Goal: Task Accomplishment & Management: Manage account settings

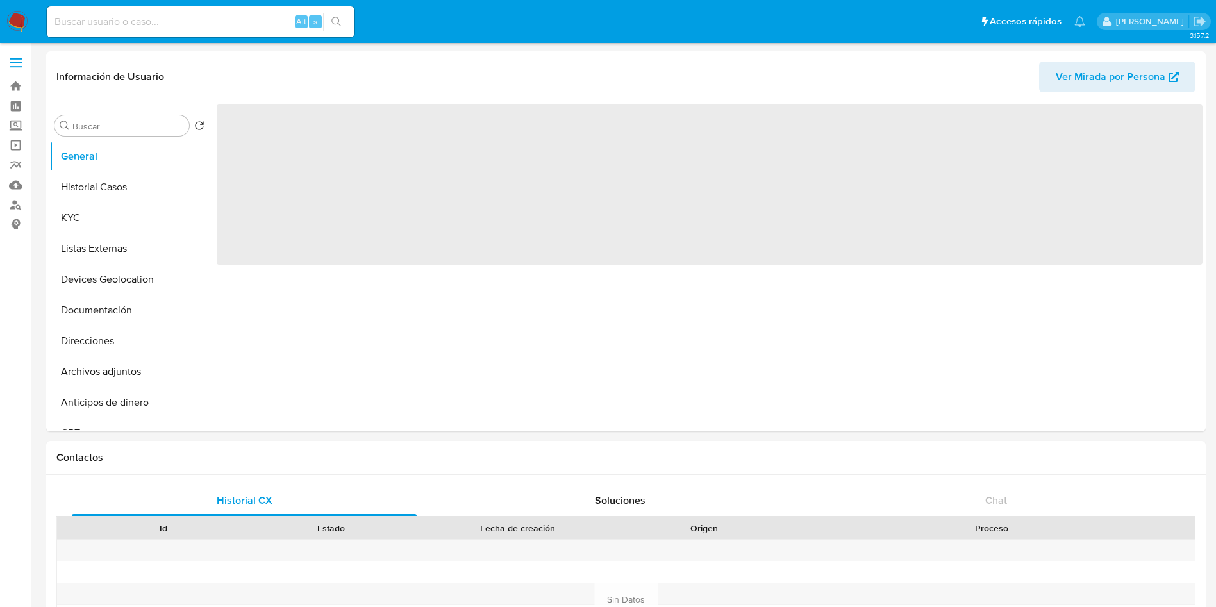
click at [237, 28] on input at bounding box center [201, 21] width 308 height 17
paste input "403744494"
type input "403744494"
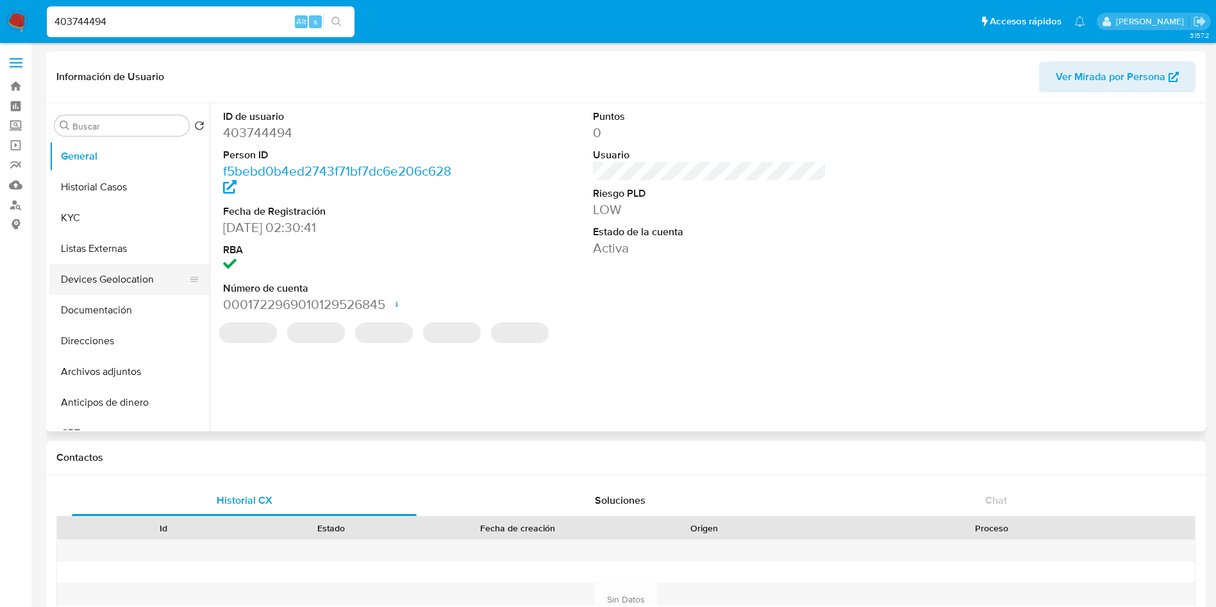
select select "10"
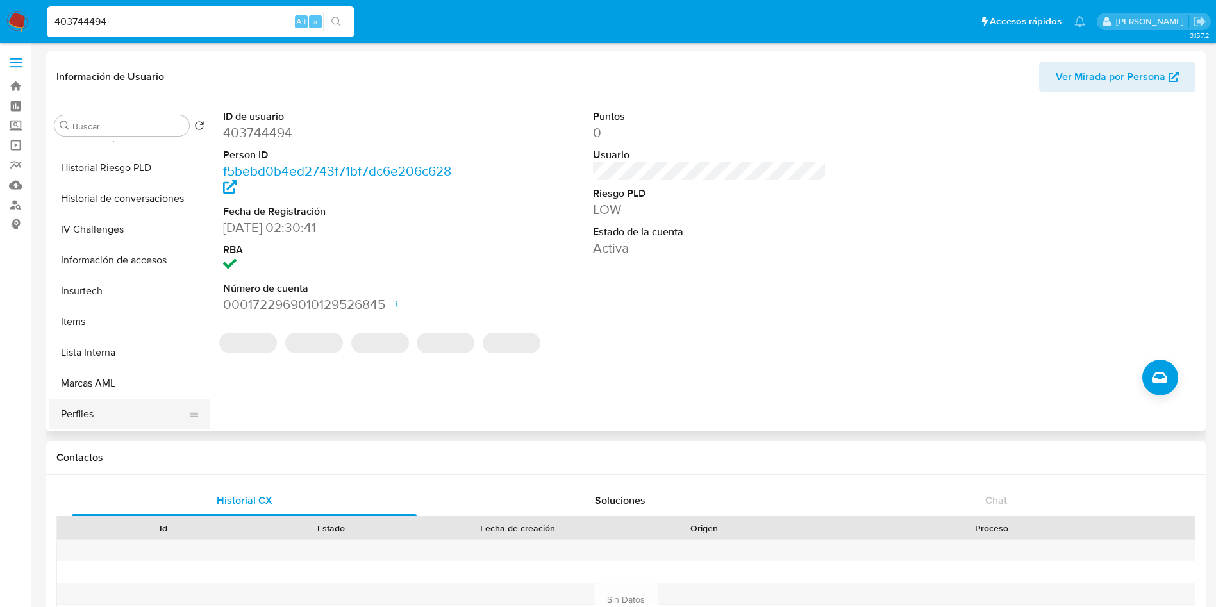
scroll to position [542, 0]
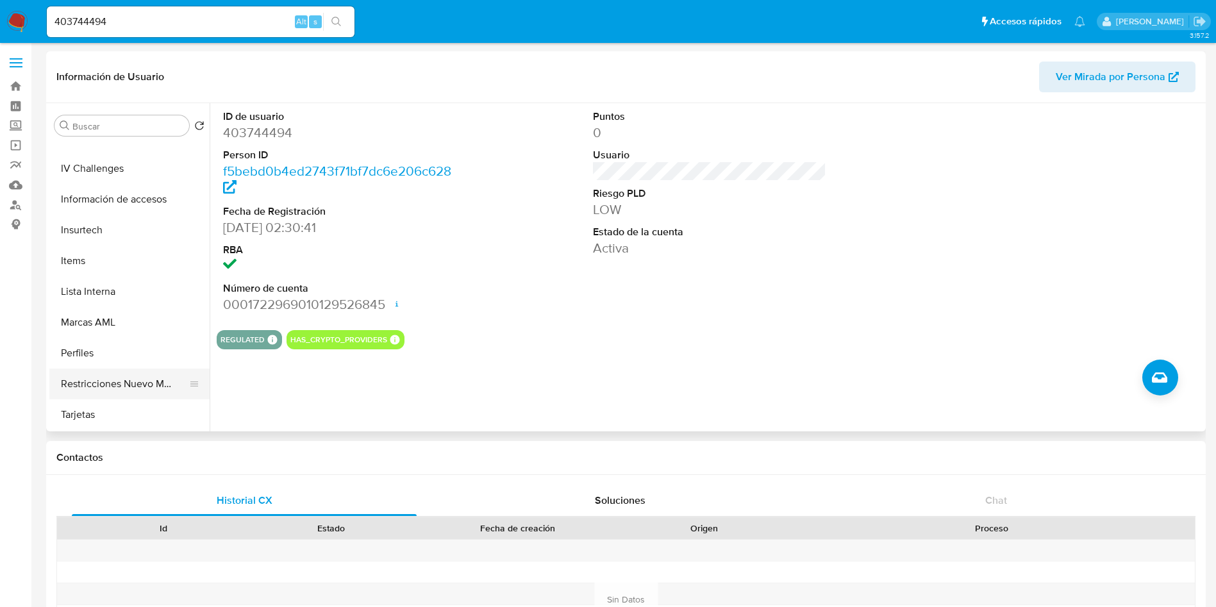
click at [140, 383] on button "Restricciones Nuevo Mundo" at bounding box center [124, 384] width 150 height 31
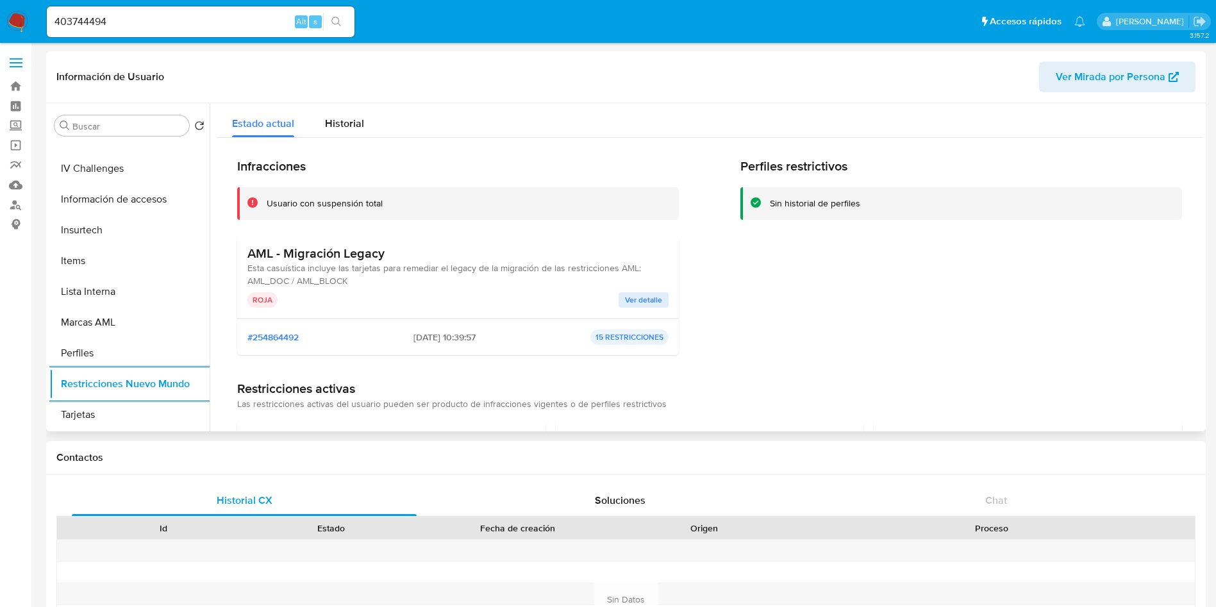
click at [1076, 347] on div "Perfiles restrictivos Sin historial de perfiles" at bounding box center [961, 261] width 442 height 207
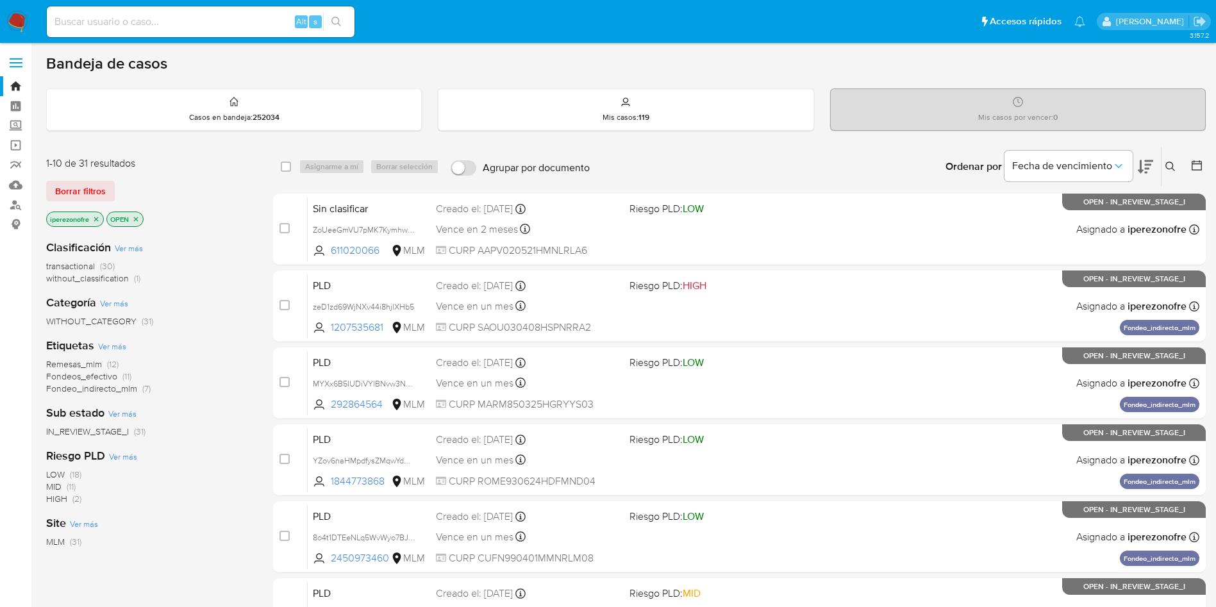
click at [191, 20] on input at bounding box center [201, 21] width 308 height 17
paste input "bciI6wmDz17hkbbskUbQzhBw"
type input "bciI6wmDz17hkbbskUbQzhBw"
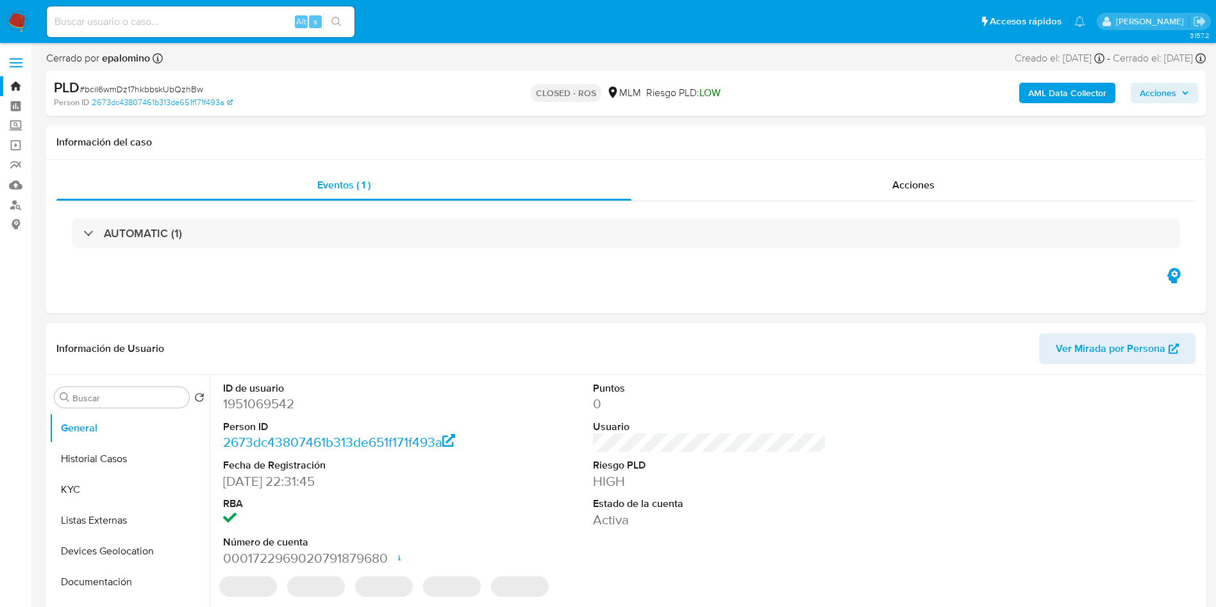
select select "10"
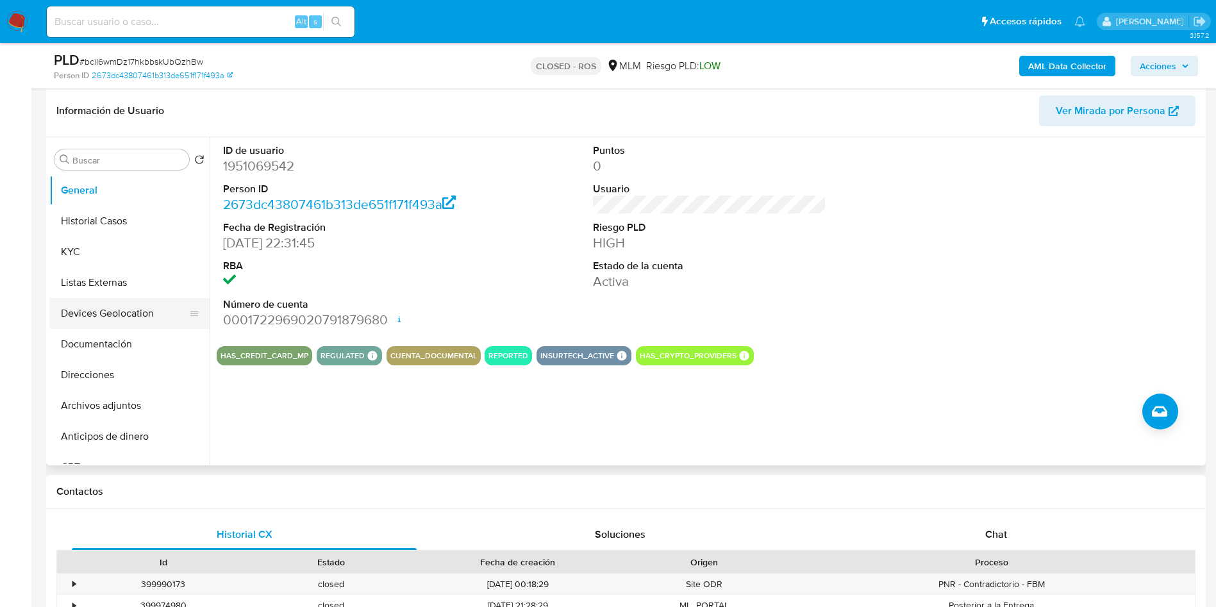
scroll to position [96, 0]
click at [115, 312] on button "Archivos adjuntos" at bounding box center [124, 309] width 150 height 31
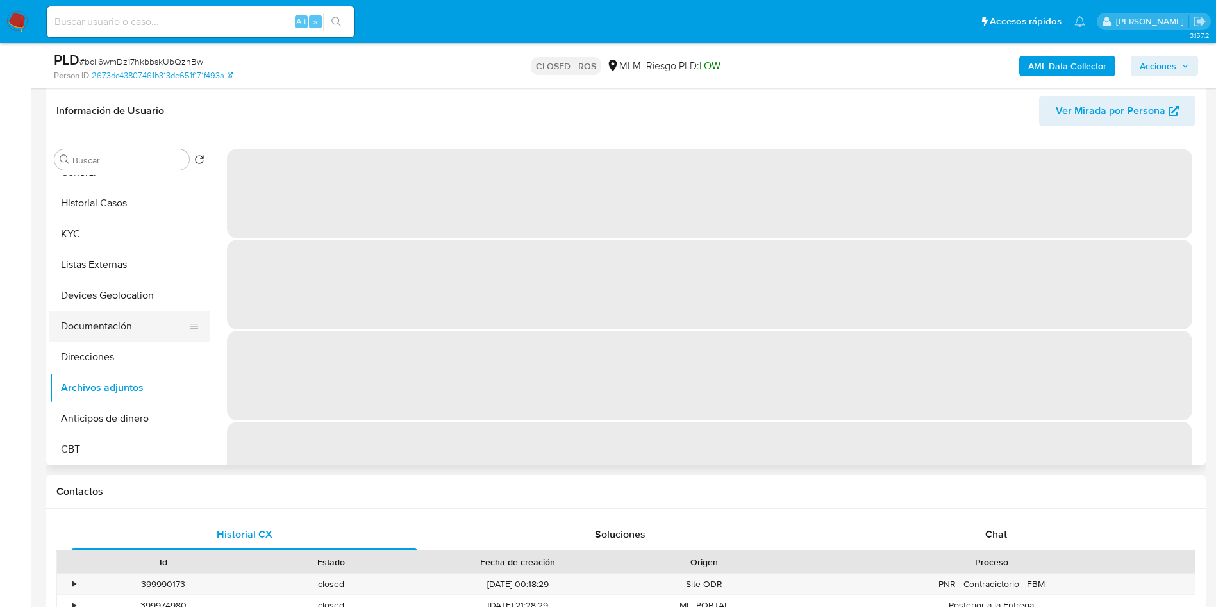
scroll to position [0, 0]
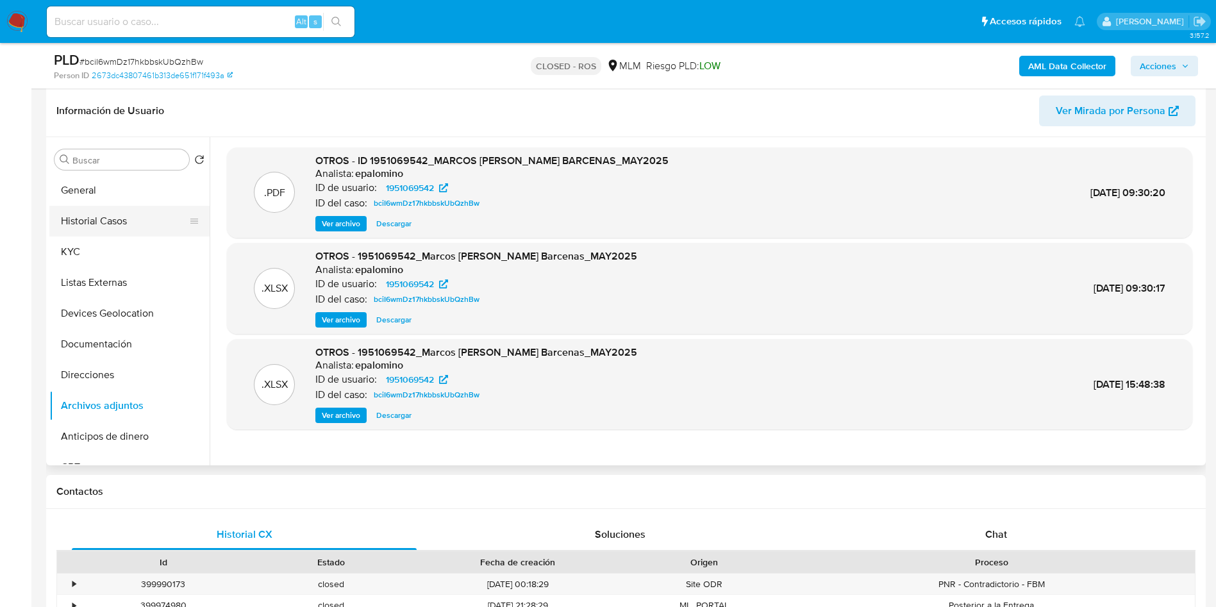
click at [106, 223] on button "Historial Casos" at bounding box center [124, 221] width 150 height 31
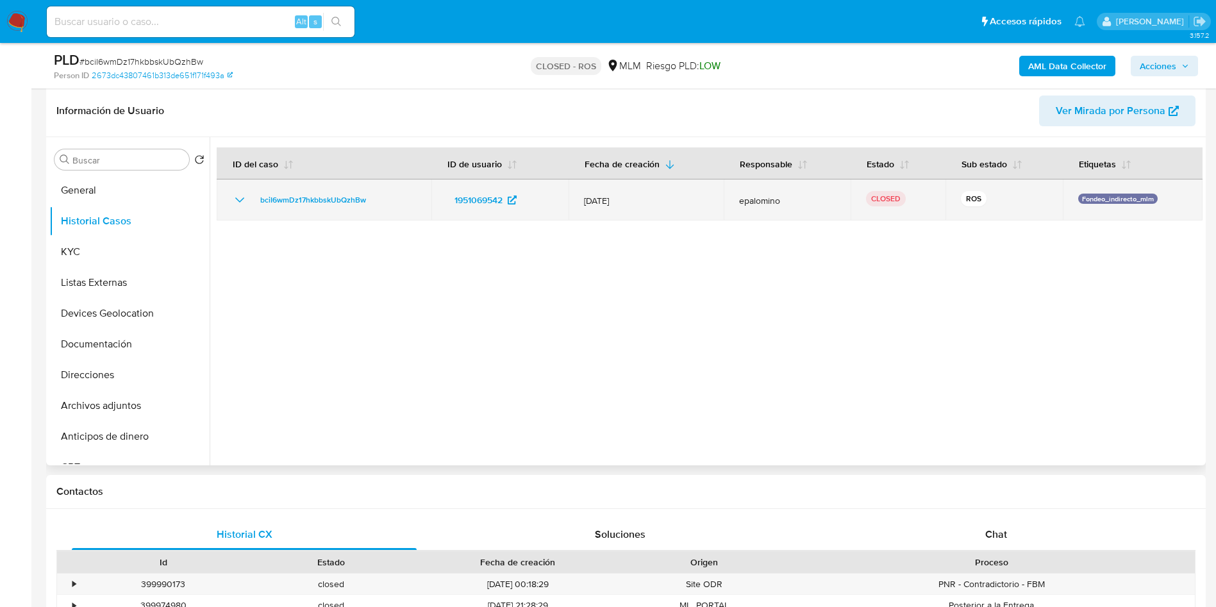
click at [756, 204] on span "epalomino" at bounding box center [787, 201] width 96 height 12
click at [234, 193] on icon "Mostrar/Ocultar" at bounding box center [239, 199] width 15 height 15
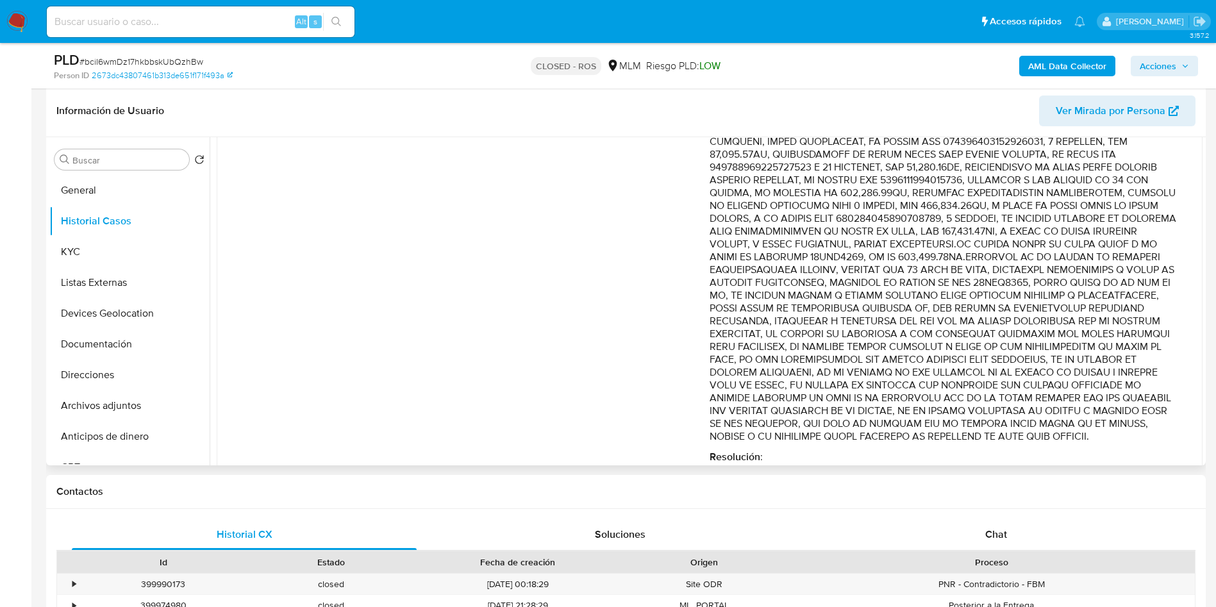
scroll to position [246, 0]
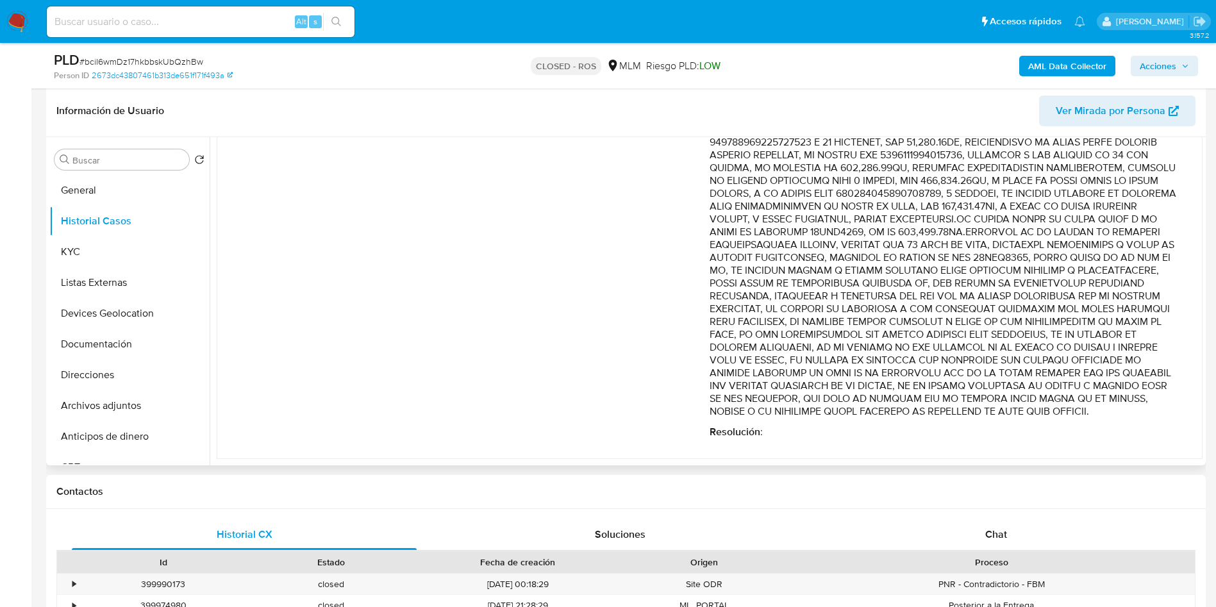
click at [962, 424] on div "Comentario : Resolución :" at bounding box center [943, 223] width 467 height 431
click at [960, 274] on p "Comentario :" at bounding box center [943, 213] width 467 height 410
drag, startPoint x: 1053, startPoint y: 315, endPoint x: 1033, endPoint y: 379, distance: 67.1
click at [1053, 322] on p "Comentario :" at bounding box center [943, 213] width 467 height 410
click at [127, 403] on button "Archivos adjuntos" at bounding box center [124, 405] width 150 height 31
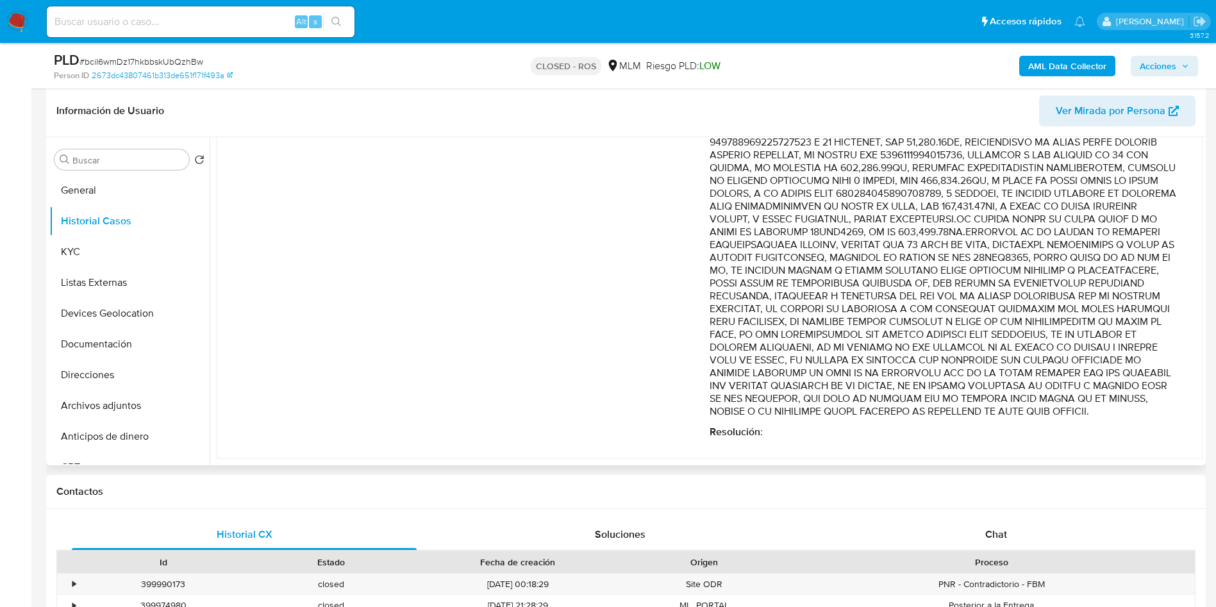
scroll to position [0, 0]
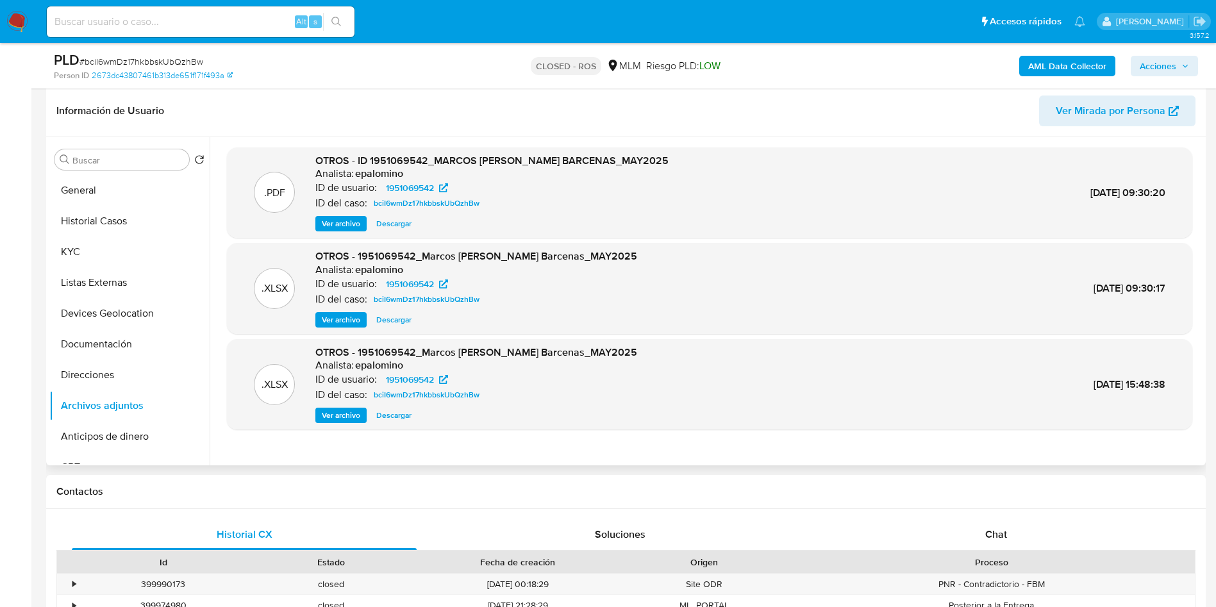
click at [390, 221] on span "Descargar" at bounding box center [393, 223] width 35 height 13
click at [187, 18] on input at bounding box center [201, 21] width 308 height 17
paste input "bciI6wmDz17hkbbskUbQzhBw"
click at [228, 24] on input "bciI6wmDz17hkbbskUbQzhBw" at bounding box center [201, 21] width 308 height 17
drag, startPoint x: 213, startPoint y: 24, endPoint x: 0, endPoint y: -6, distance: 214.9
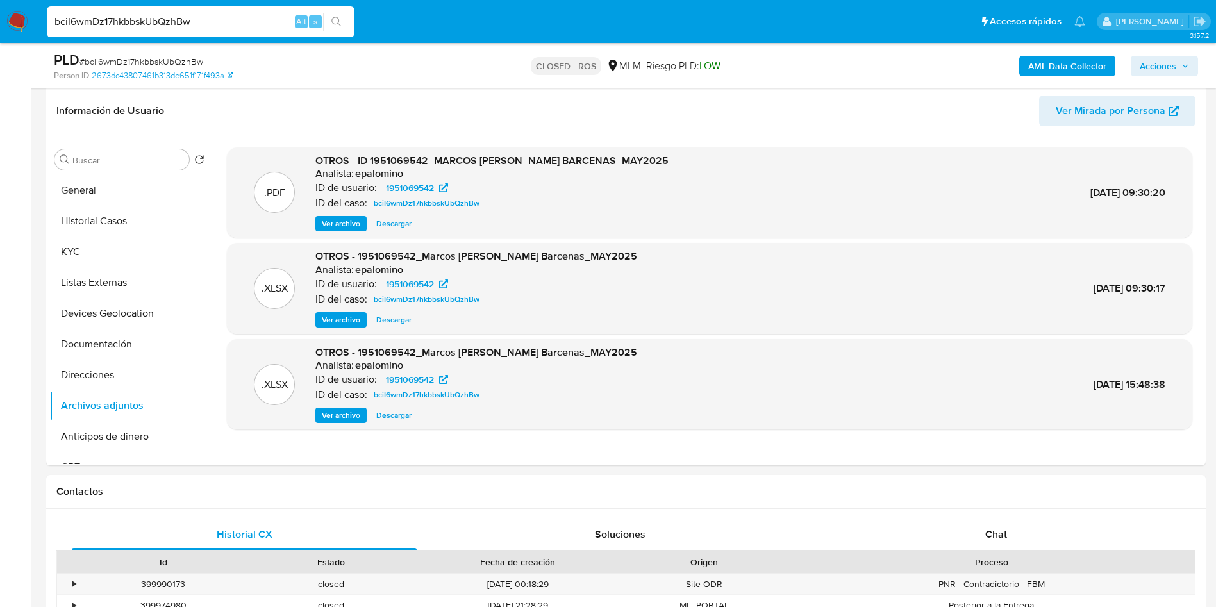
paste input "yQGx4R9f3q27z7OkJpAzWzkK"
type input "yQGx4R9f3q27z7OkJpAzWzkK"
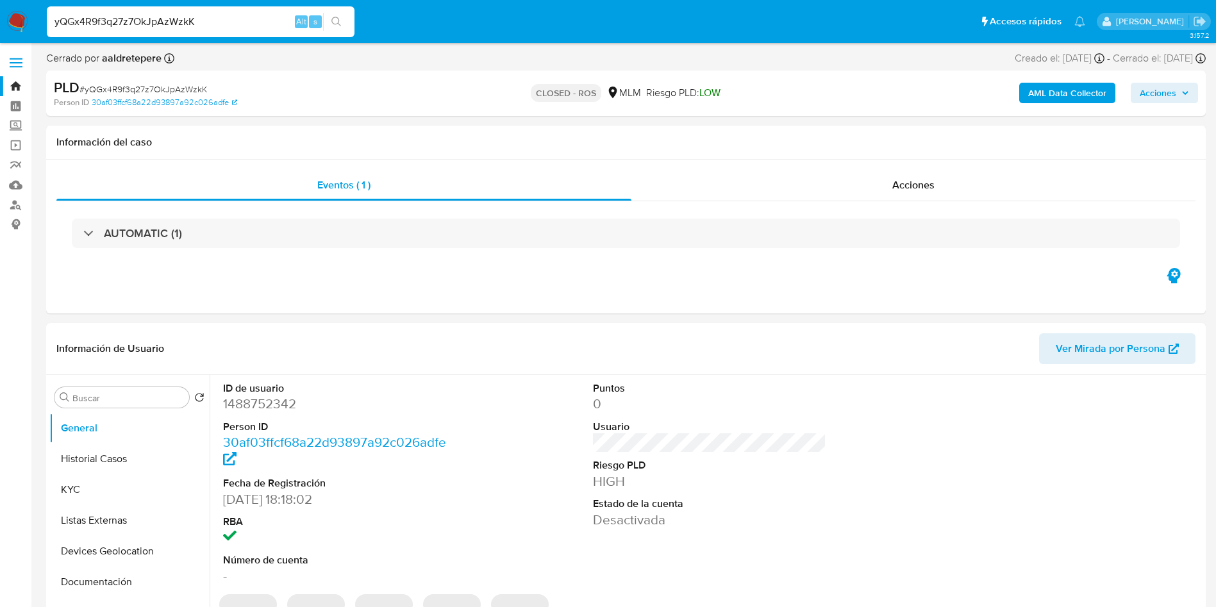
select select "10"
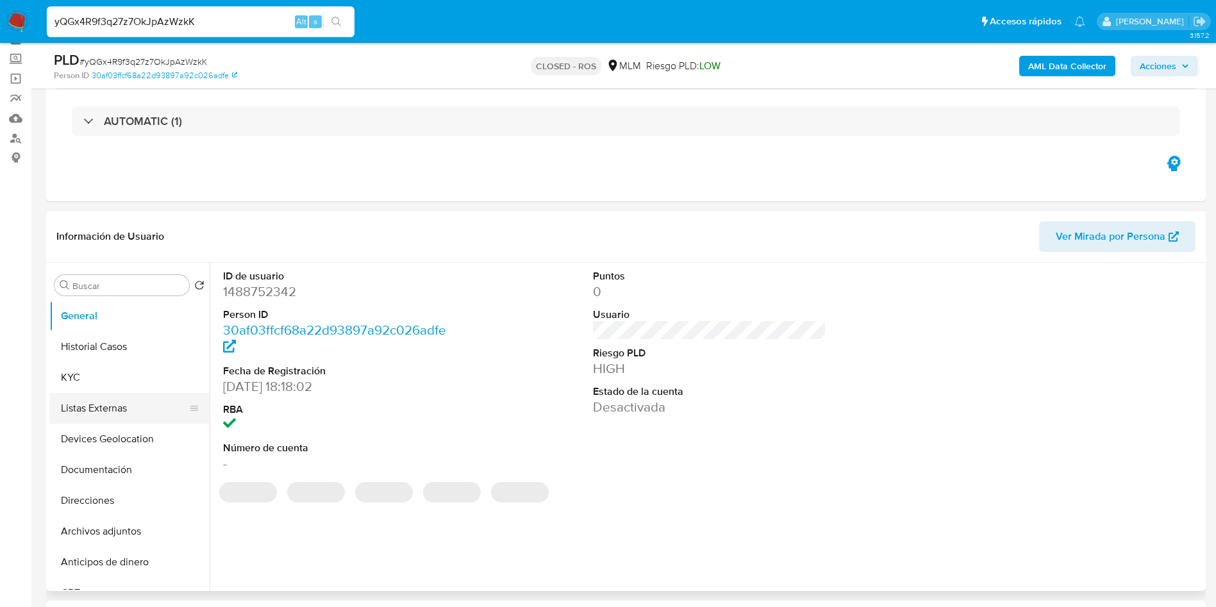
scroll to position [192, 0]
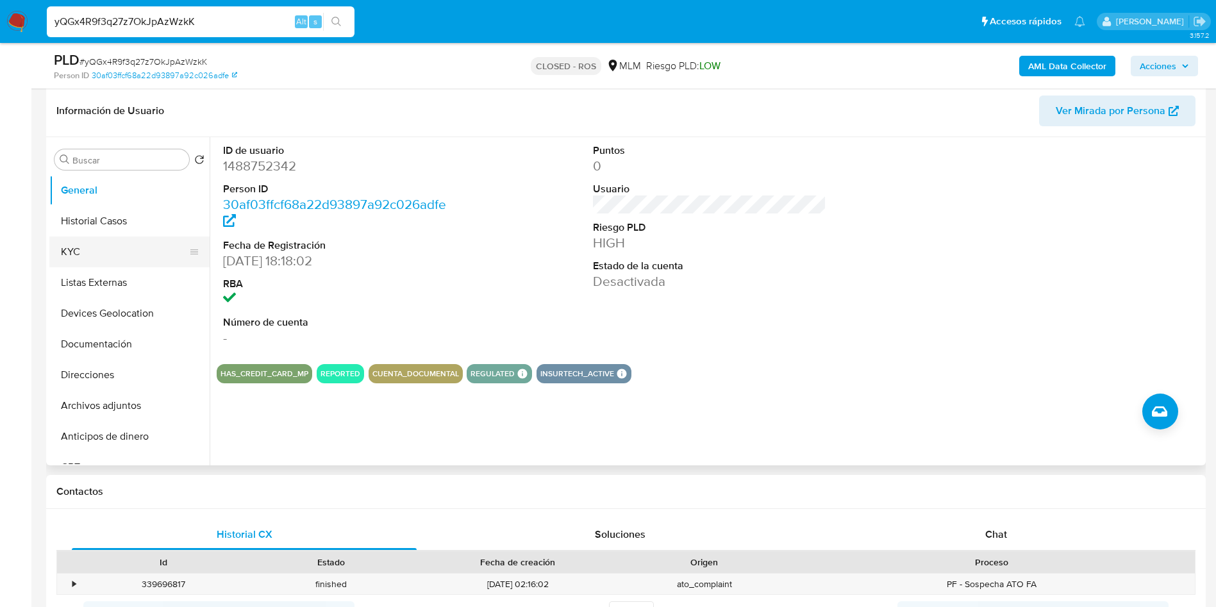
drag, startPoint x: 82, startPoint y: 253, endPoint x: 75, endPoint y: 252, distance: 7.2
click at [78, 252] on button "KYC" at bounding box center [124, 252] width 150 height 31
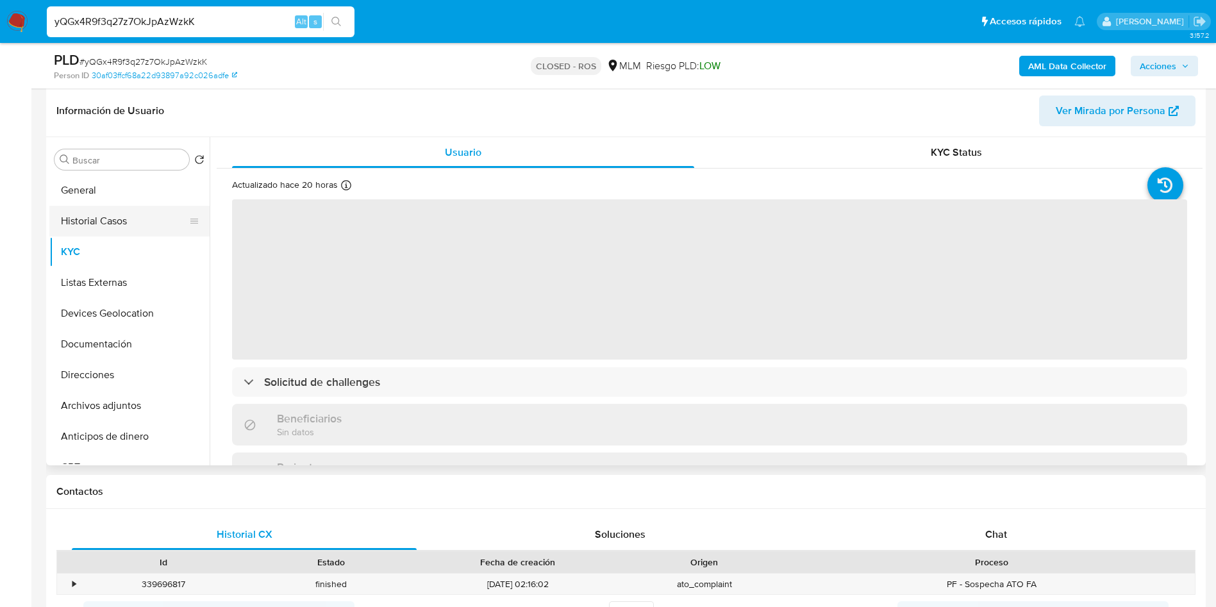
click at [113, 218] on button "Historial Casos" at bounding box center [124, 221] width 150 height 31
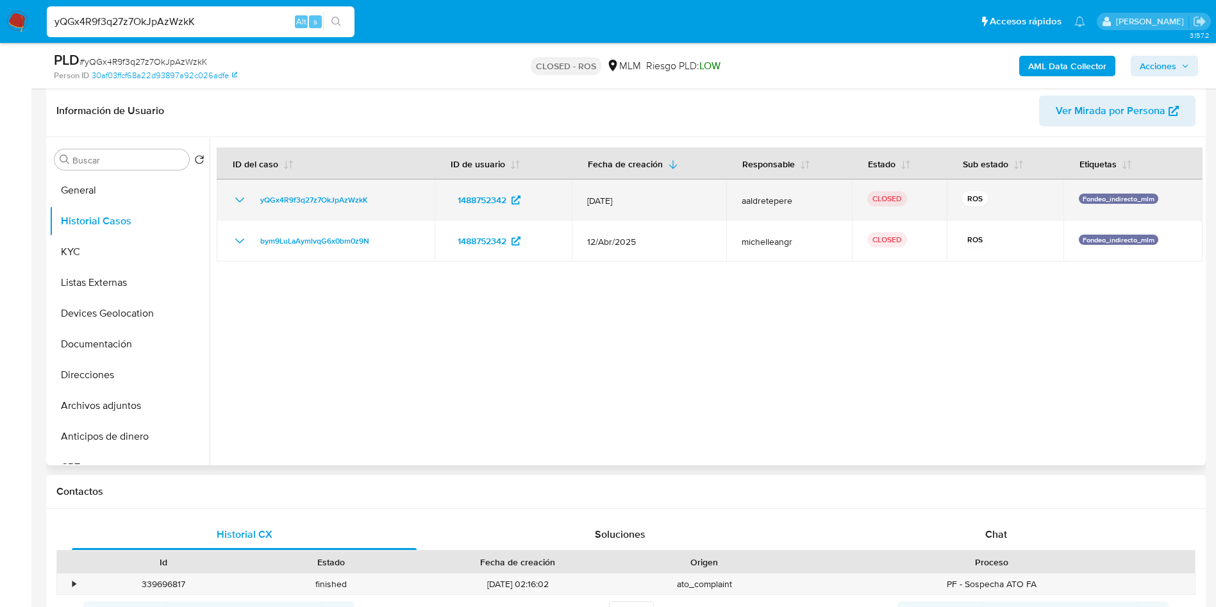
click at [754, 201] on span "aaldretepere" at bounding box center [790, 201] width 96 height 12
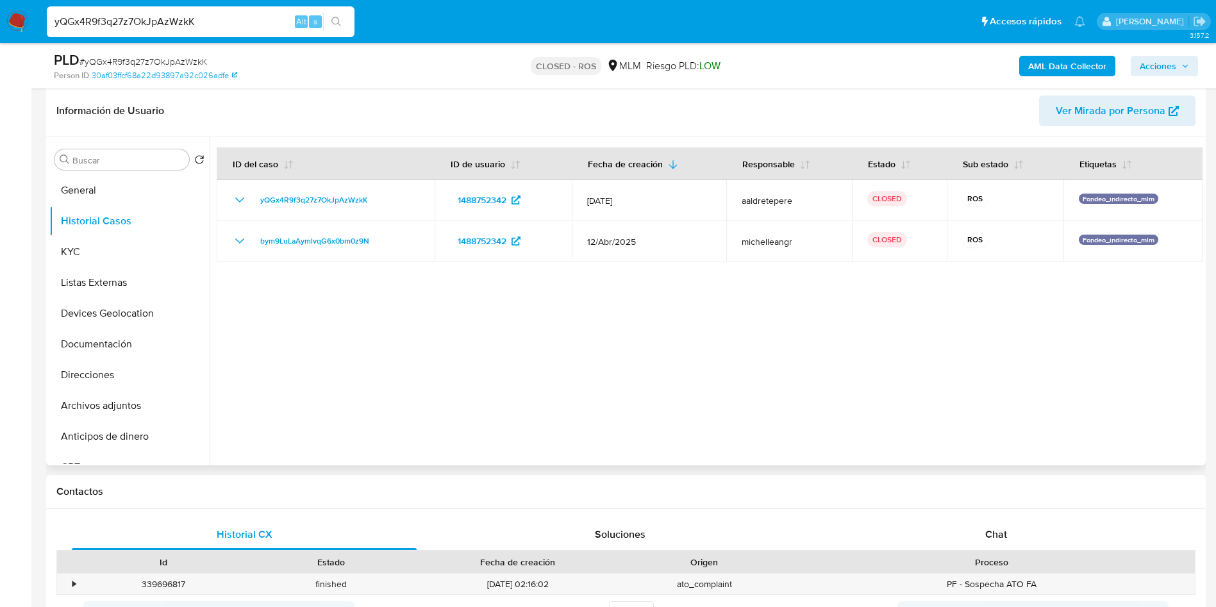
click at [685, 375] on div at bounding box center [706, 301] width 993 height 328
click at [103, 397] on button "Archivos adjuntos" at bounding box center [124, 405] width 150 height 31
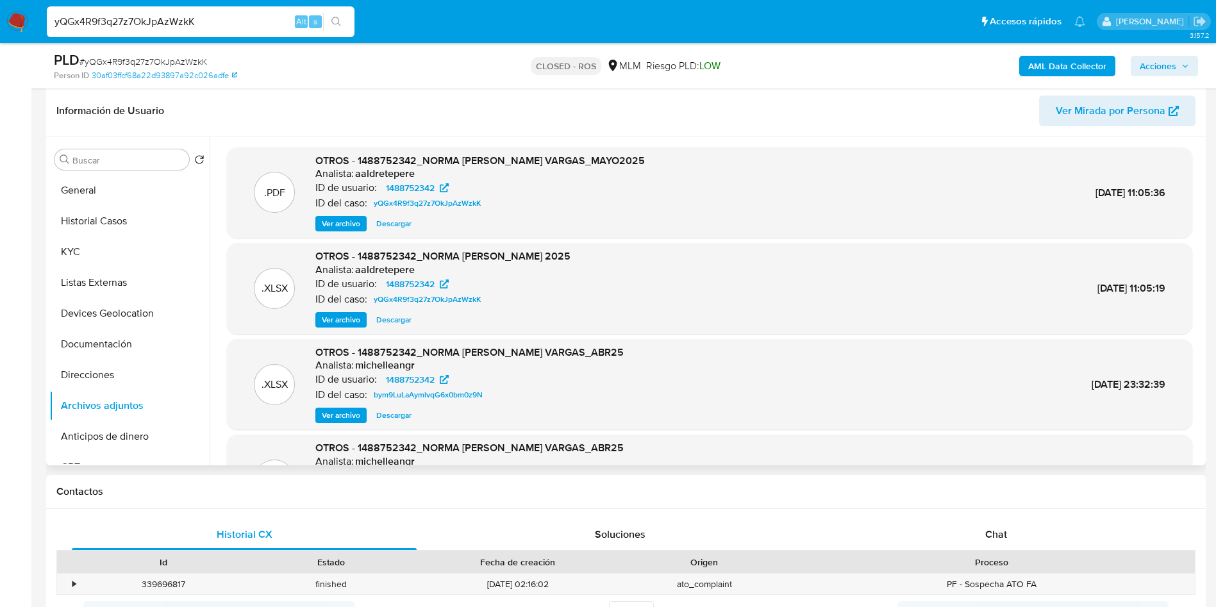
click at [386, 223] on span "Descargar" at bounding box center [393, 223] width 35 height 13
click at [158, 21] on input "yQGx4R9f3q27z7OkJpAzWzkK" at bounding box center [201, 21] width 308 height 17
paste input "taHuKcyMUx8tZGEsM5OLKqH7"
type input "taHuKcyMUx8tZGEsM5OLKqH7"
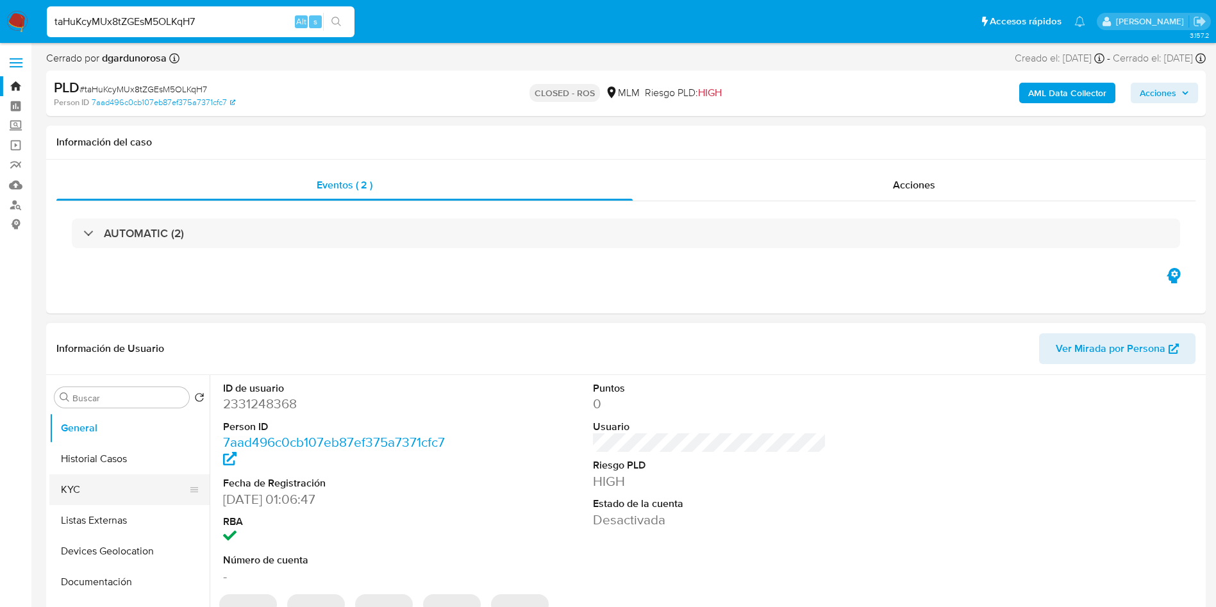
select select "10"
click at [83, 482] on button "KYC" at bounding box center [124, 489] width 150 height 31
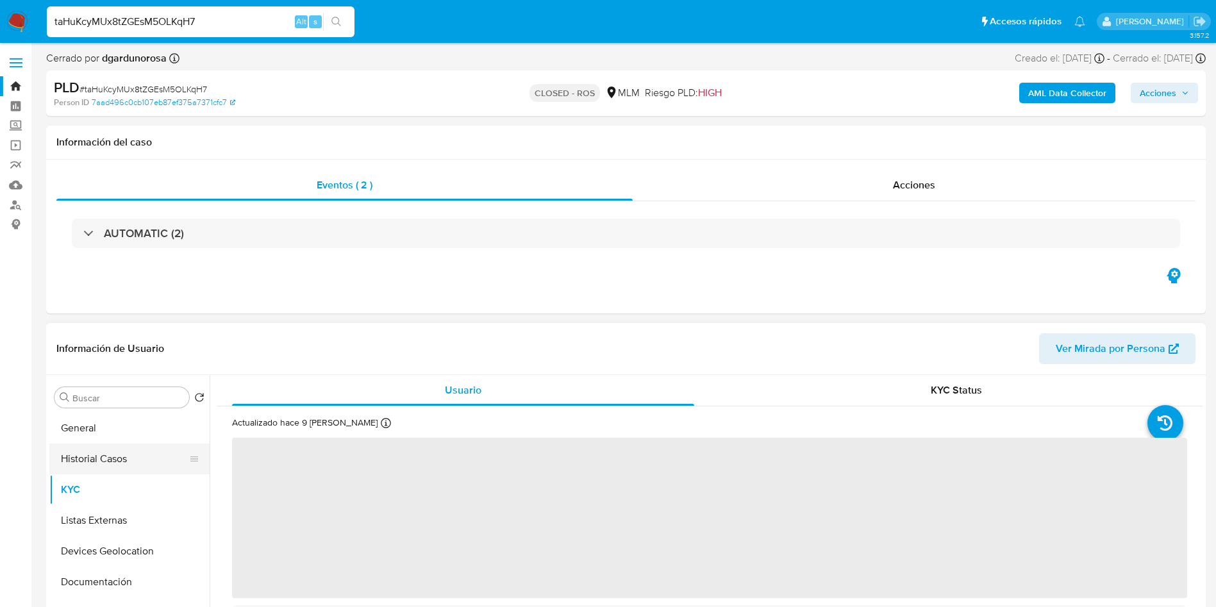
click at [99, 460] on button "Historial Casos" at bounding box center [124, 459] width 150 height 31
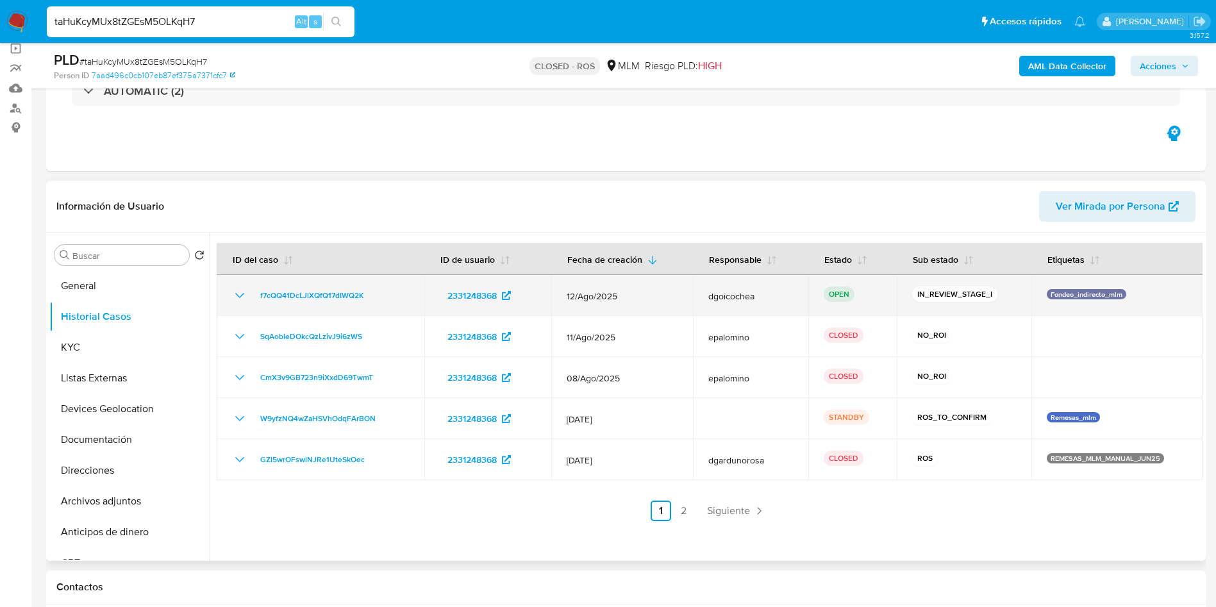
scroll to position [192, 0]
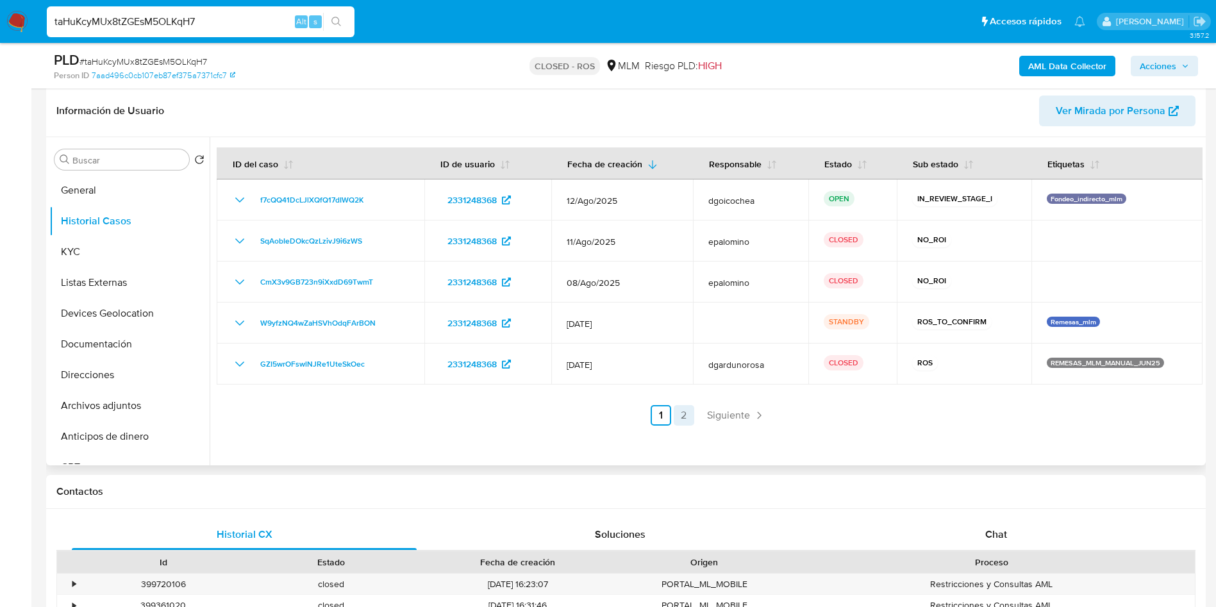
click at [681, 415] on link "2" at bounding box center [684, 415] width 21 height 21
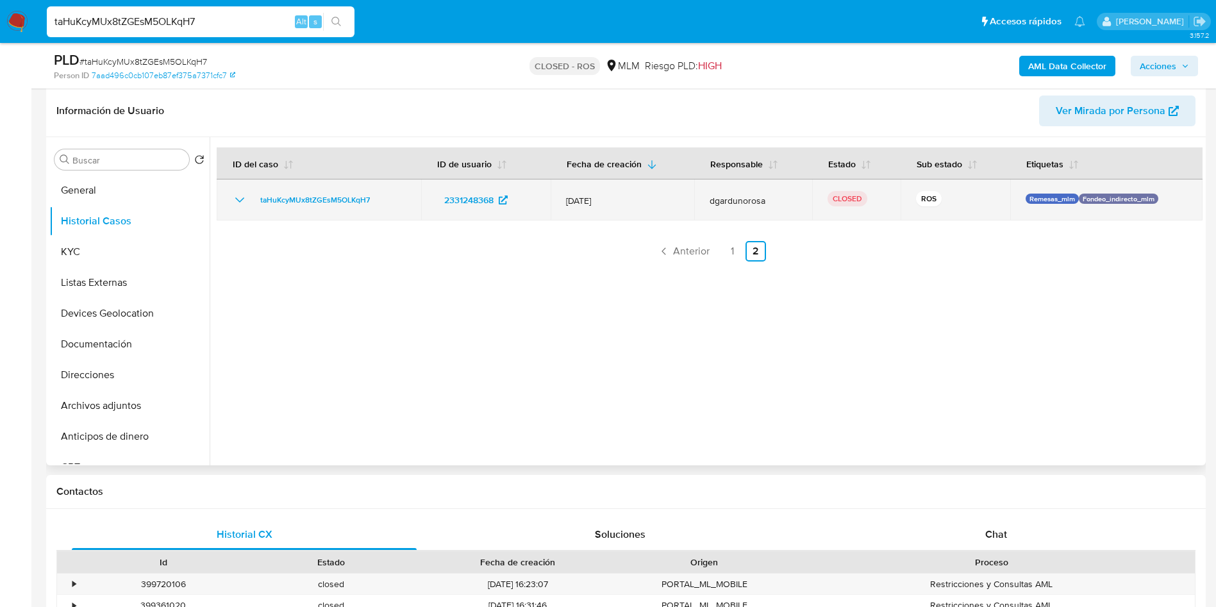
click at [728, 203] on span "dgardunorosa" at bounding box center [753, 201] width 87 height 12
click at [731, 197] on span "dgardunorosa" at bounding box center [753, 201] width 87 height 12
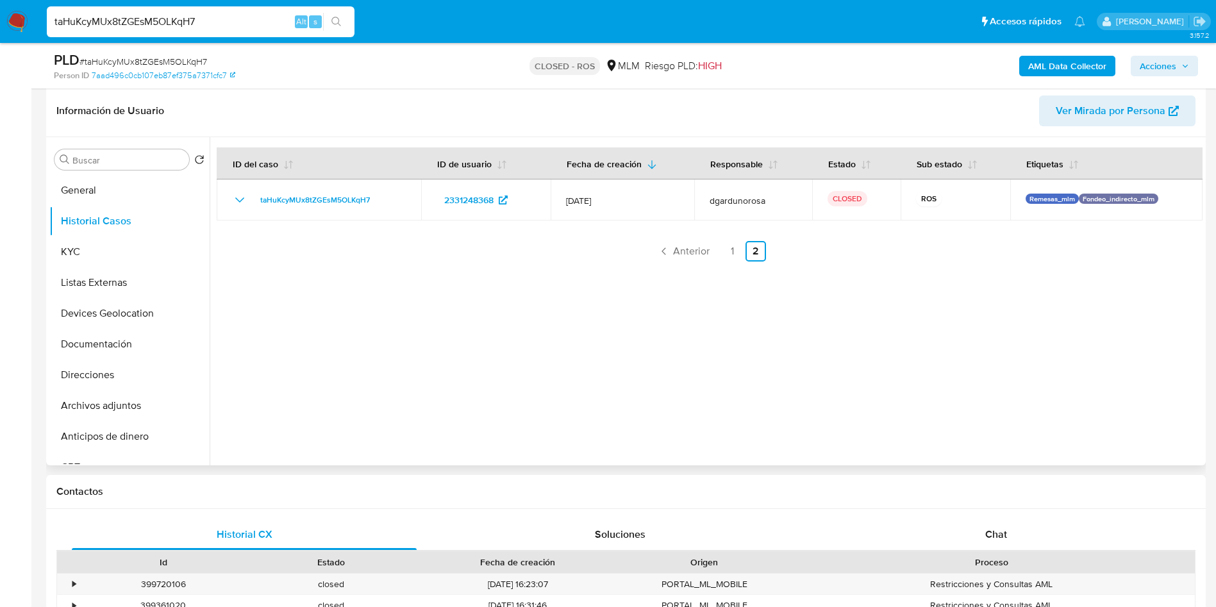
scroll to position [96, 0]
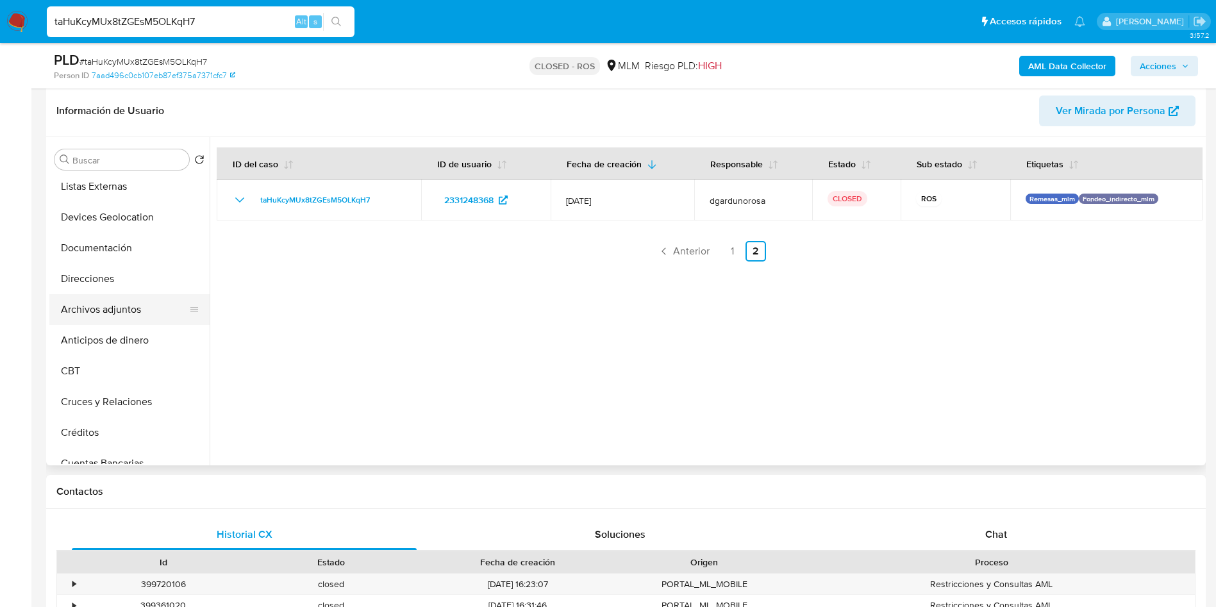
click at [115, 310] on button "Archivos adjuntos" at bounding box center [124, 309] width 150 height 31
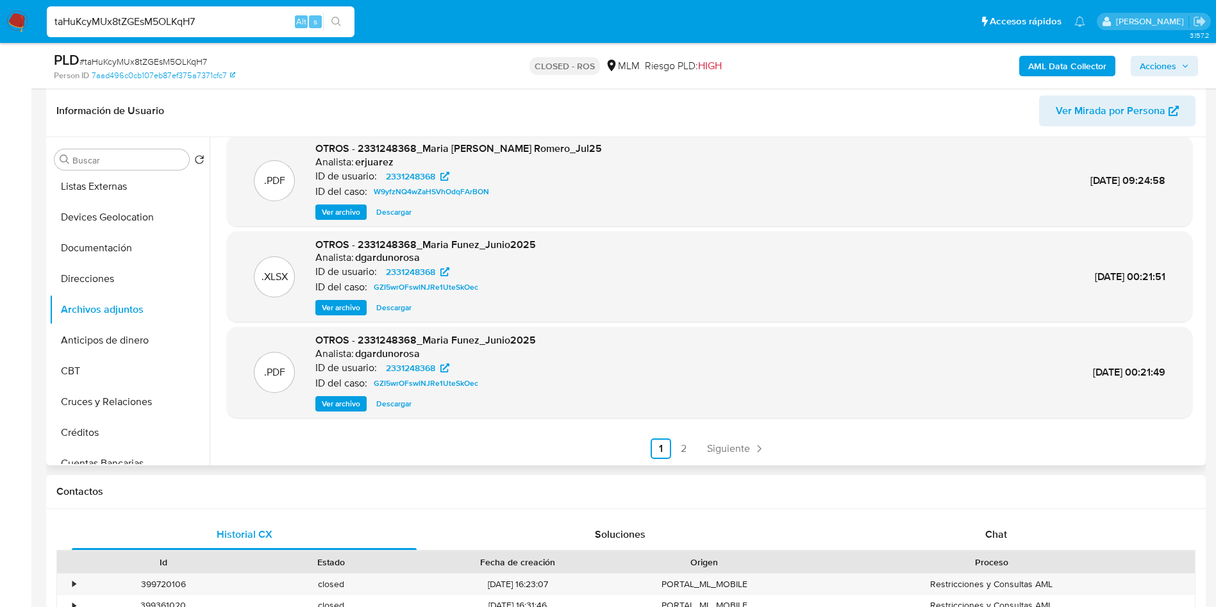
scroll to position [481, 0]
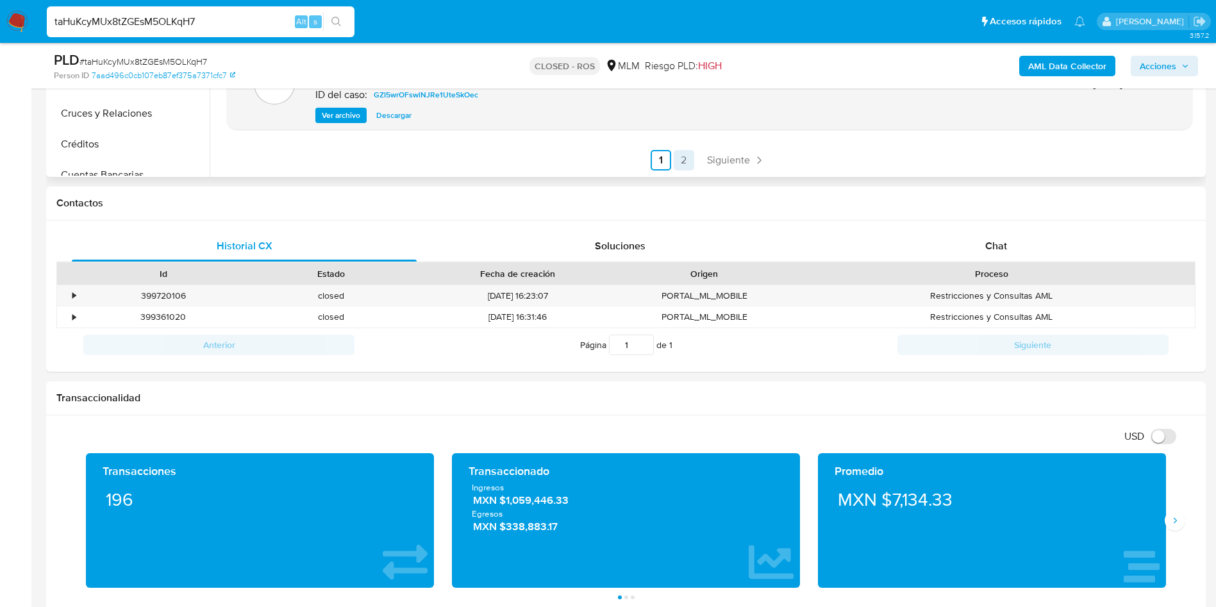
click at [688, 162] on link "2" at bounding box center [684, 160] width 21 height 21
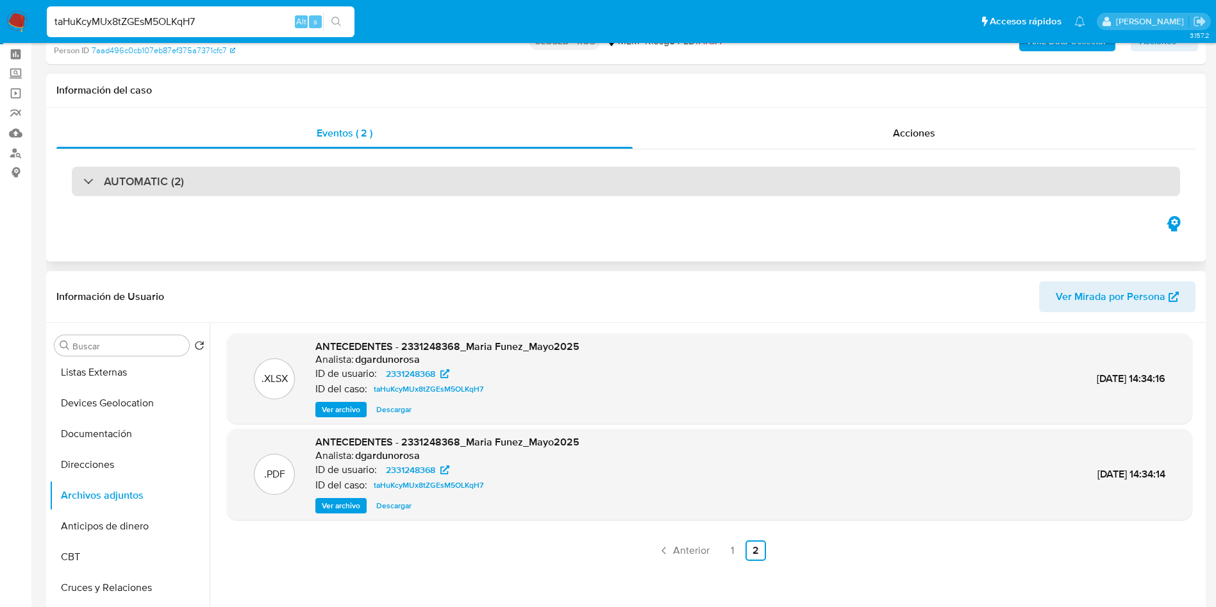
scroll to position [96, 0]
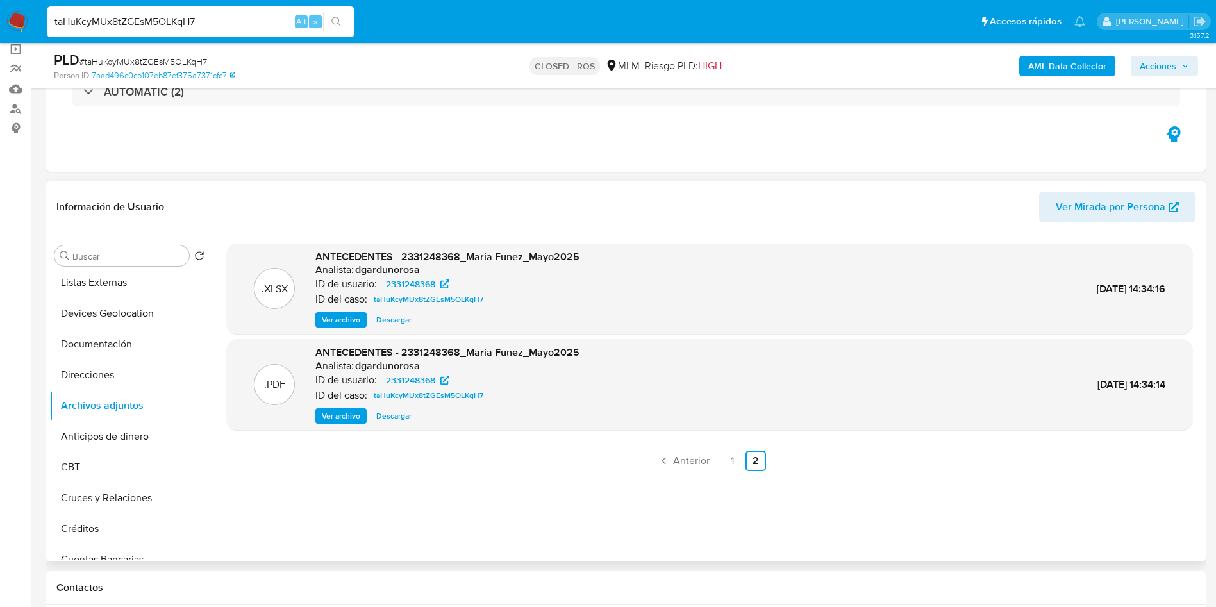
click at [399, 410] on span "Descargar" at bounding box center [393, 416] width 35 height 13
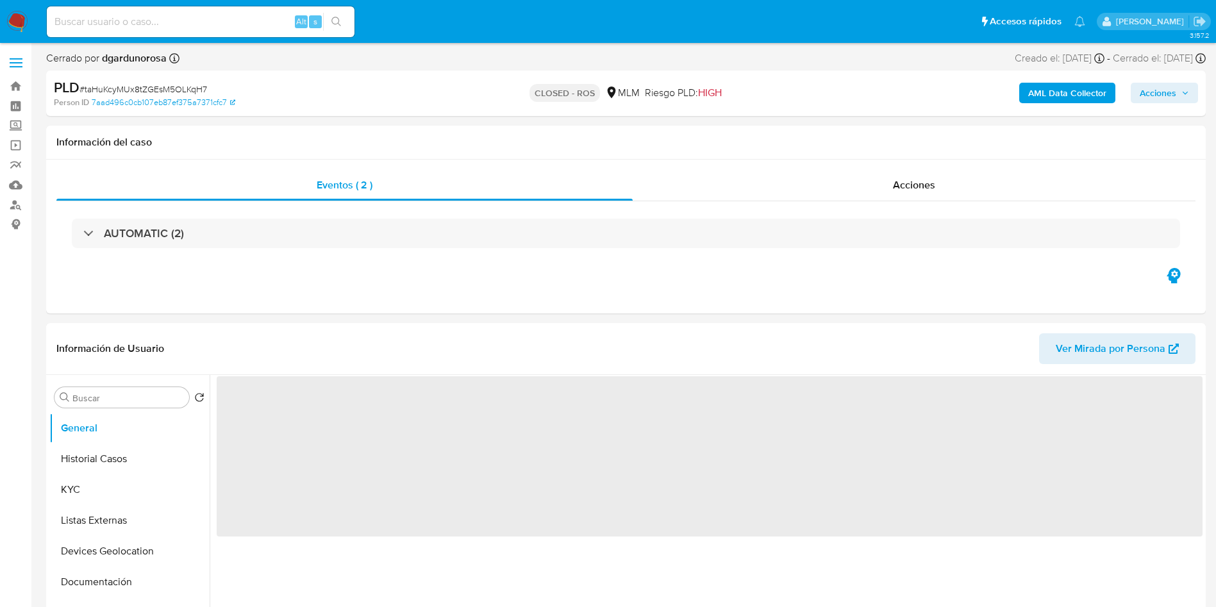
click at [156, 19] on input at bounding box center [201, 21] width 308 height 17
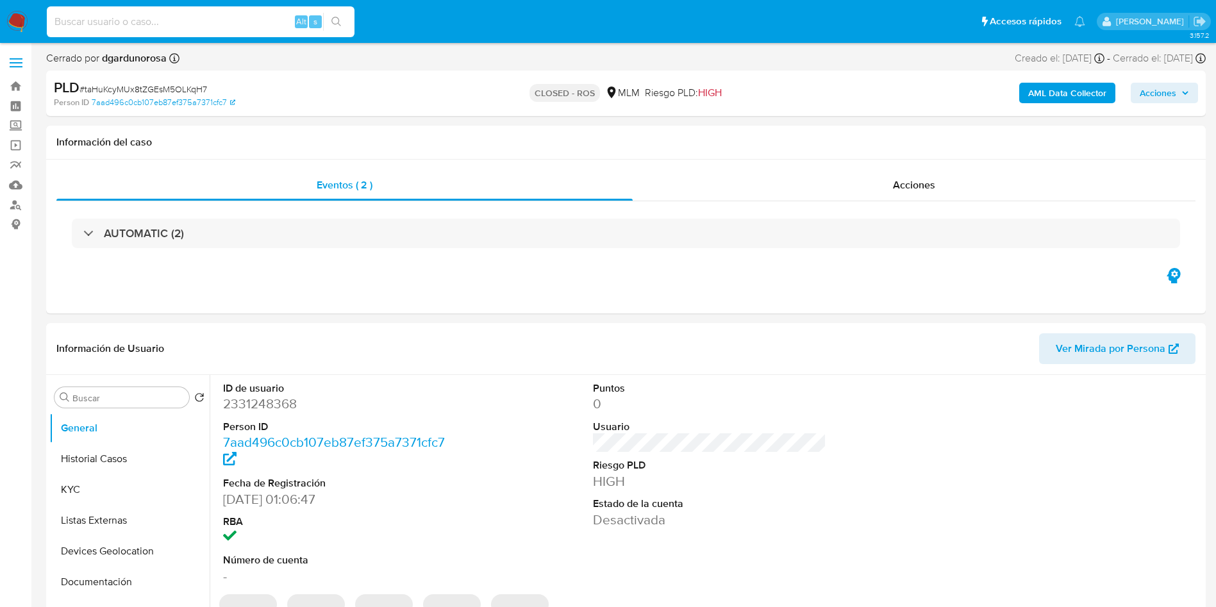
paste input "X7p6xw7nmV3sqm1kJKL8p8JM"
type input "X7p6xw7nmV3sqm1kJKL8p8JM"
select select "10"
type input "X7p6xw7nmV3sqm1kJKL8p8JM"
select select "10"
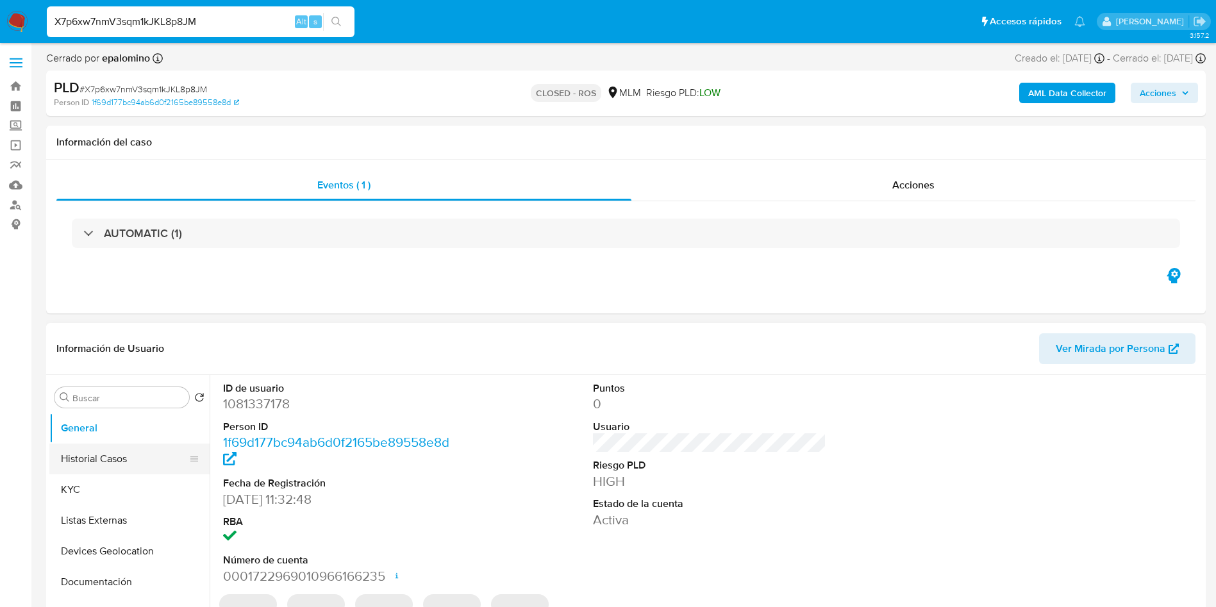
click at [121, 454] on button "Historial Casos" at bounding box center [124, 459] width 150 height 31
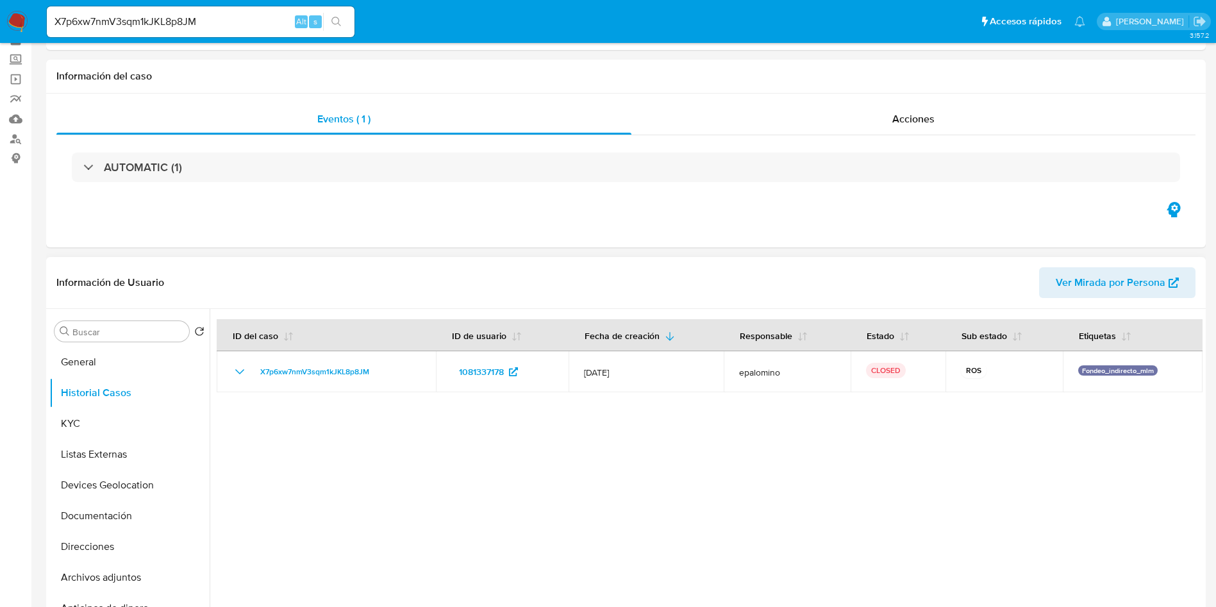
scroll to position [96, 0]
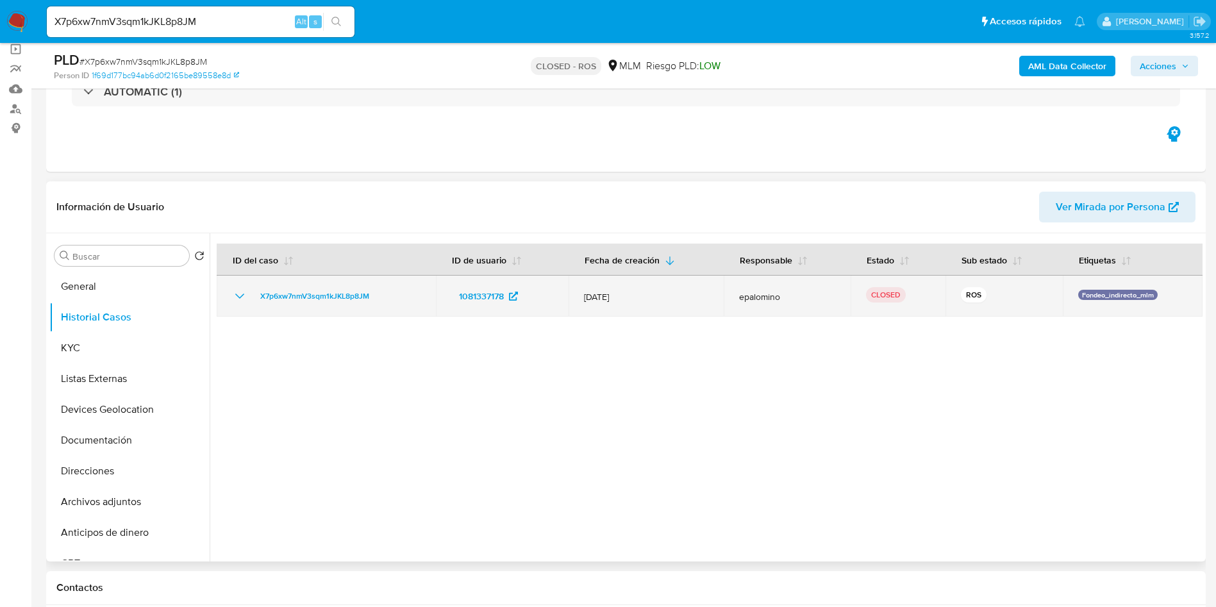
click at [748, 301] on span "epalomino" at bounding box center [787, 297] width 96 height 12
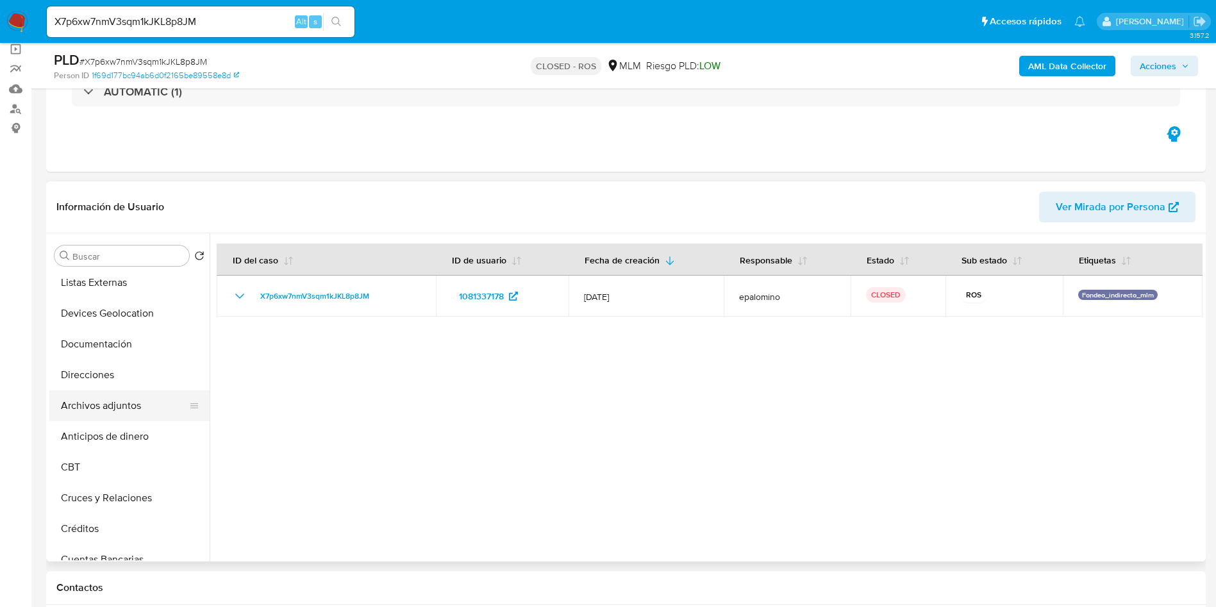
click at [100, 408] on button "Archivos adjuntos" at bounding box center [124, 405] width 150 height 31
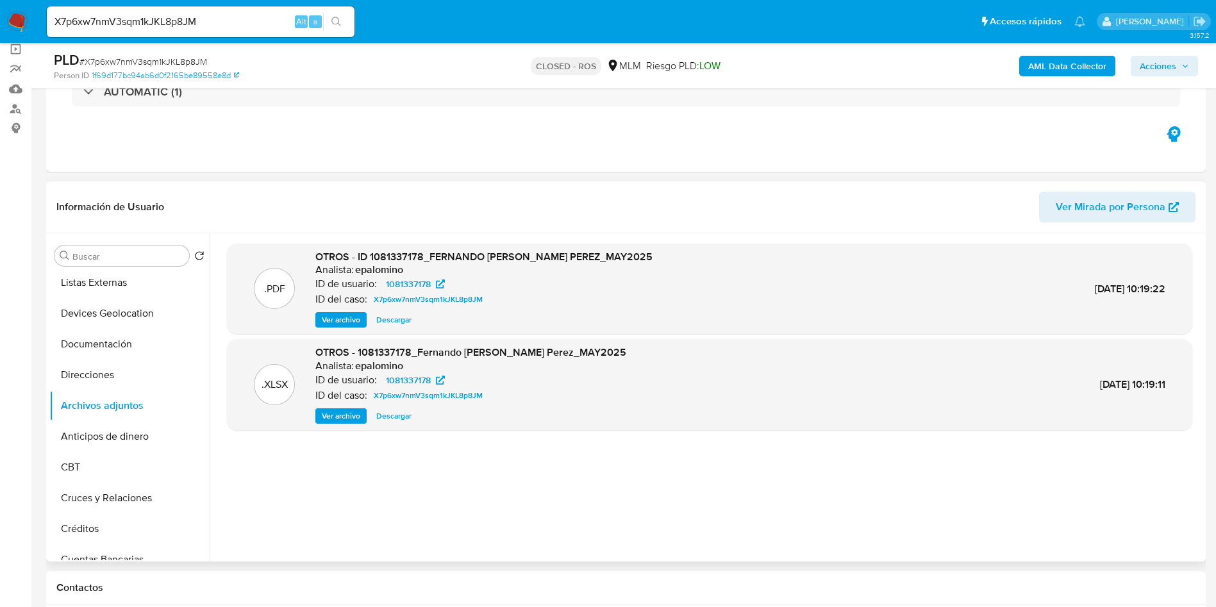
click at [390, 320] on span "Descargar" at bounding box center [393, 319] width 35 height 13
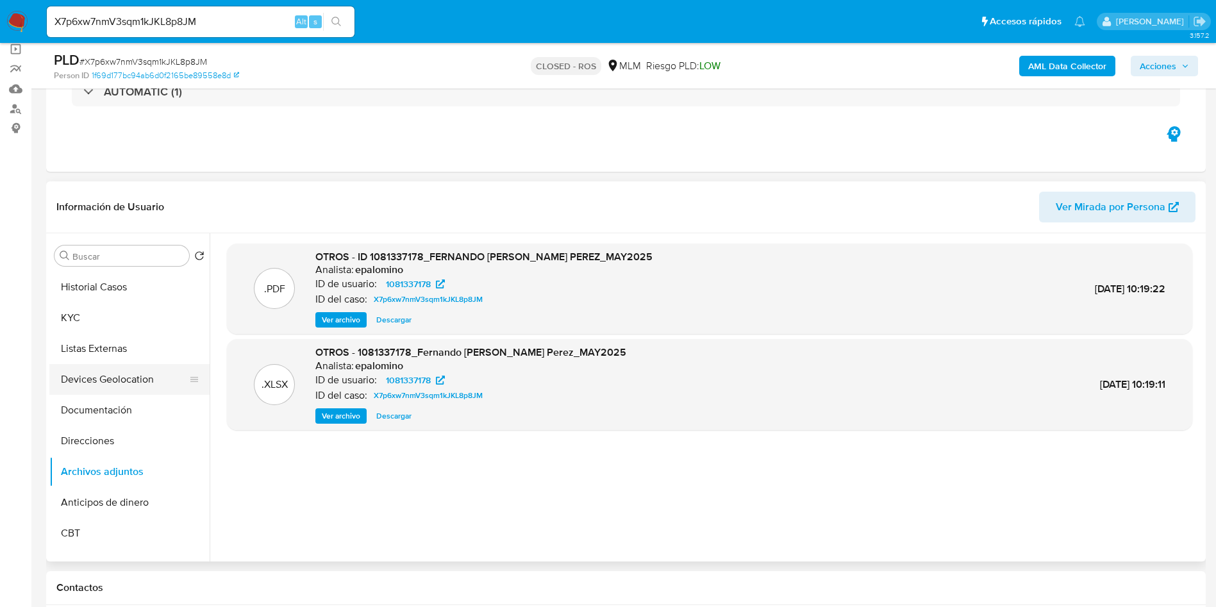
scroll to position [0, 0]
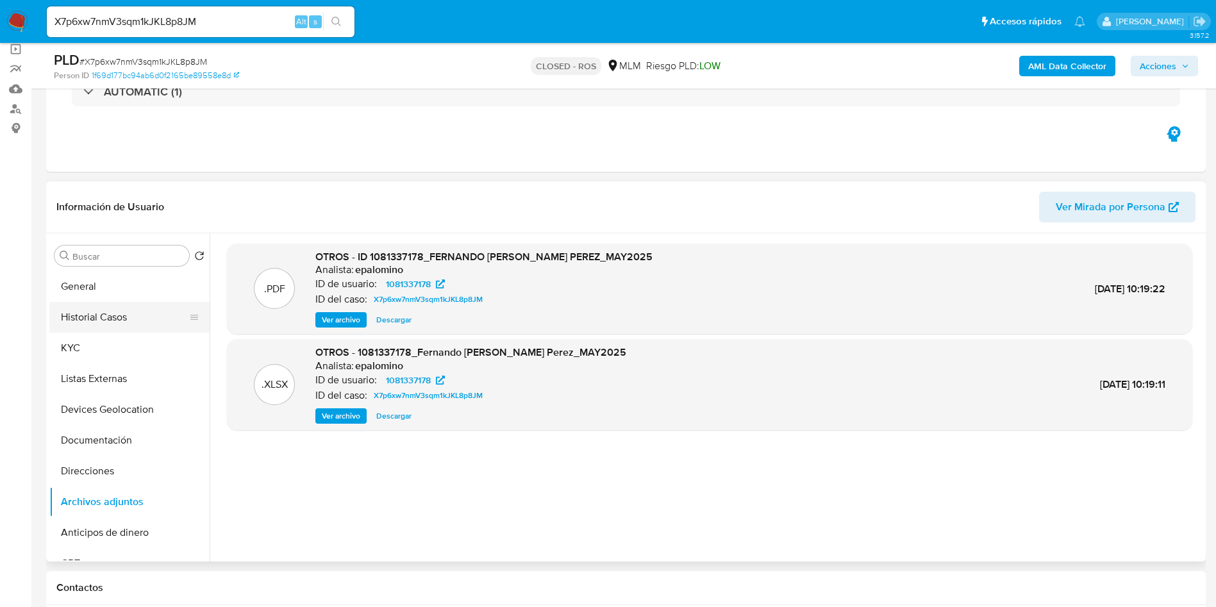
click at [115, 310] on button "Historial Casos" at bounding box center [124, 317] width 150 height 31
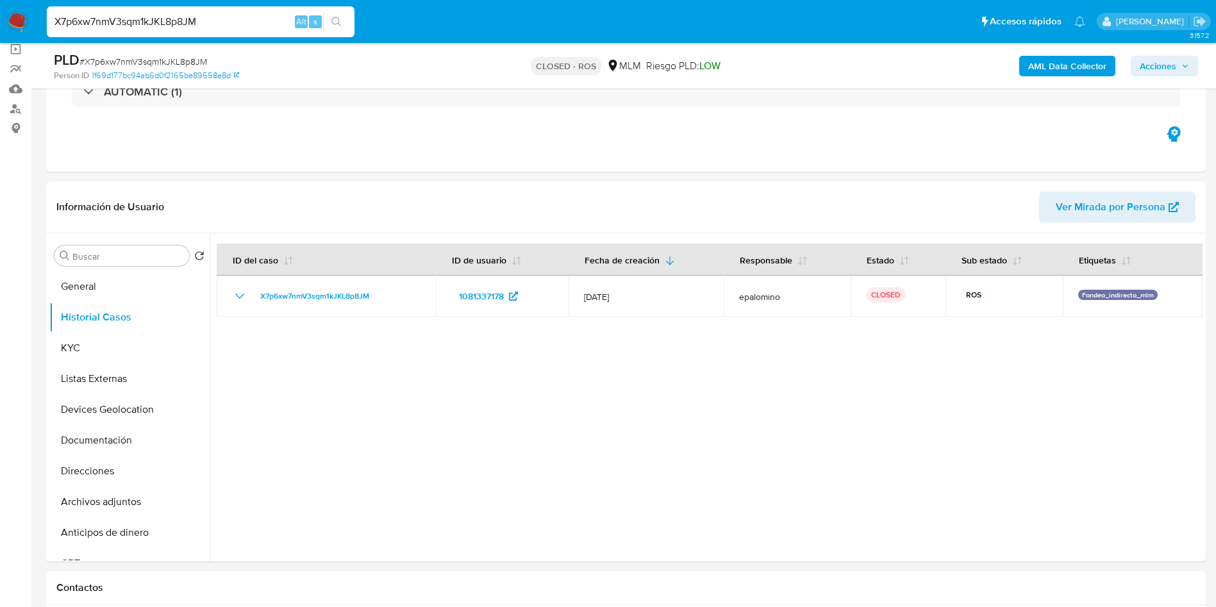
click at [177, 19] on input "X7p6xw7nmV3sqm1kJKL8p8JM" at bounding box center [201, 21] width 308 height 17
click at [176, 18] on input "X7p6xw7nmV3sqm1kJKL8p8JM" at bounding box center [201, 21] width 308 height 17
paste input "nA1pl1Mz1swT2KyJolMMxisR"
type input "nA1pl1Mz1swT2KyJolMMxisR"
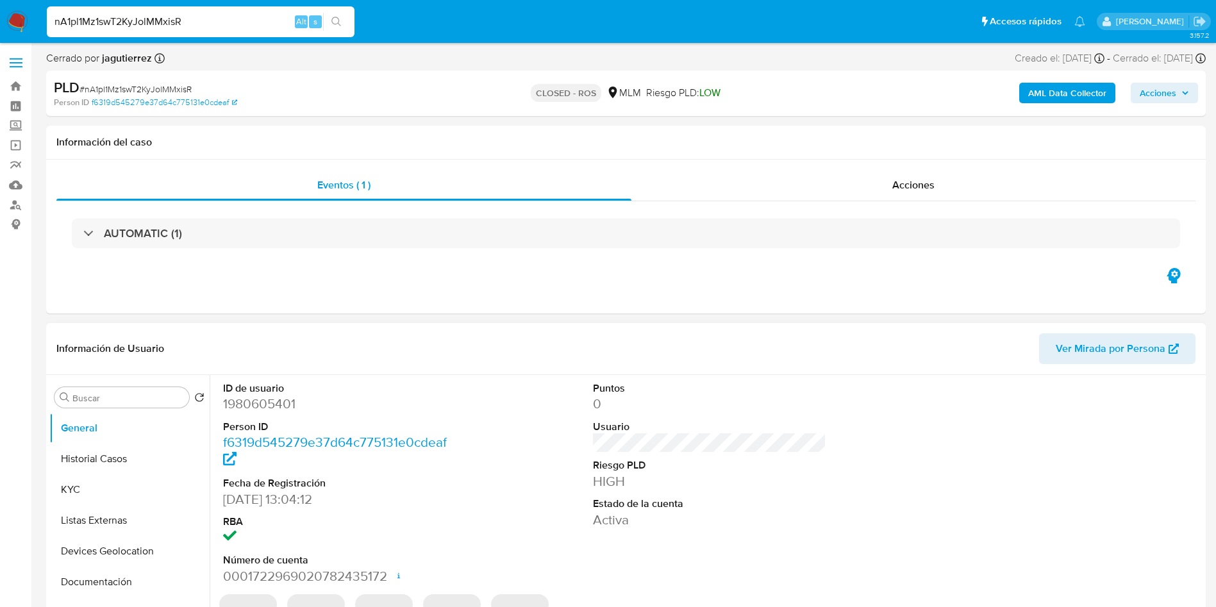
select select "10"
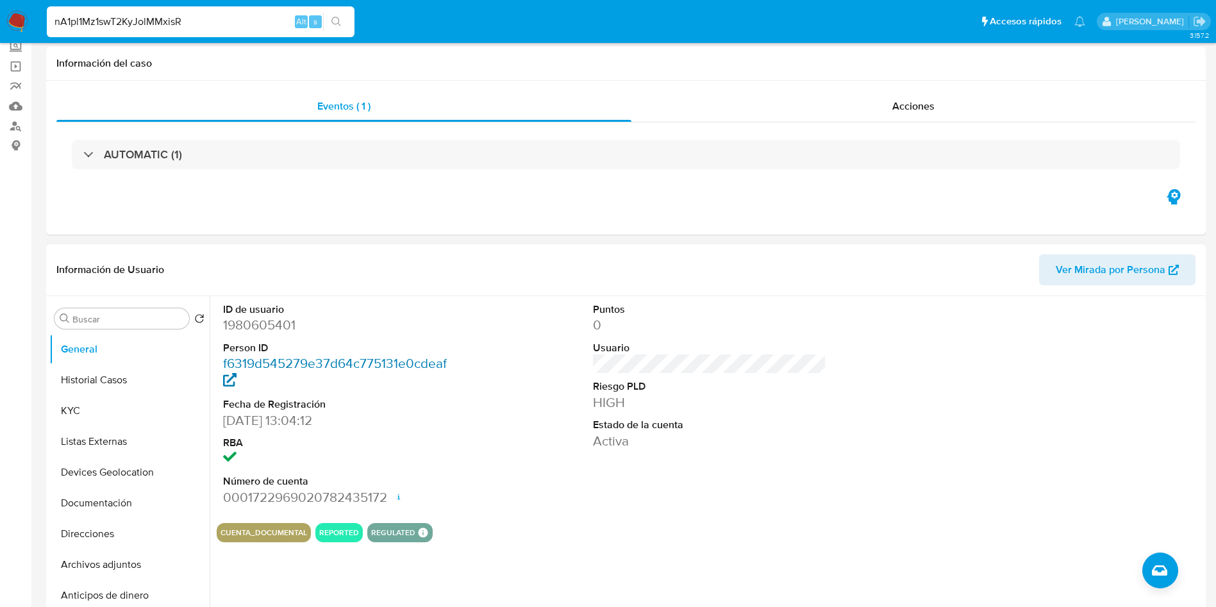
scroll to position [96, 0]
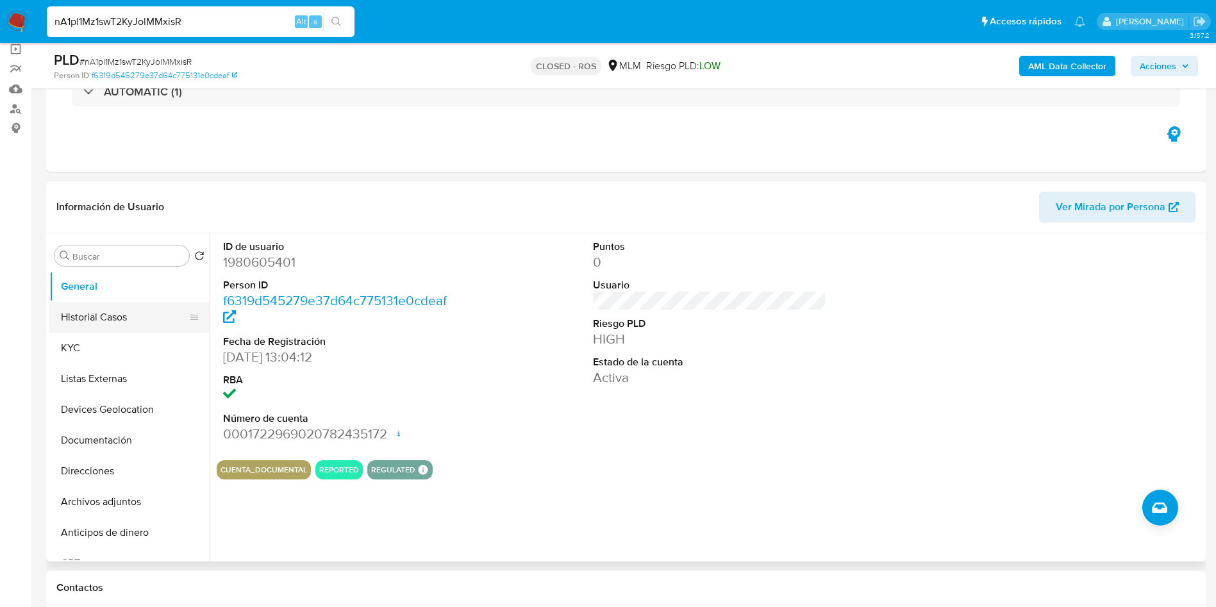
click at [104, 310] on button "Historial Casos" at bounding box center [124, 317] width 150 height 31
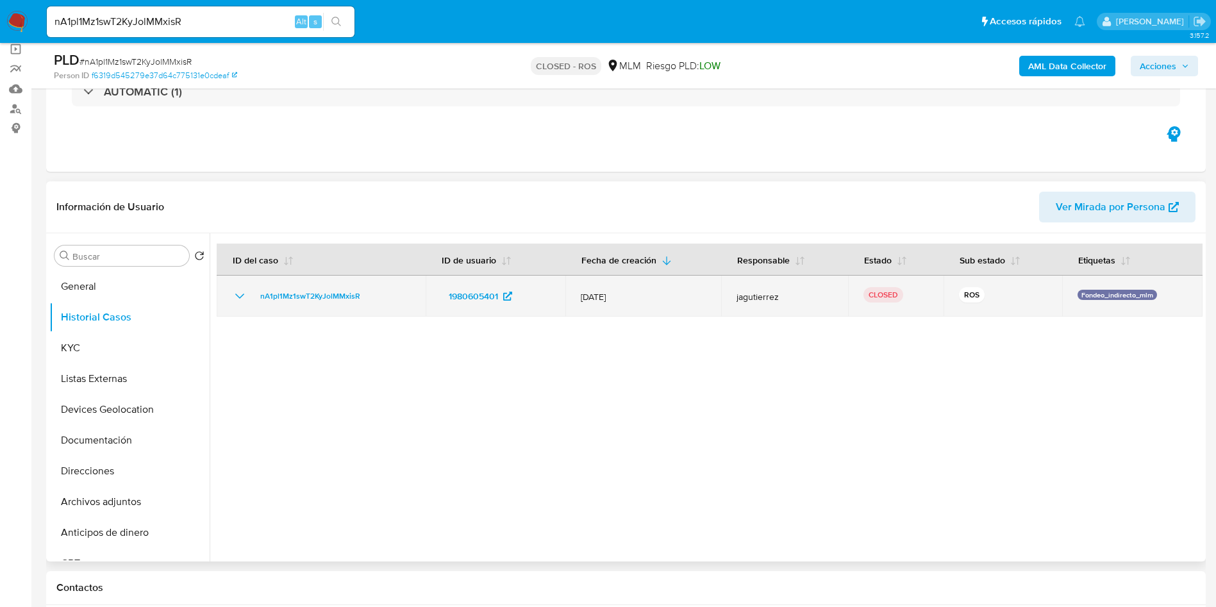
click at [753, 298] on span "jagutierrez" at bounding box center [784, 297] width 97 height 12
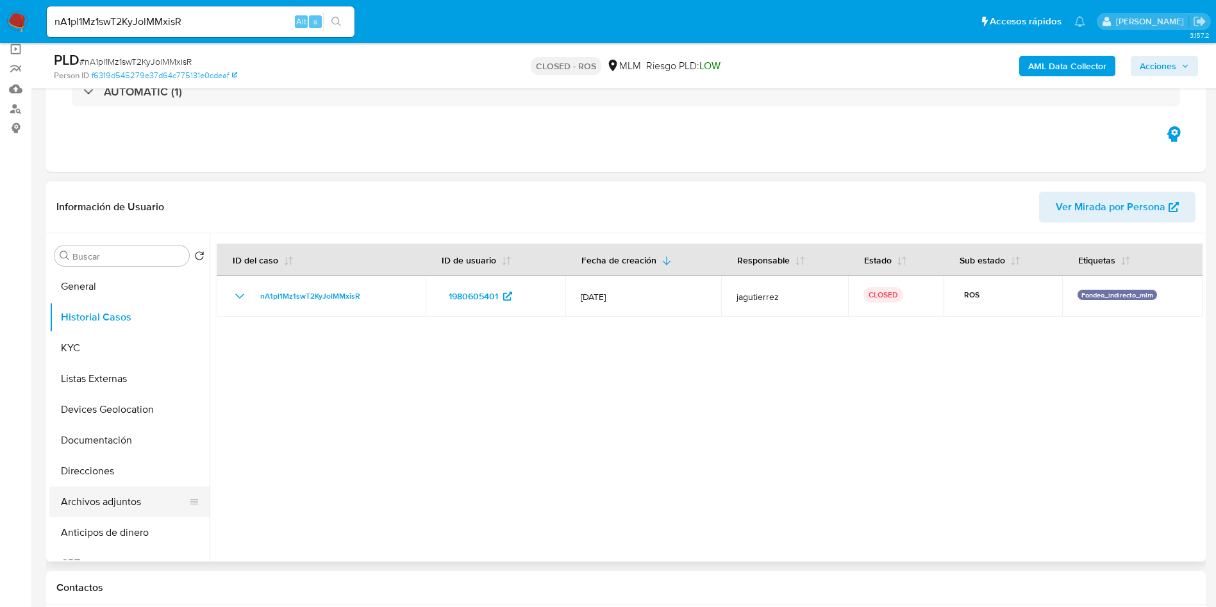
click at [101, 507] on button "Archivos adjuntos" at bounding box center [124, 502] width 150 height 31
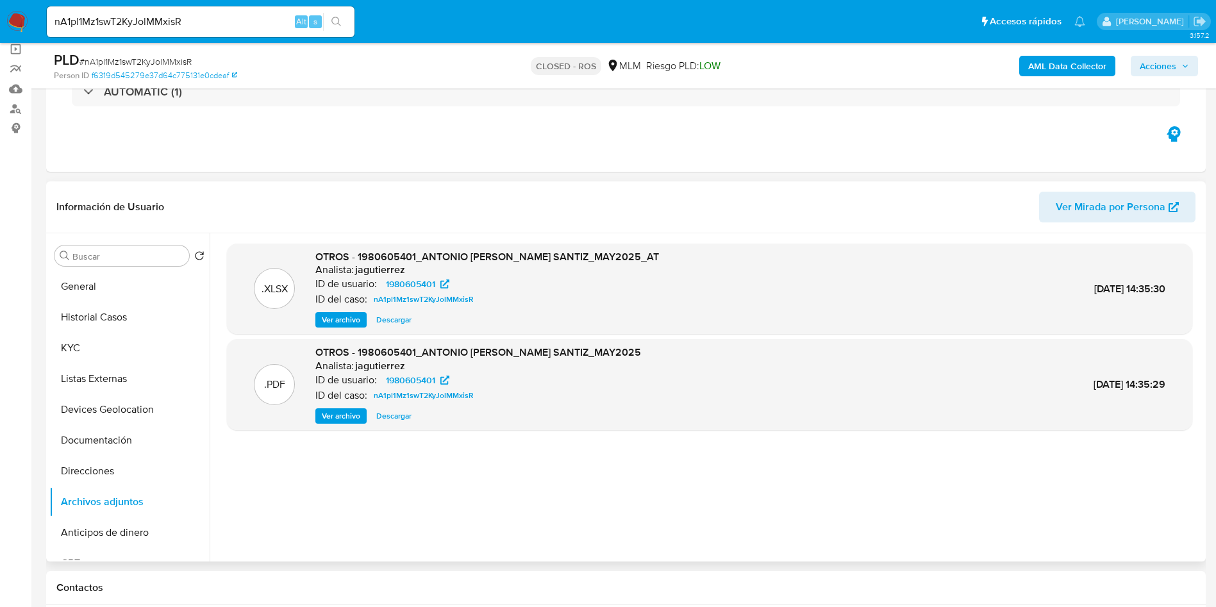
click at [403, 415] on span "Descargar" at bounding box center [393, 416] width 35 height 13
click at [101, 318] on button "Historial Casos" at bounding box center [124, 317] width 150 height 31
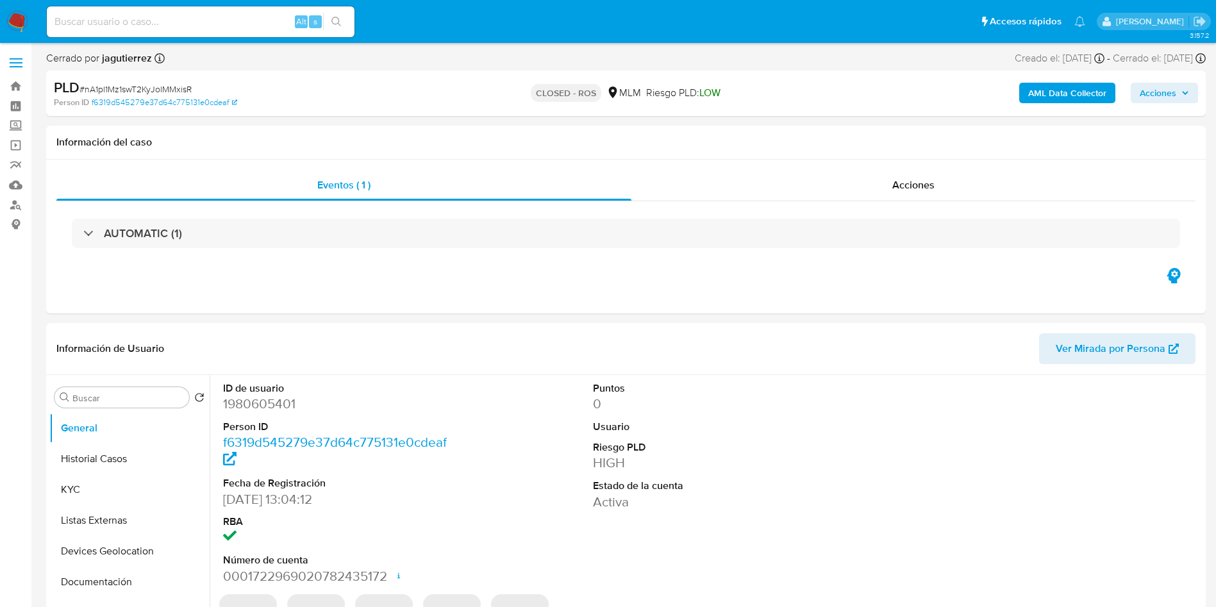
select select "10"
click at [181, 27] on input at bounding box center [201, 21] width 308 height 17
paste input "wYLQ3TUhDoxIvbXlmrubGFnS"
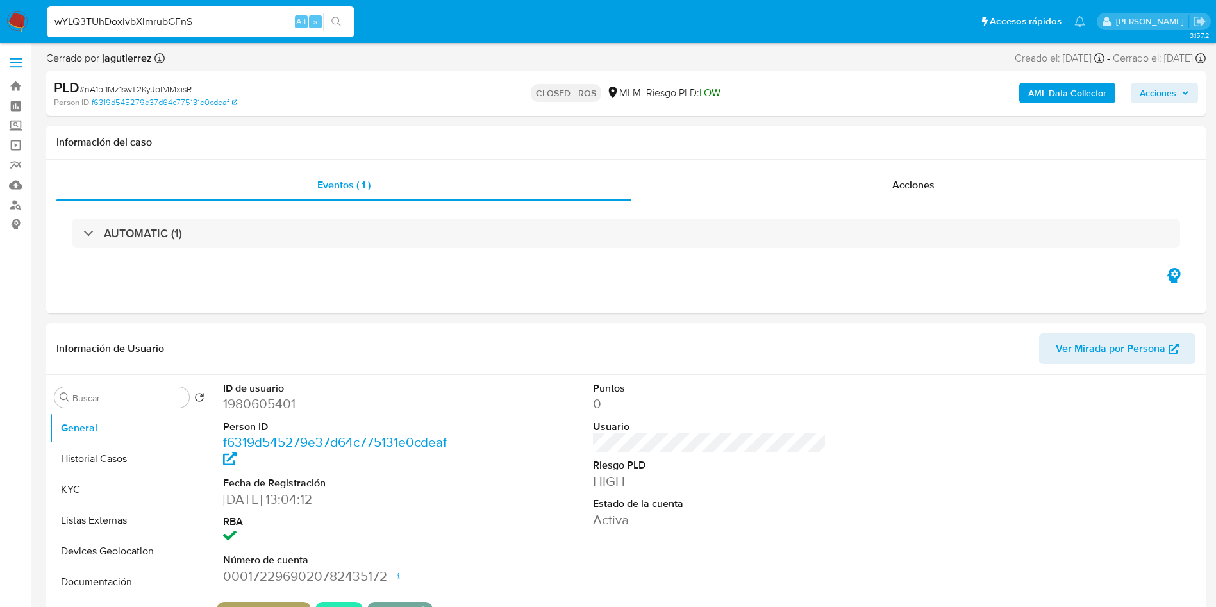
type input "wYLQ3TUhDoxIvbXlmrubGFnS"
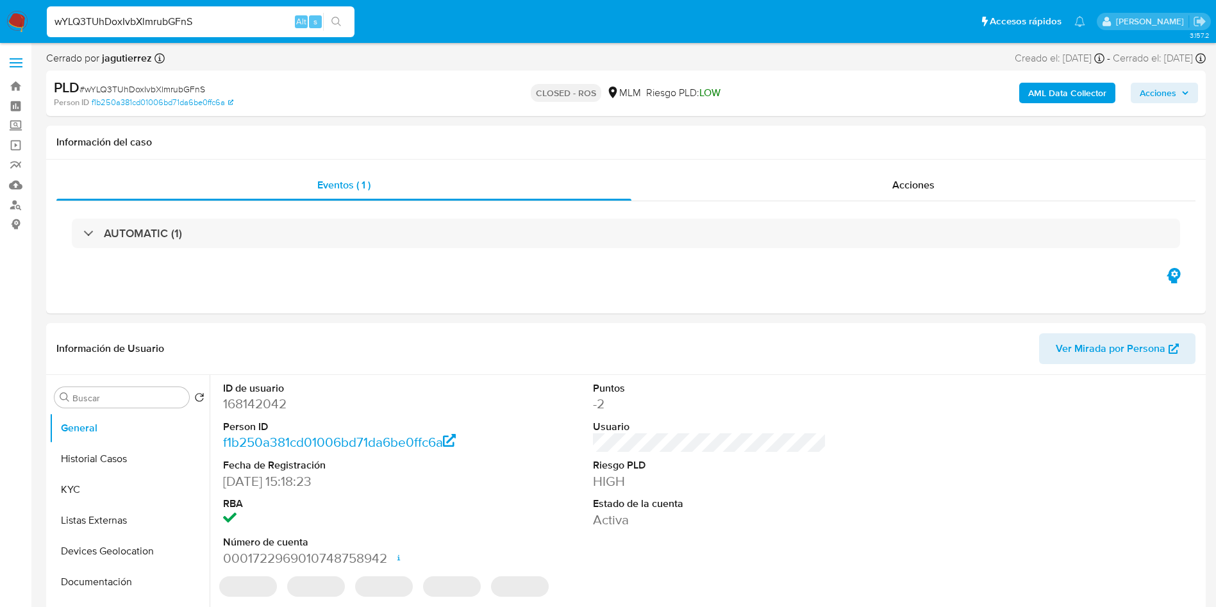
select select "10"
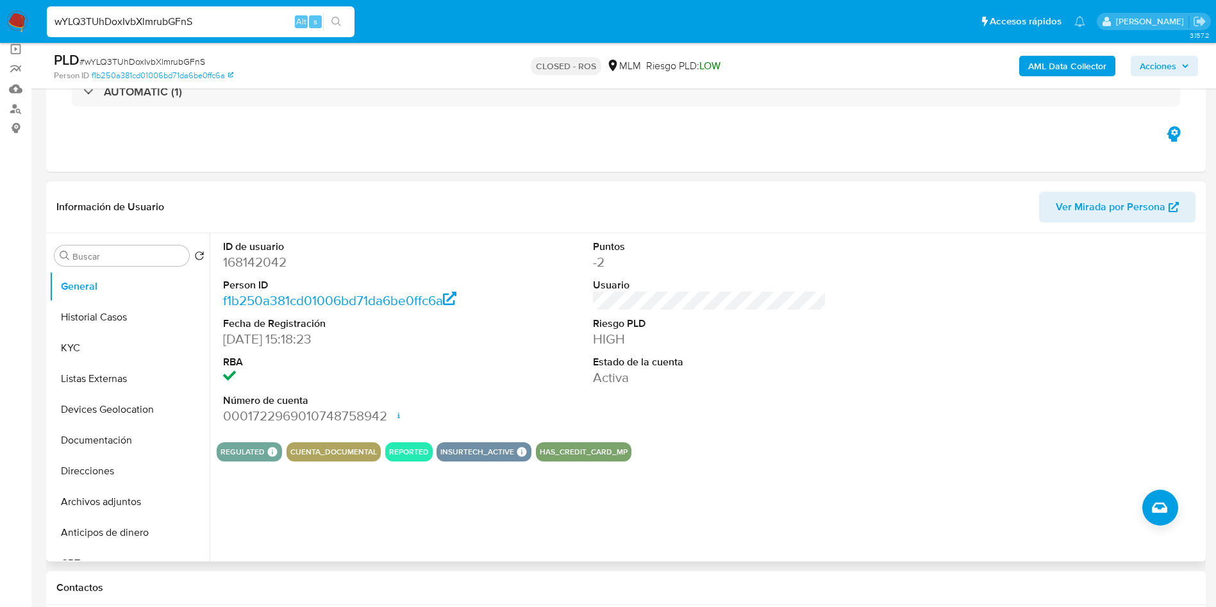
scroll to position [192, 0]
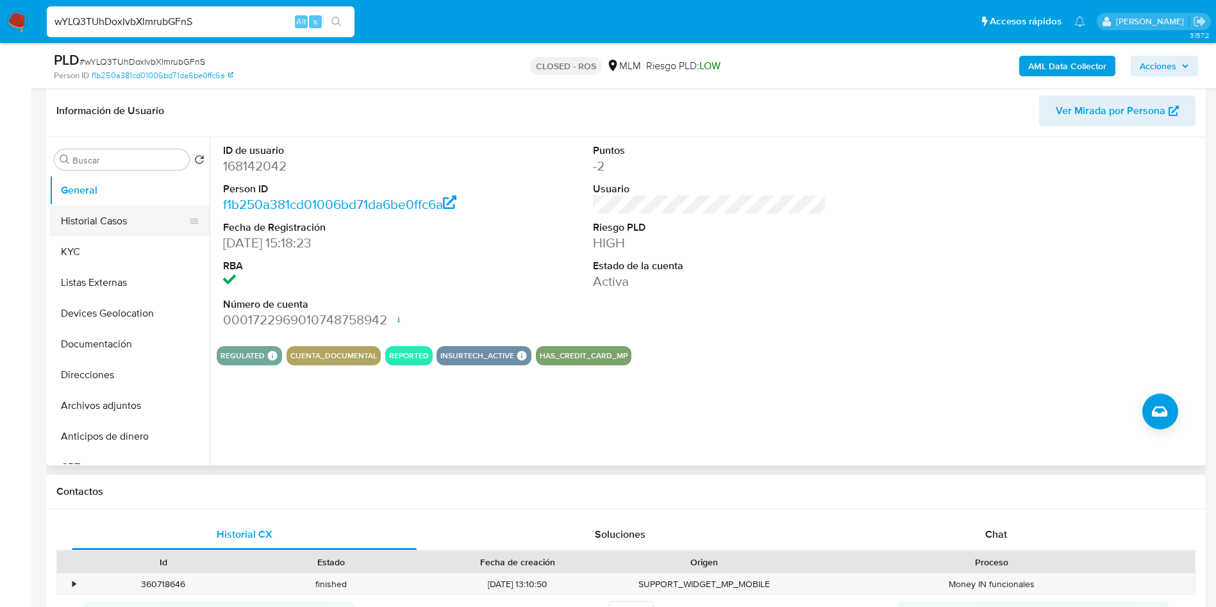
click at [134, 227] on button "Historial Casos" at bounding box center [124, 221] width 150 height 31
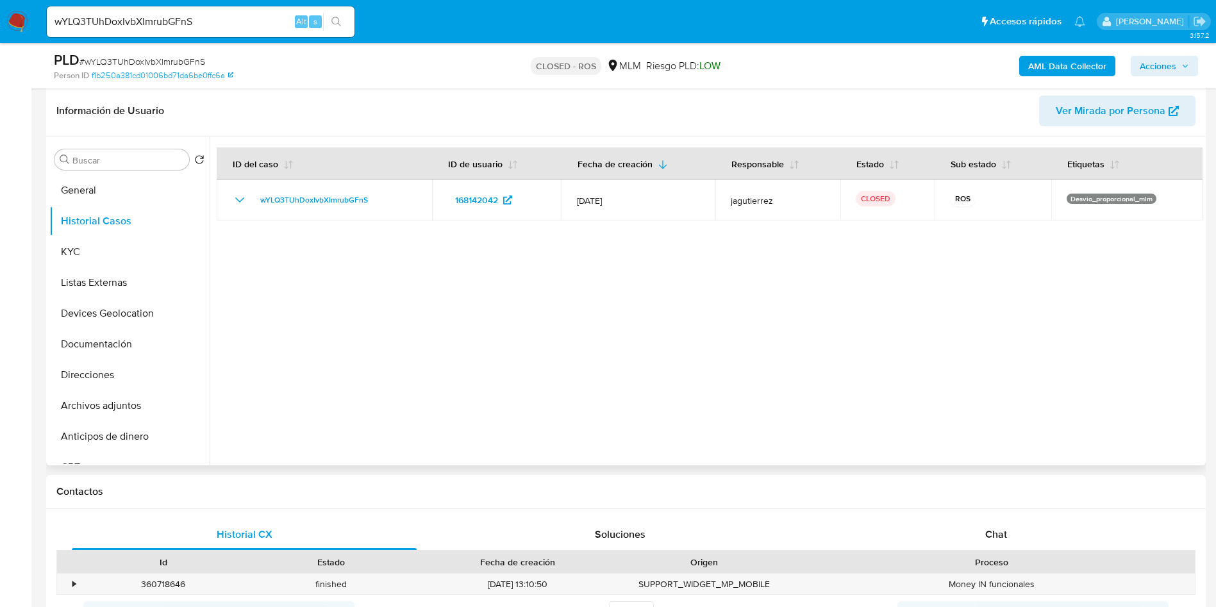
click at [489, 317] on div at bounding box center [706, 301] width 993 height 328
click at [861, 315] on div at bounding box center [706, 301] width 993 height 328
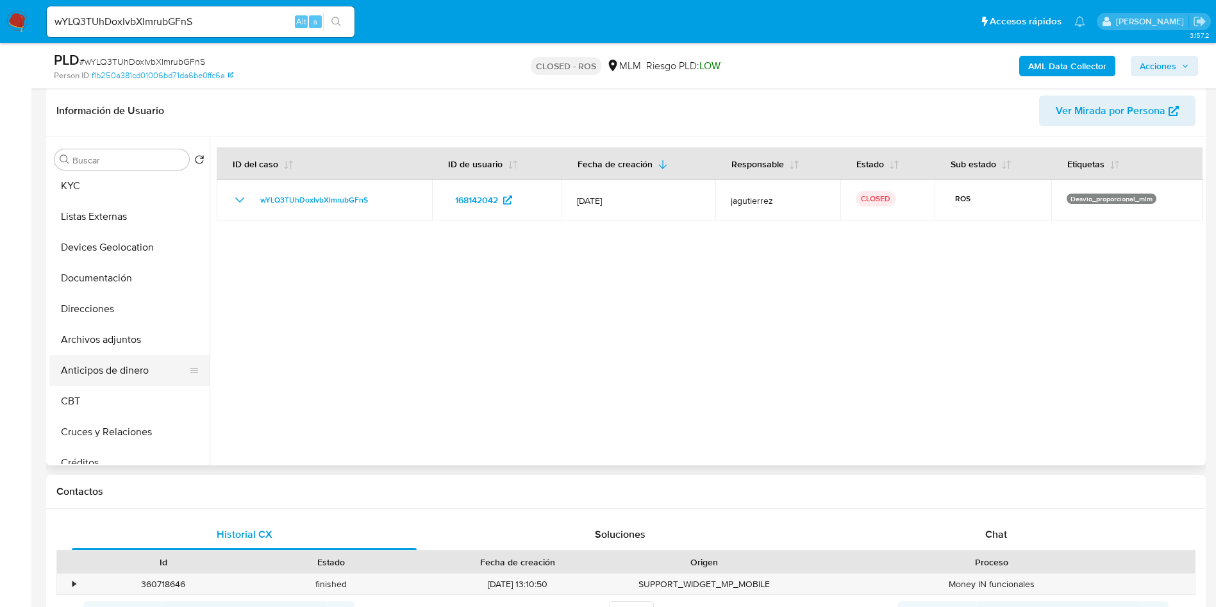
scroll to position [96, 0]
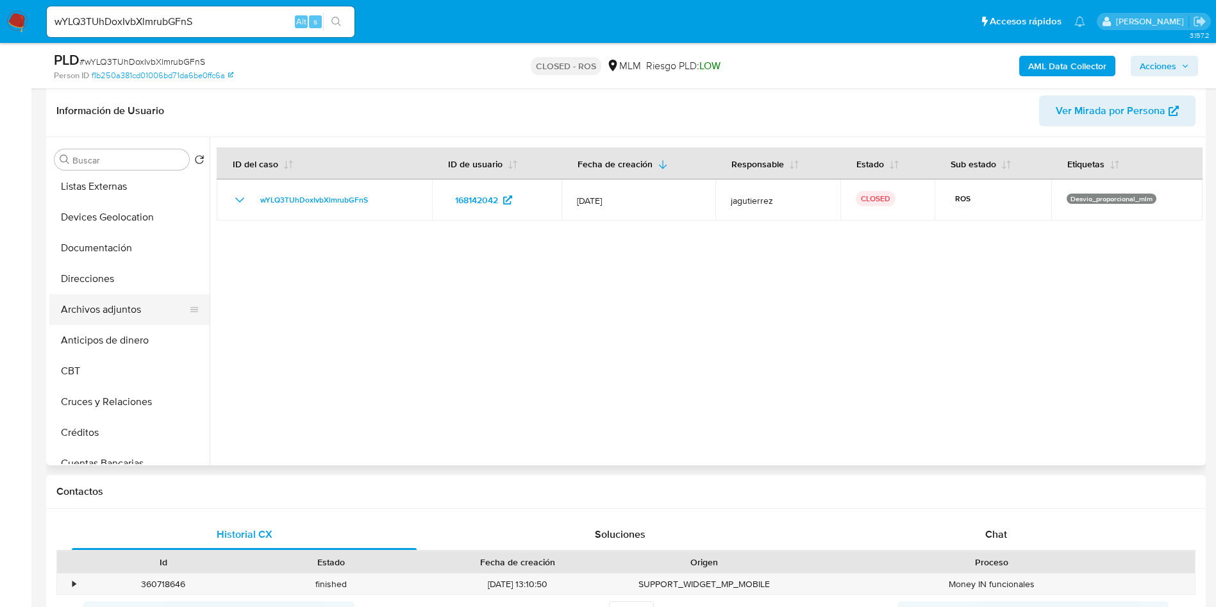
click at [122, 311] on button "Archivos adjuntos" at bounding box center [124, 309] width 150 height 31
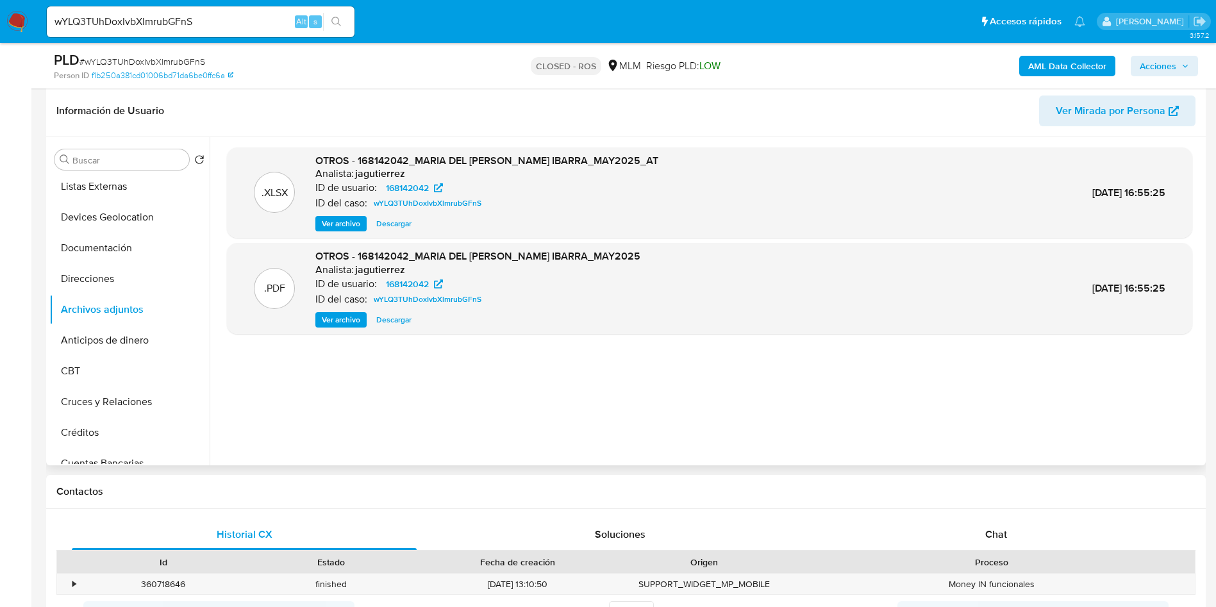
click at [395, 313] on span "Descargar" at bounding box center [393, 319] width 35 height 13
click at [212, 18] on input "wYLQ3TUhDoxIvbXlmrubGFnS" at bounding box center [201, 21] width 308 height 17
click at [174, 20] on input "wYLQ3TUhDoxIvbXlmrubGFnS" at bounding box center [201, 21] width 308 height 17
click at [175, 19] on input "wYLQ3TUhDoxIvbXlmrubGFnS" at bounding box center [201, 21] width 308 height 17
paste input "Z3cQ2HLXv7VMwTqD7lpmWlx6"
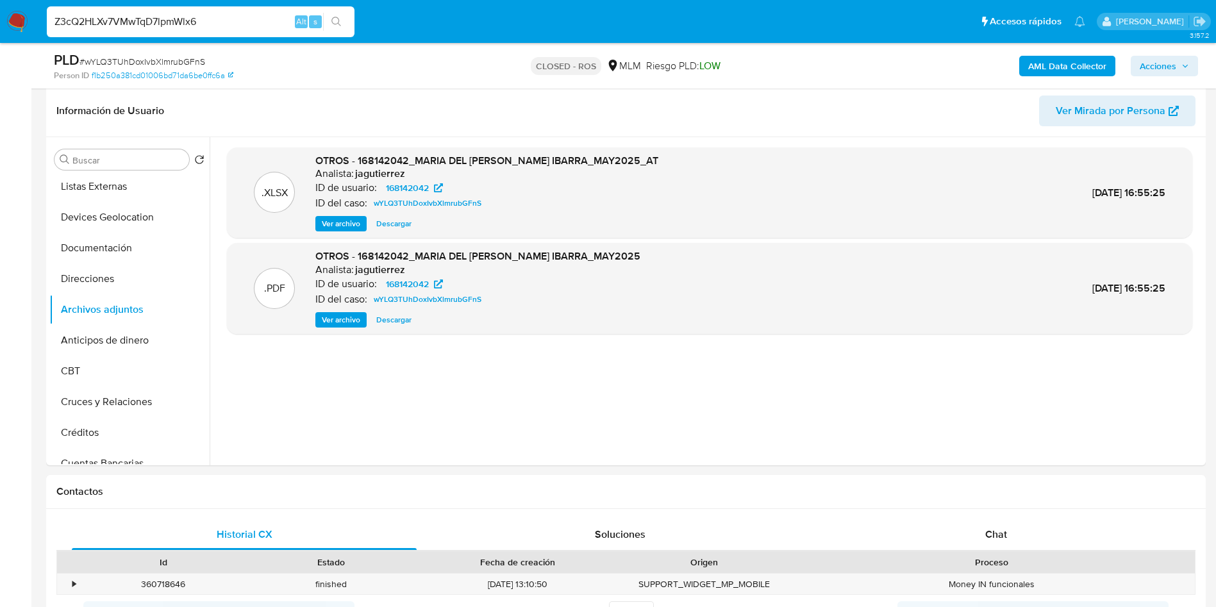
type input "Z3cQ2HLXv7VMwTqD7lpmWlx6"
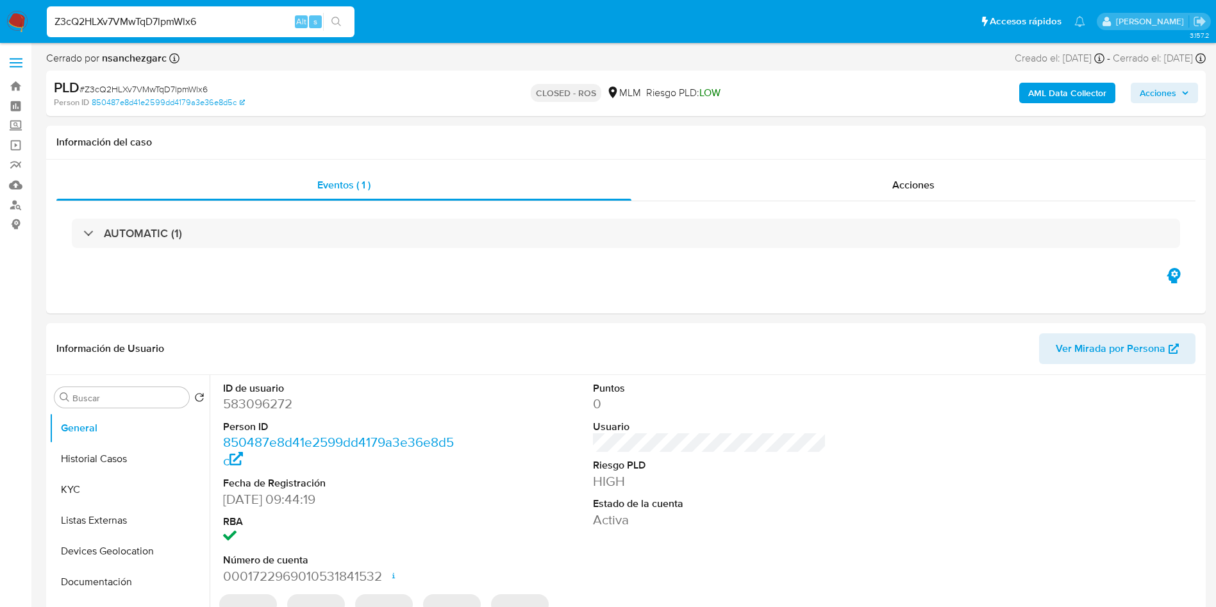
select select "10"
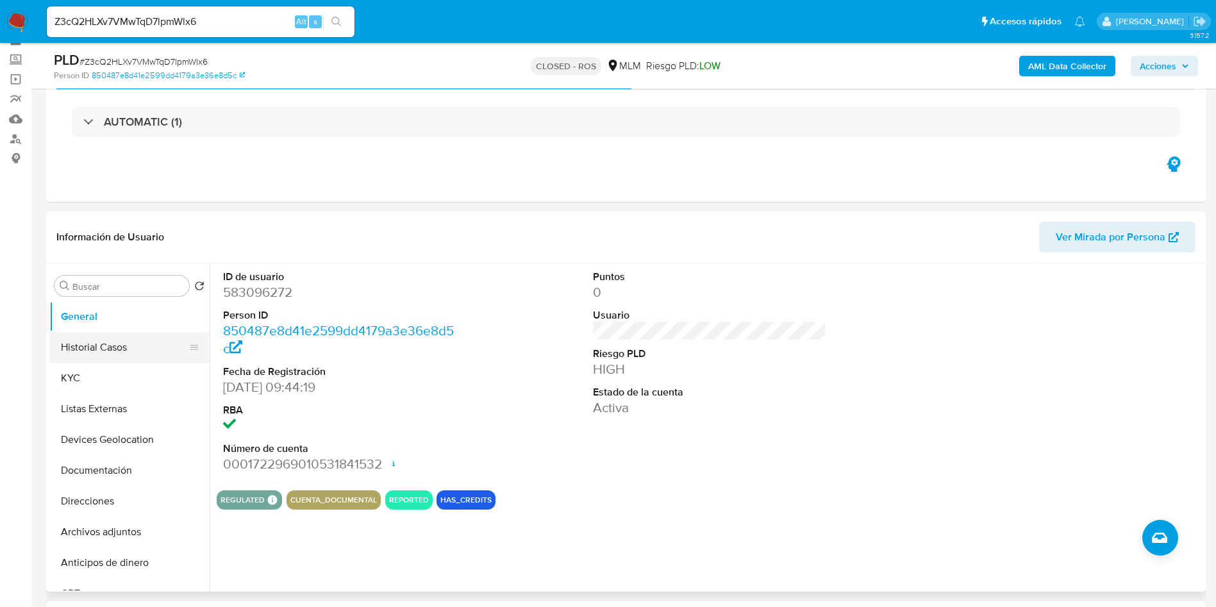
scroll to position [96, 0]
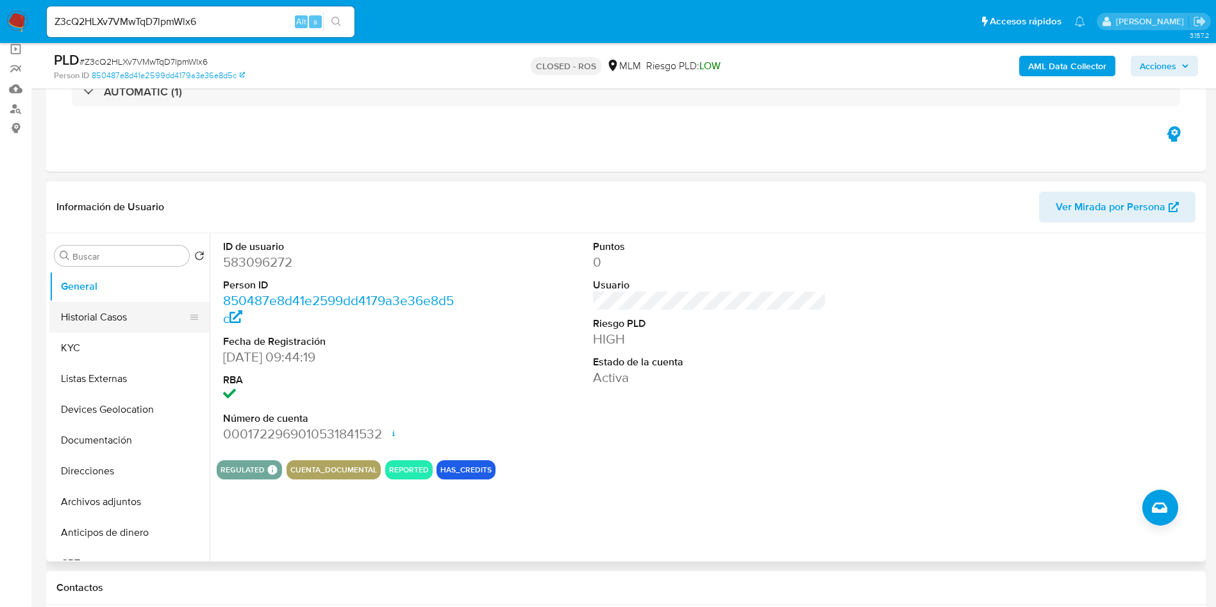
click at [99, 319] on button "Historial Casos" at bounding box center [124, 317] width 150 height 31
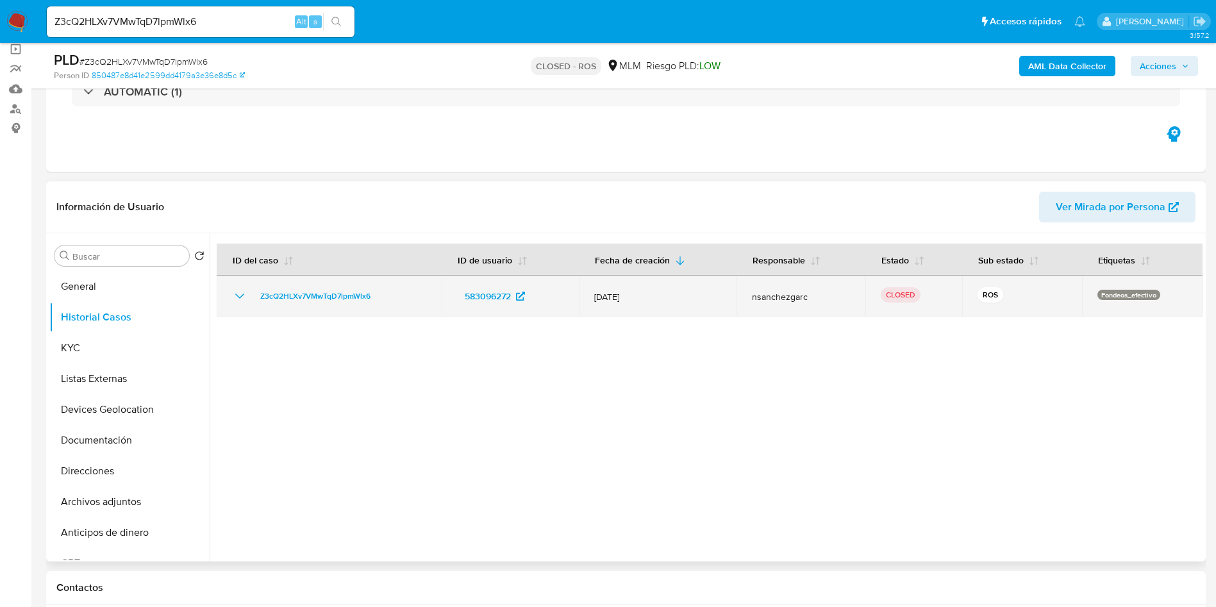
click at [778, 301] on span "nsanchezgarc" at bounding box center [801, 297] width 98 height 12
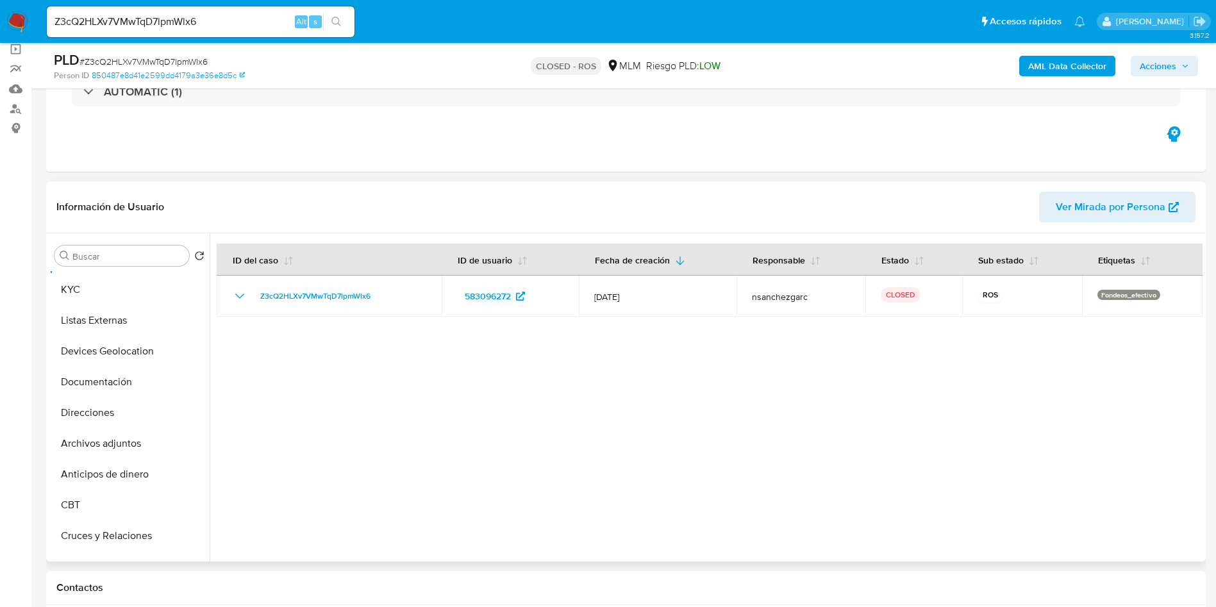
scroll to position [0, 0]
click at [110, 497] on button "Archivos adjuntos" at bounding box center [124, 502] width 150 height 31
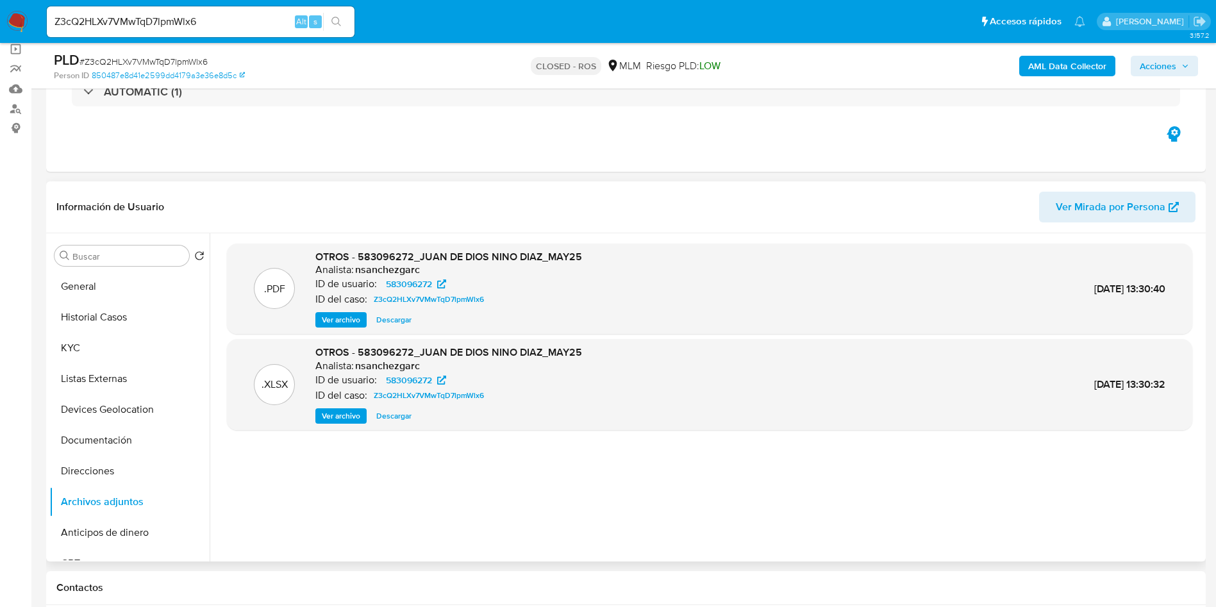
click at [401, 319] on span "Descargar" at bounding box center [393, 319] width 35 height 13
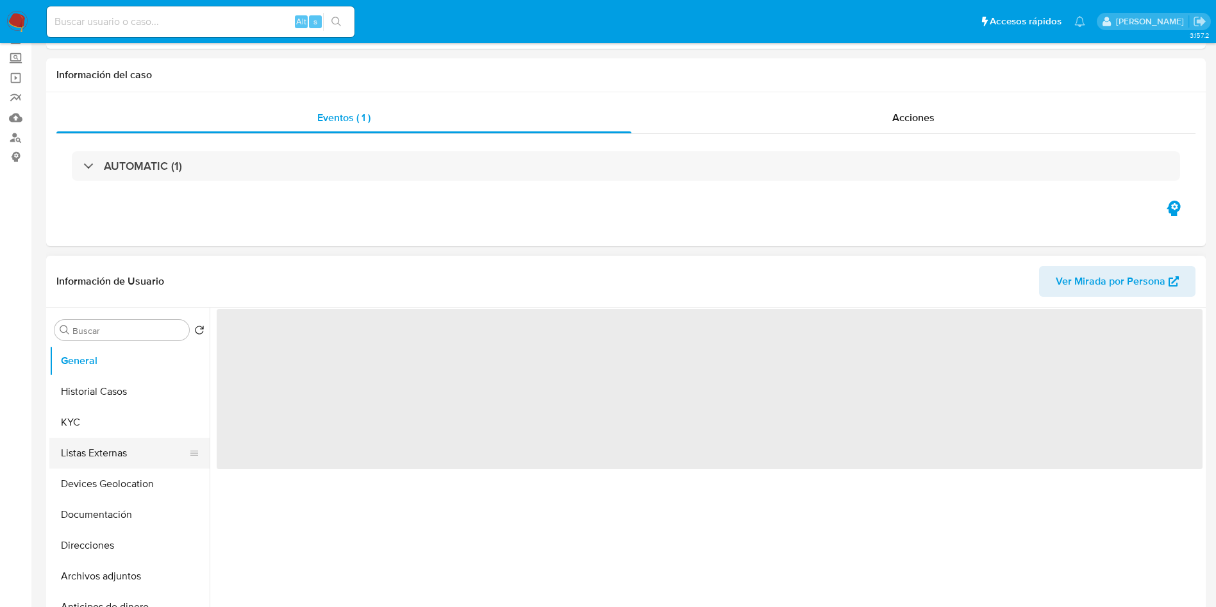
scroll to position [96, 0]
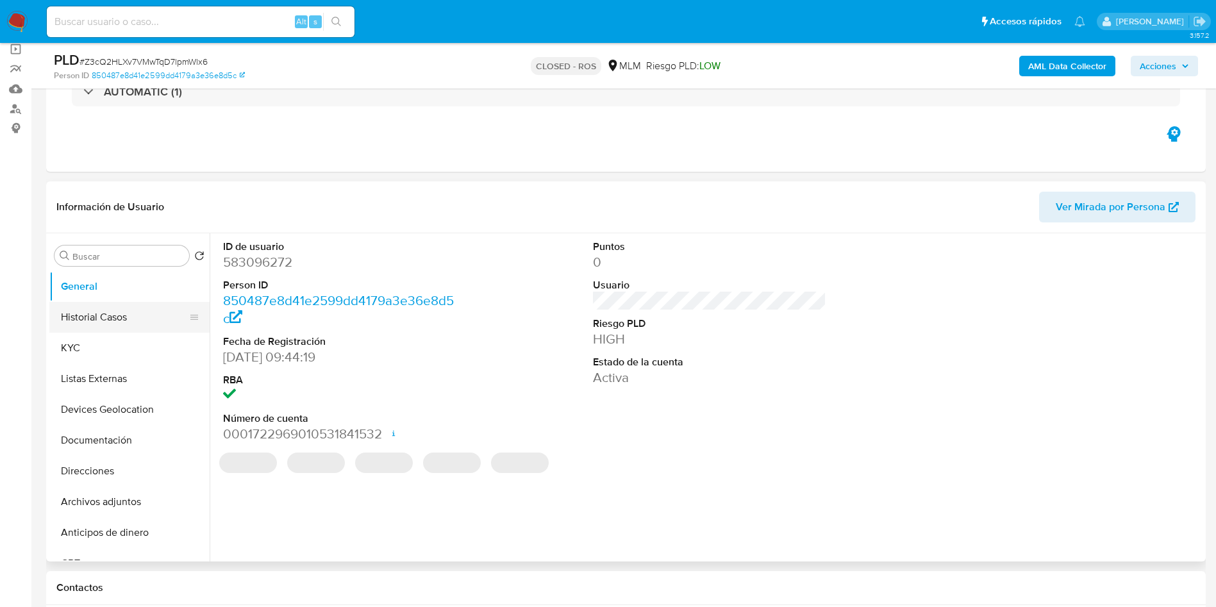
click at [124, 328] on button "Historial Casos" at bounding box center [124, 317] width 150 height 31
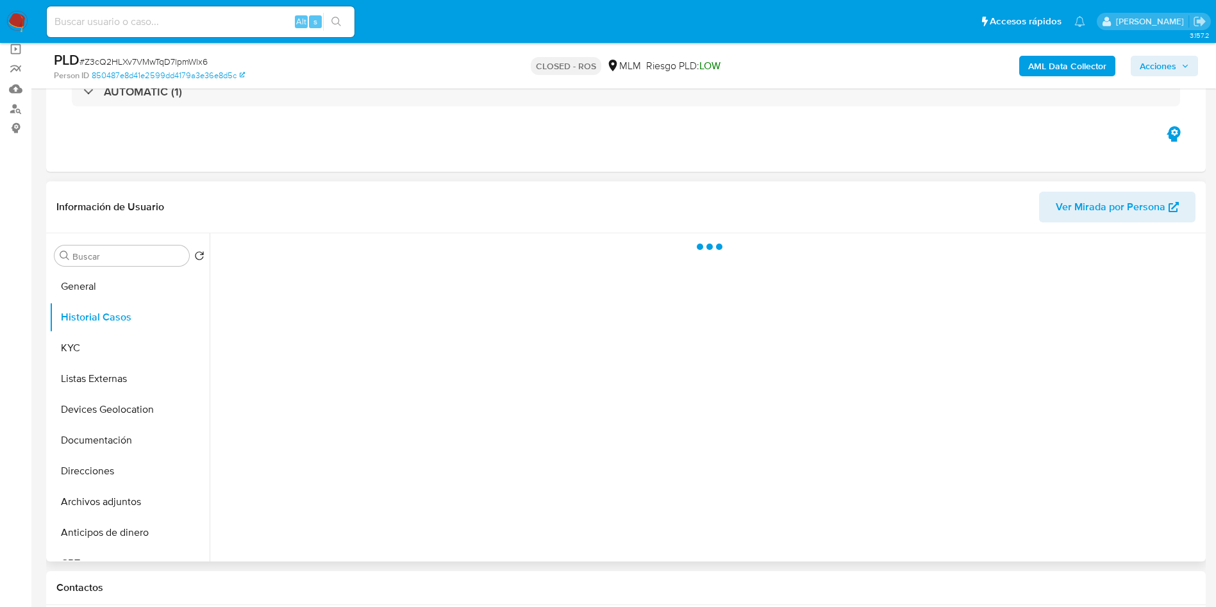
select select "10"
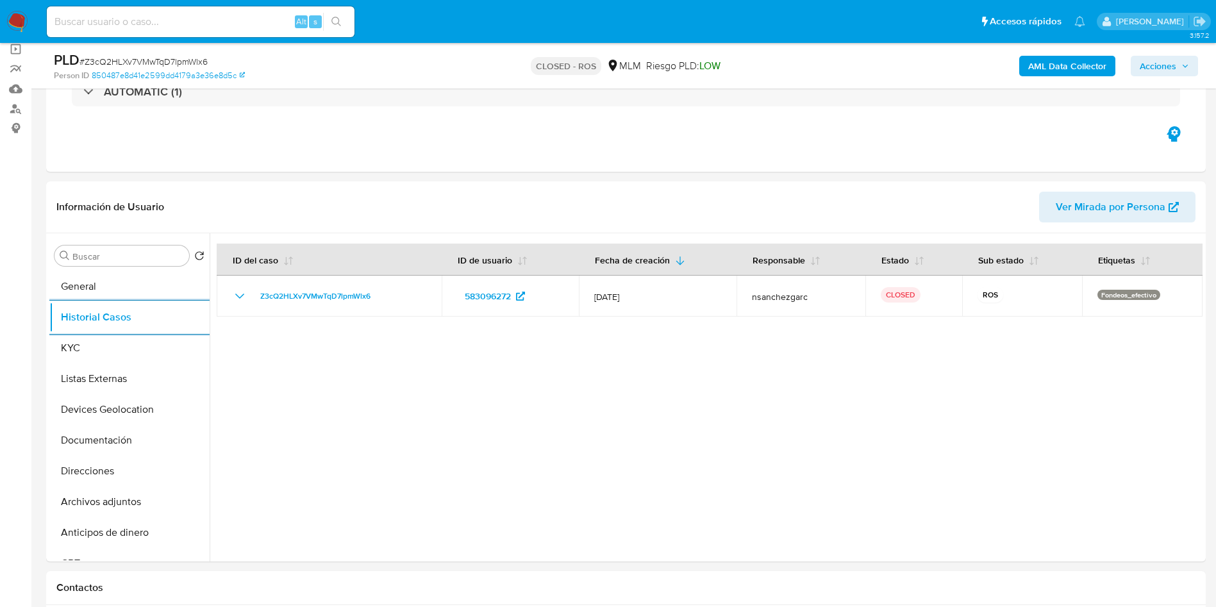
click at [180, 22] on input at bounding box center [201, 21] width 308 height 17
paste input "ngrekdysqusiVl4g13xIgUJZ"
type input "ngrekdysqusiVl4g13xIgUJZ"
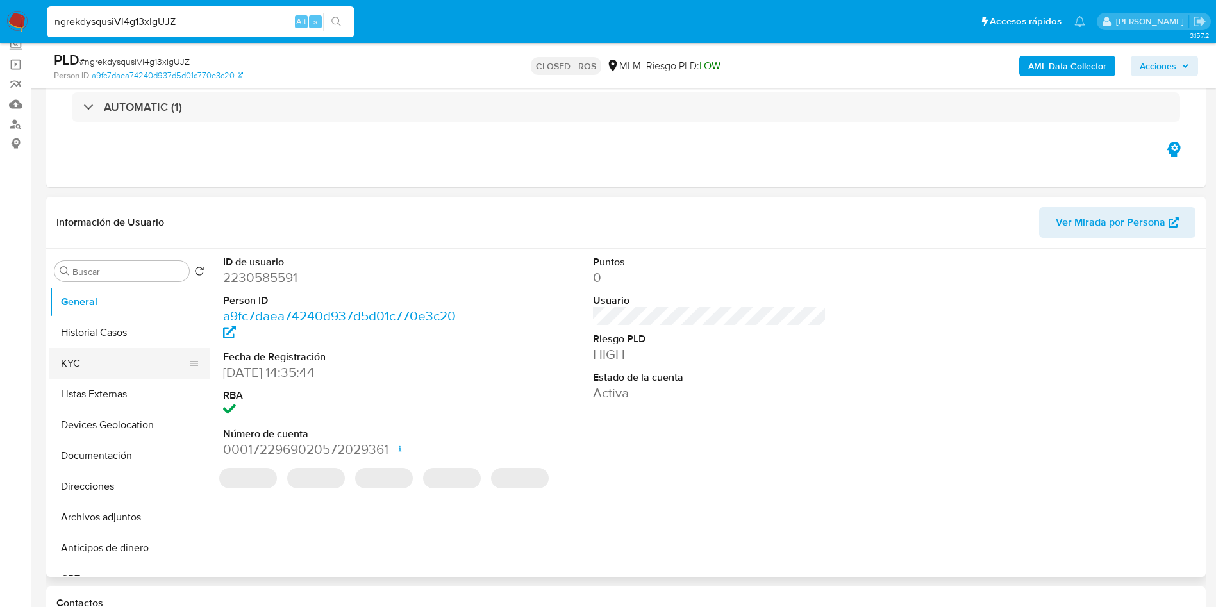
scroll to position [192, 0]
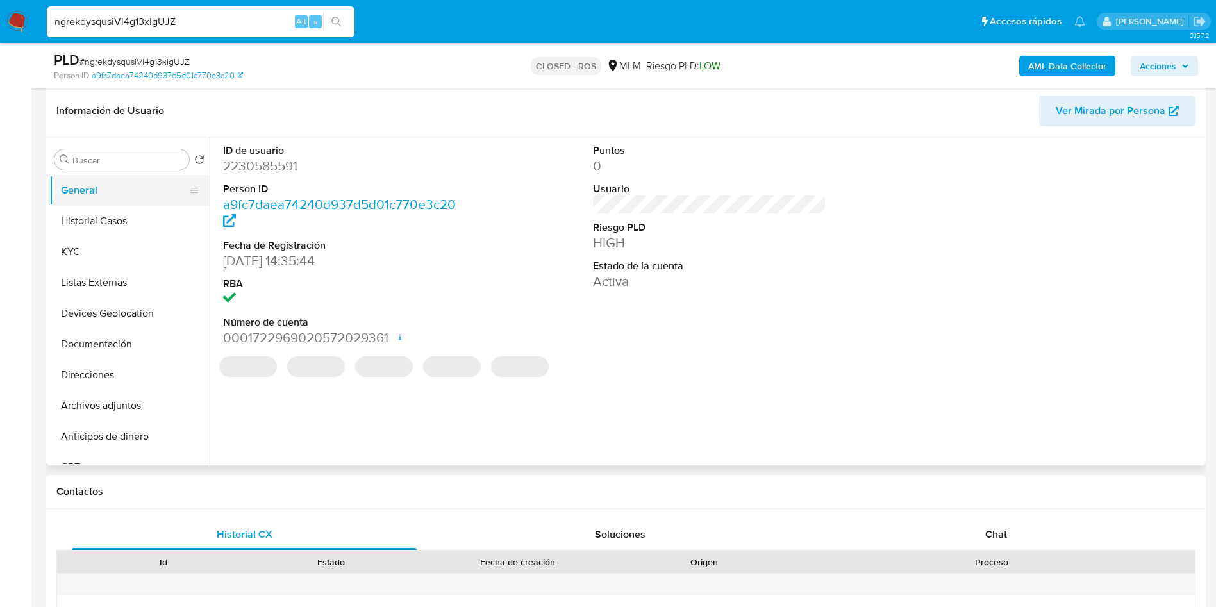
select select "10"
click at [131, 224] on button "Historial Casos" at bounding box center [124, 221] width 150 height 31
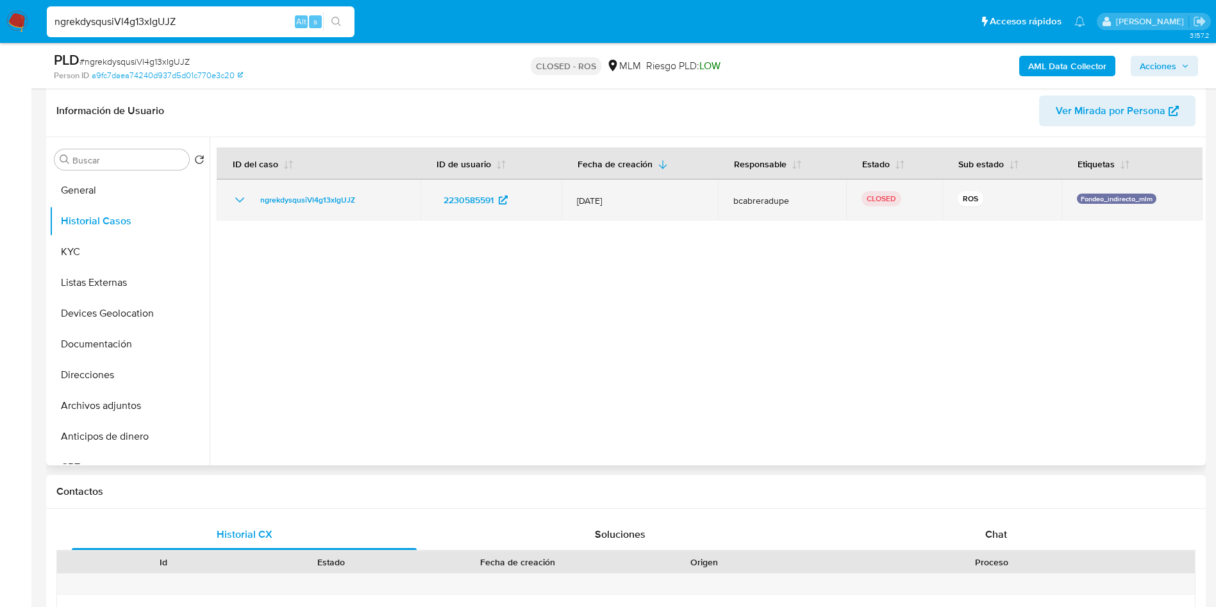
click at [755, 195] on span "bcabreradupe" at bounding box center [781, 201] width 97 height 12
click at [757, 204] on span "bcabreradupe" at bounding box center [781, 201] width 97 height 12
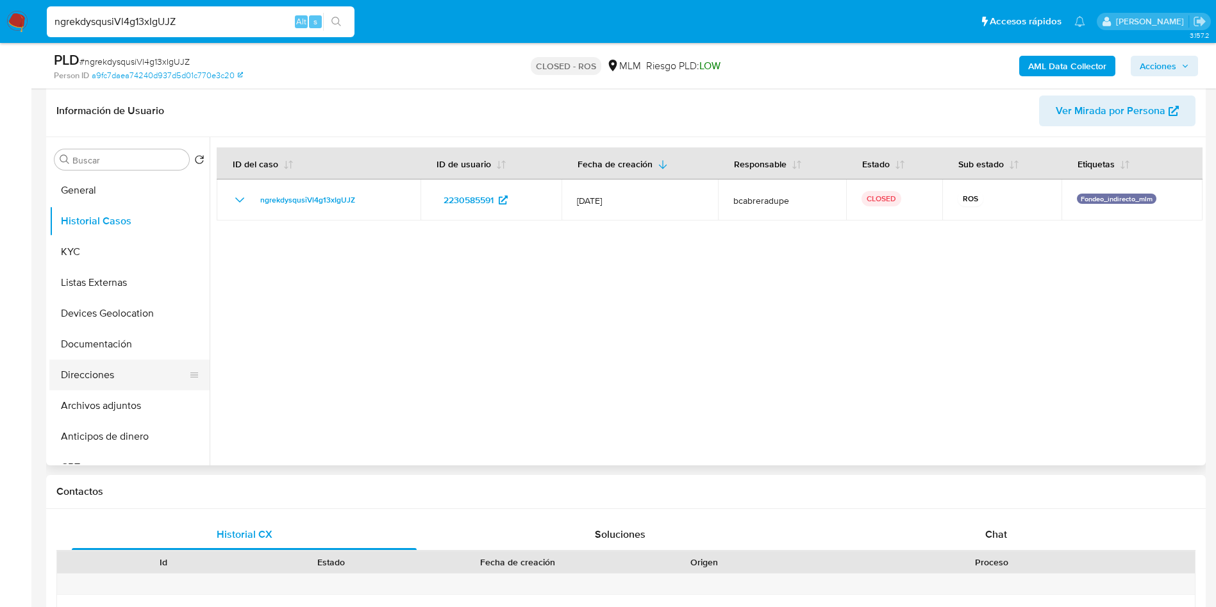
scroll to position [96, 0]
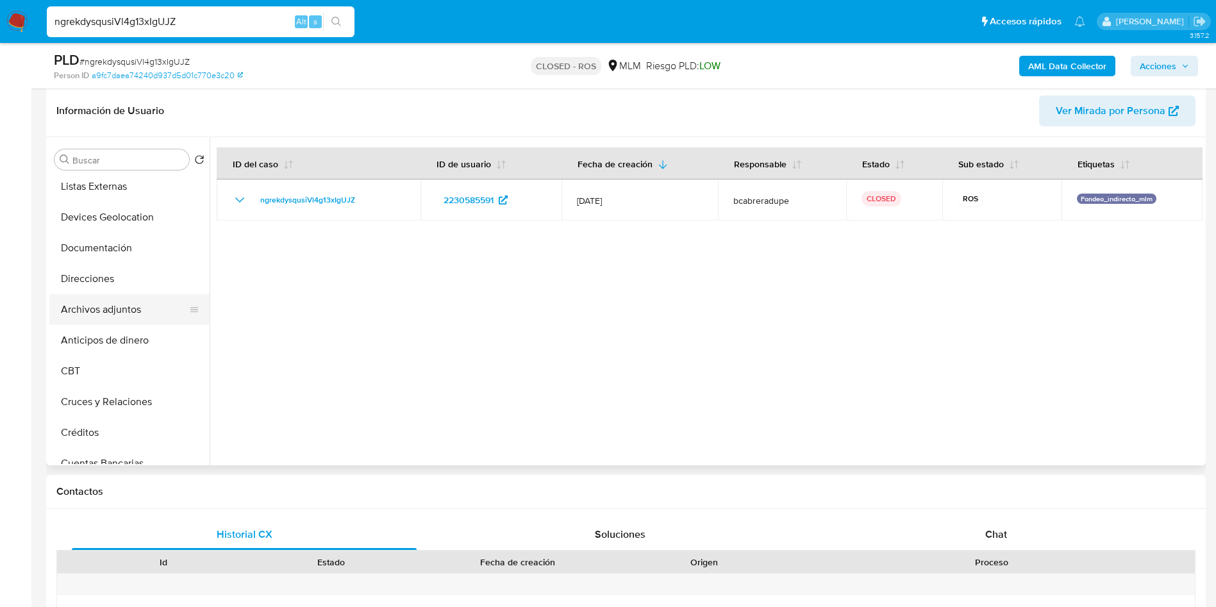
click at [126, 296] on button "Archivos adjuntos" at bounding box center [124, 309] width 150 height 31
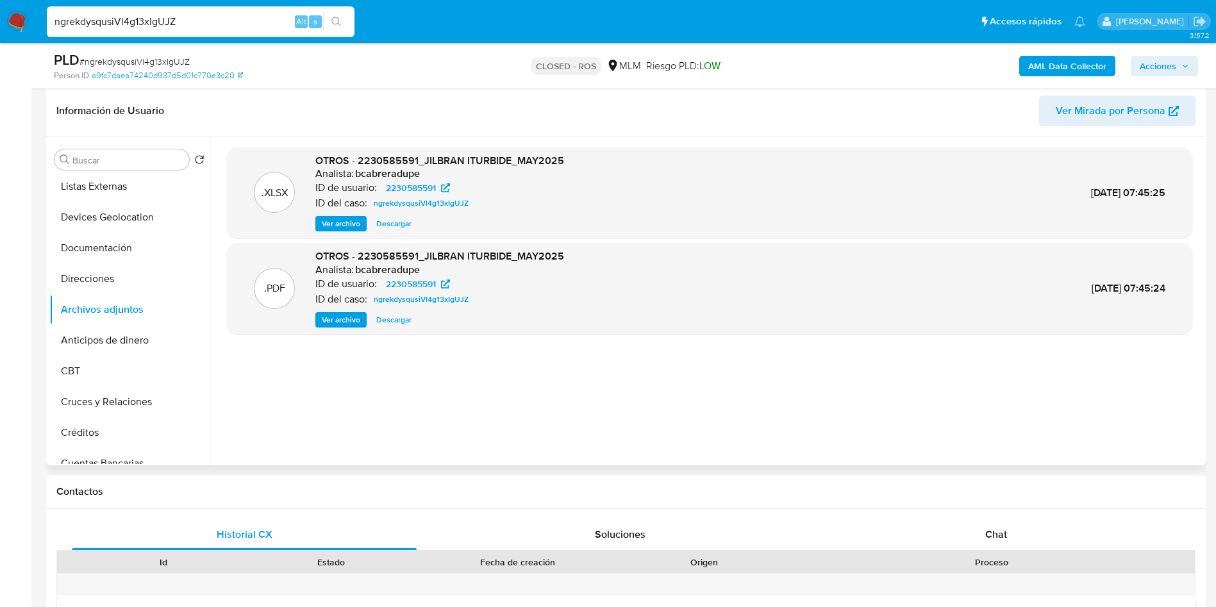
click at [399, 317] on span "Descargar" at bounding box center [393, 319] width 35 height 13
click at [142, 24] on input "ngrekdysqusiVl4g13xIgUJZ" at bounding box center [201, 21] width 308 height 17
paste input "80oOMgIFY6hISHkOVAMnWBnI"
type input "80oOMgIFY6hISHkOVAMnWBnI"
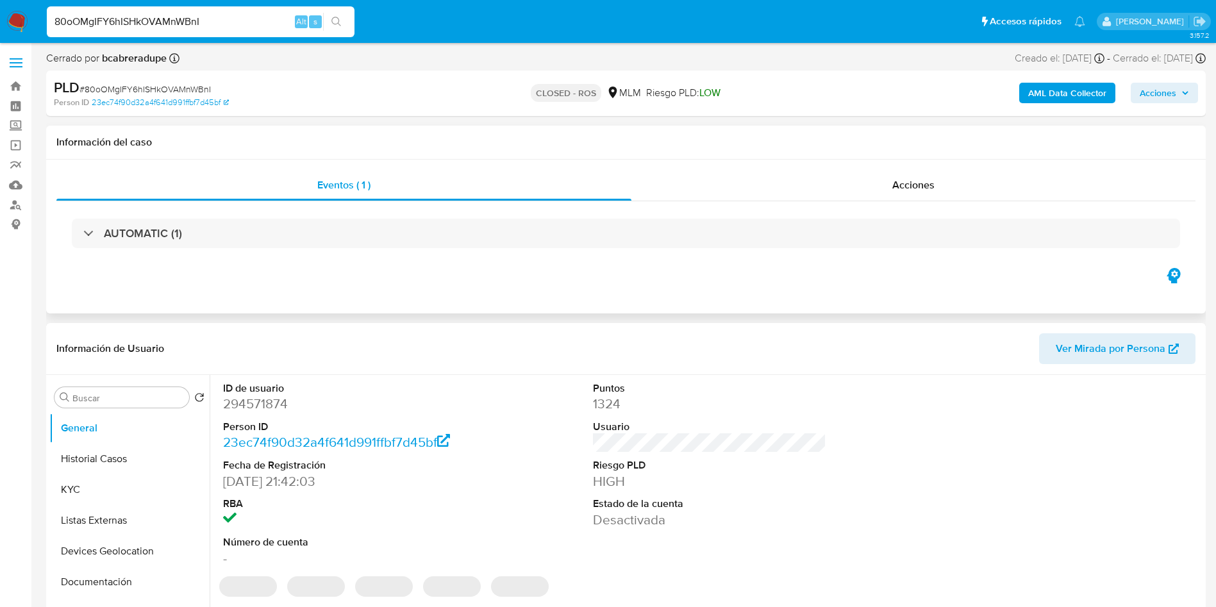
select select "10"
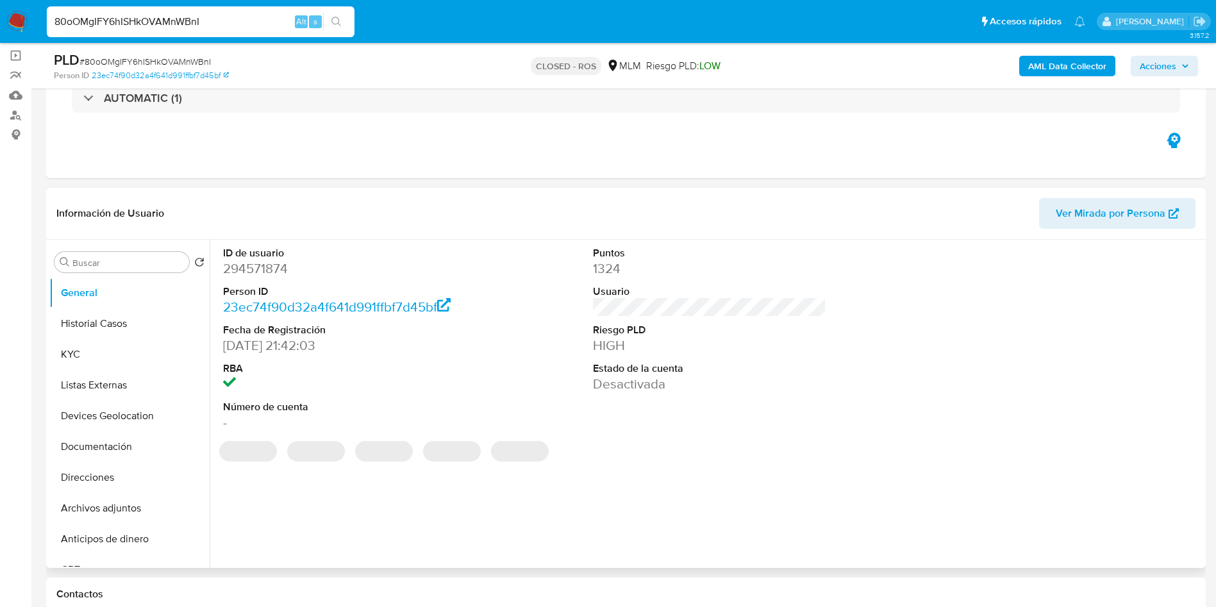
scroll to position [192, 0]
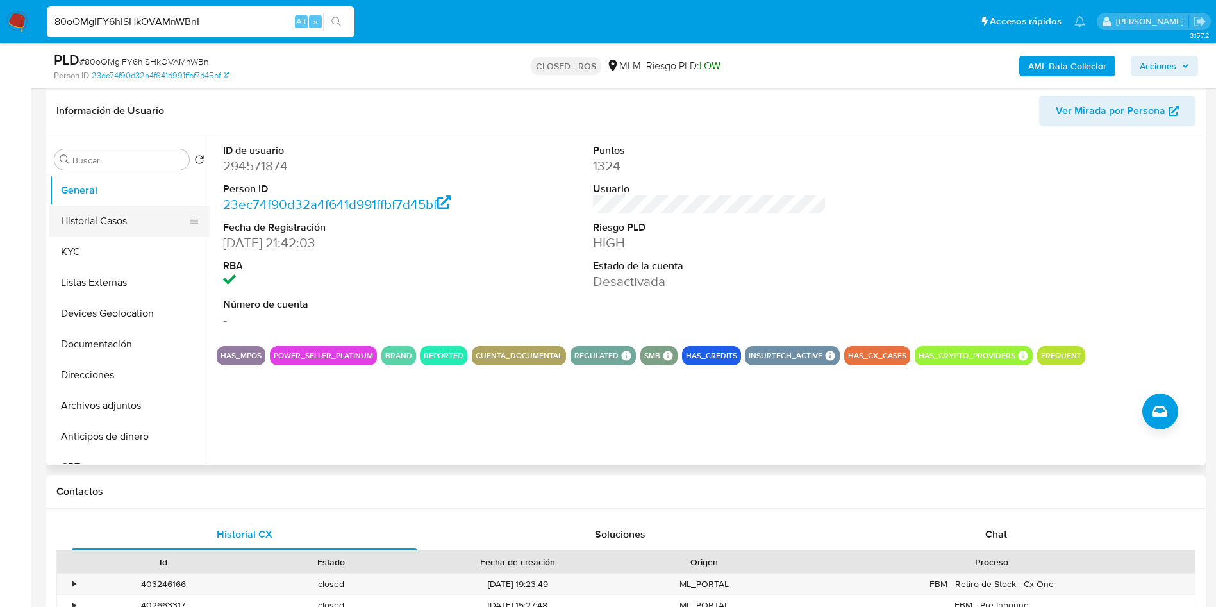
click at [106, 219] on button "Historial Casos" at bounding box center [124, 221] width 150 height 31
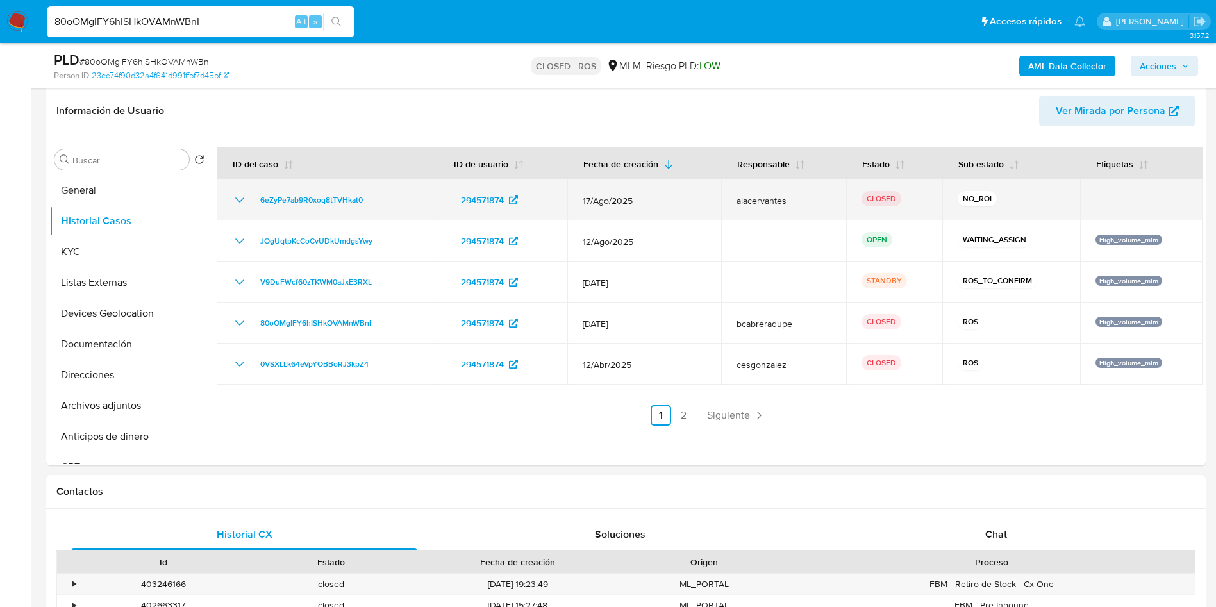
click at [763, 197] on span "alacervantes" at bounding box center [783, 201] width 95 height 12
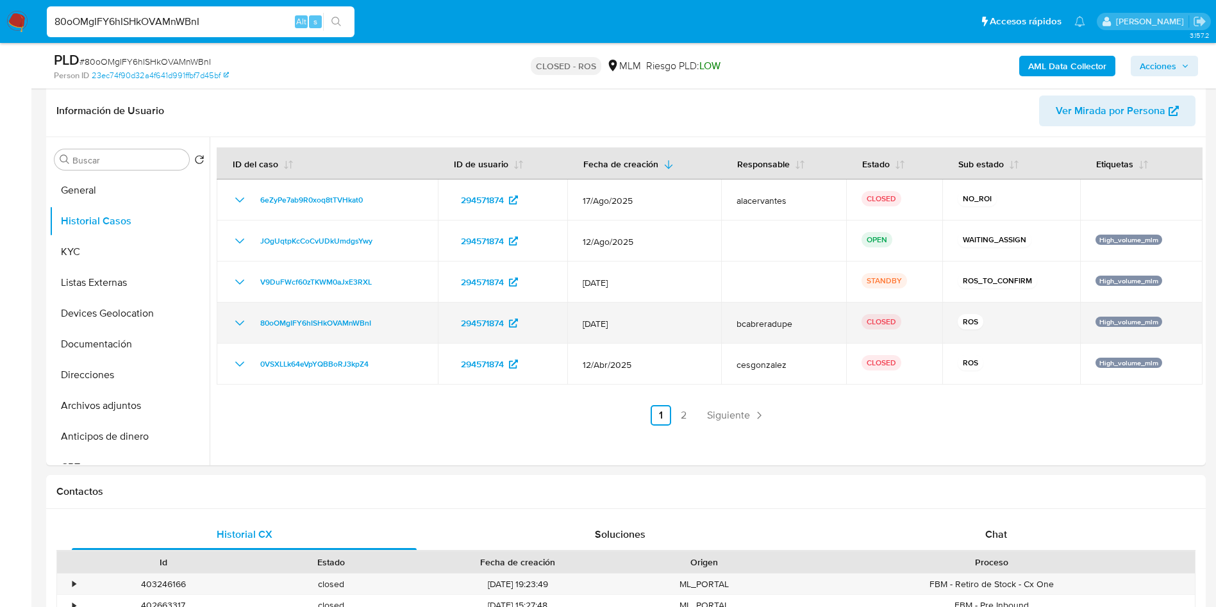
click at [756, 329] on td "bcabreradupe" at bounding box center [784, 323] width 126 height 41
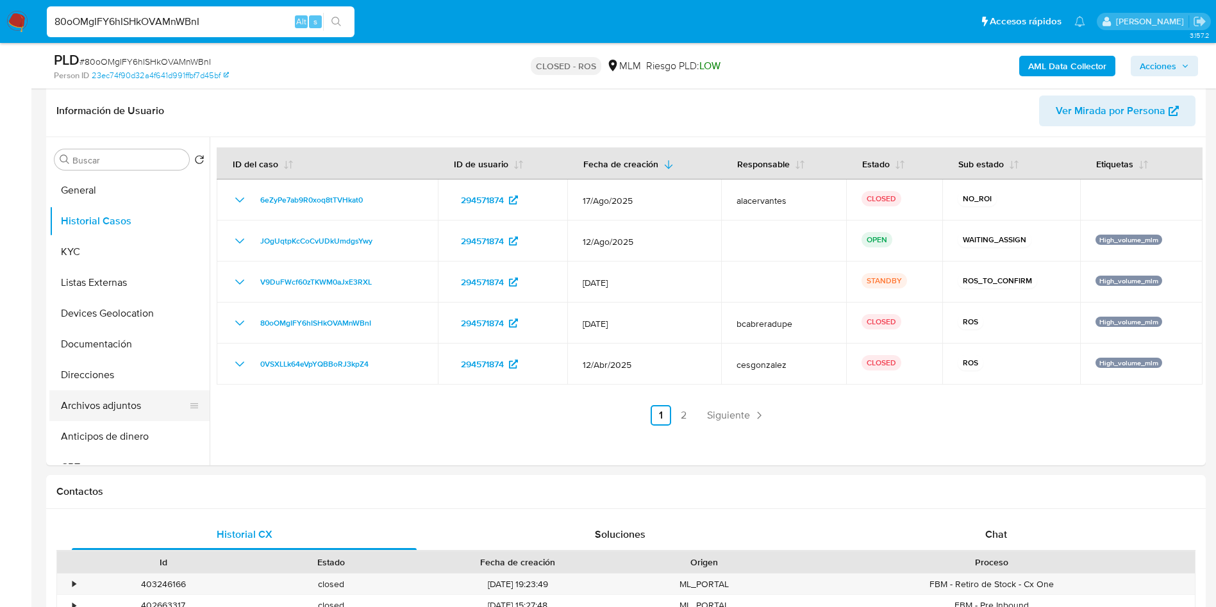
click at [100, 403] on button "Archivos adjuntos" at bounding box center [124, 405] width 150 height 31
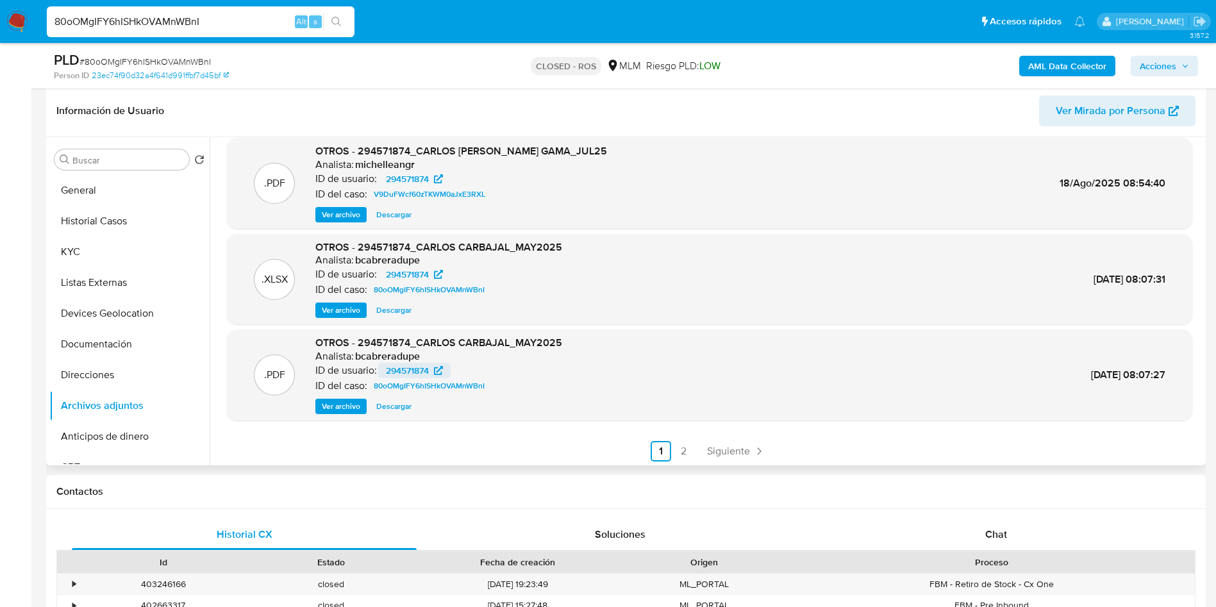
scroll to position [108, 0]
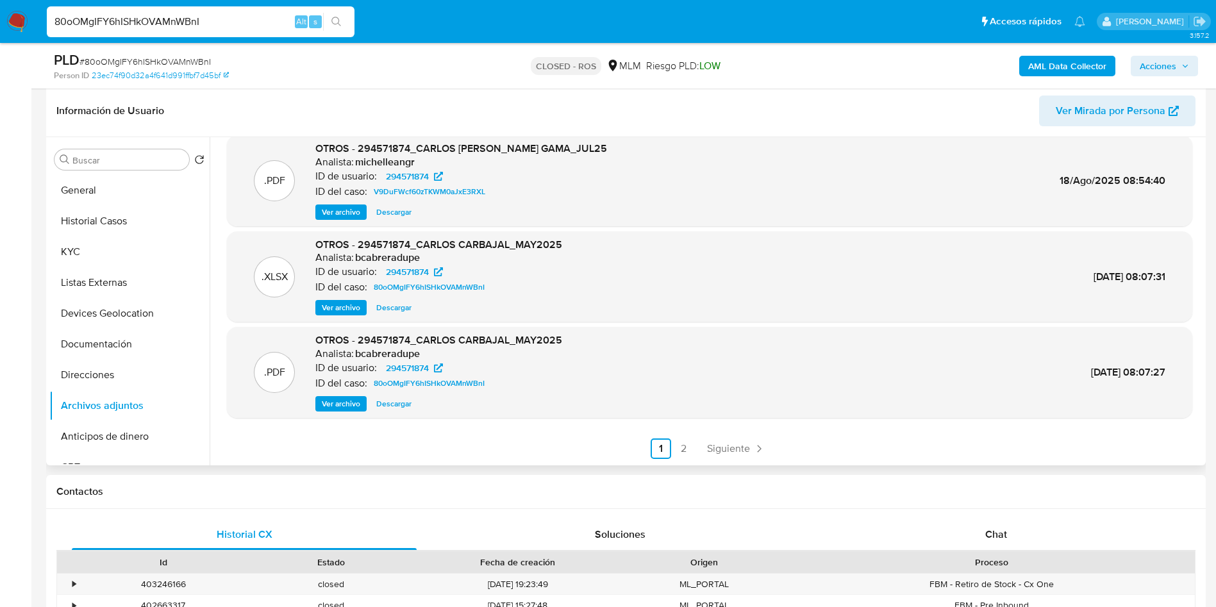
click at [387, 403] on span "Descargar" at bounding box center [393, 403] width 35 height 13
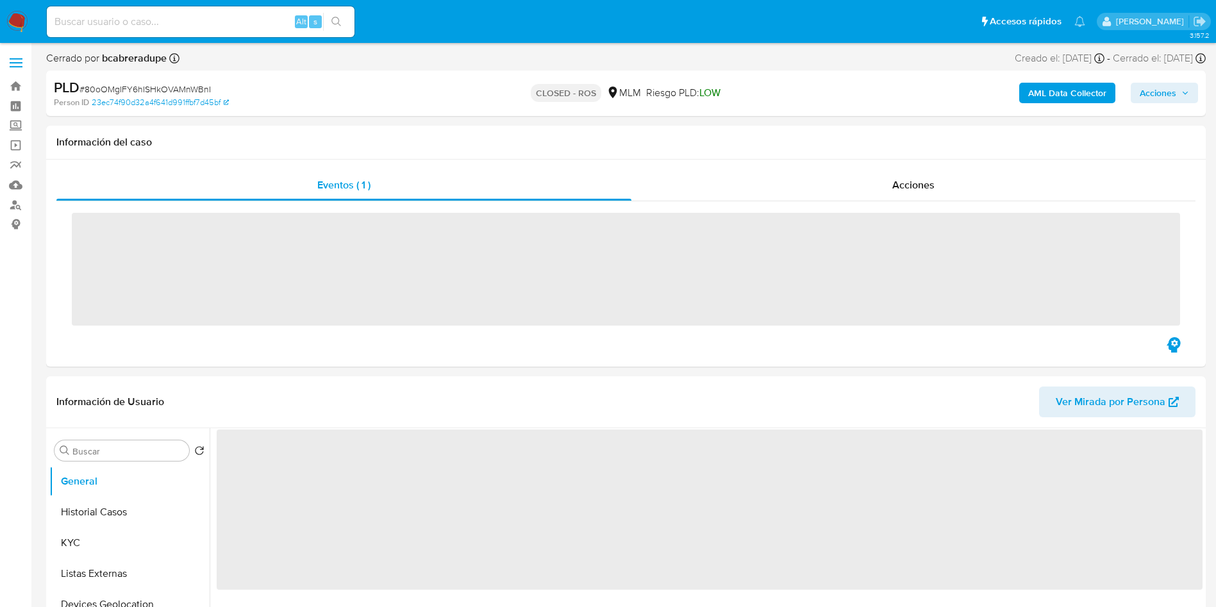
click at [99, 22] on input at bounding box center [201, 21] width 308 height 17
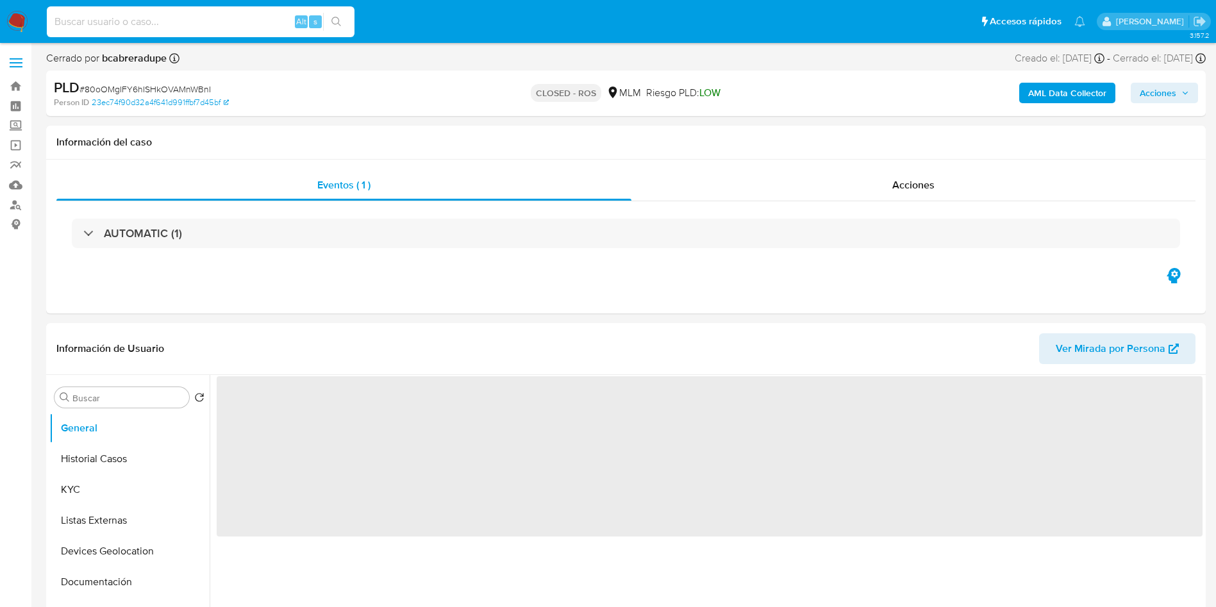
paste input "ha9yF3RZ2ll7vypGbk3NhBh5"
type input "ha9yF3RZ2ll7vypGbk3NhBh5"
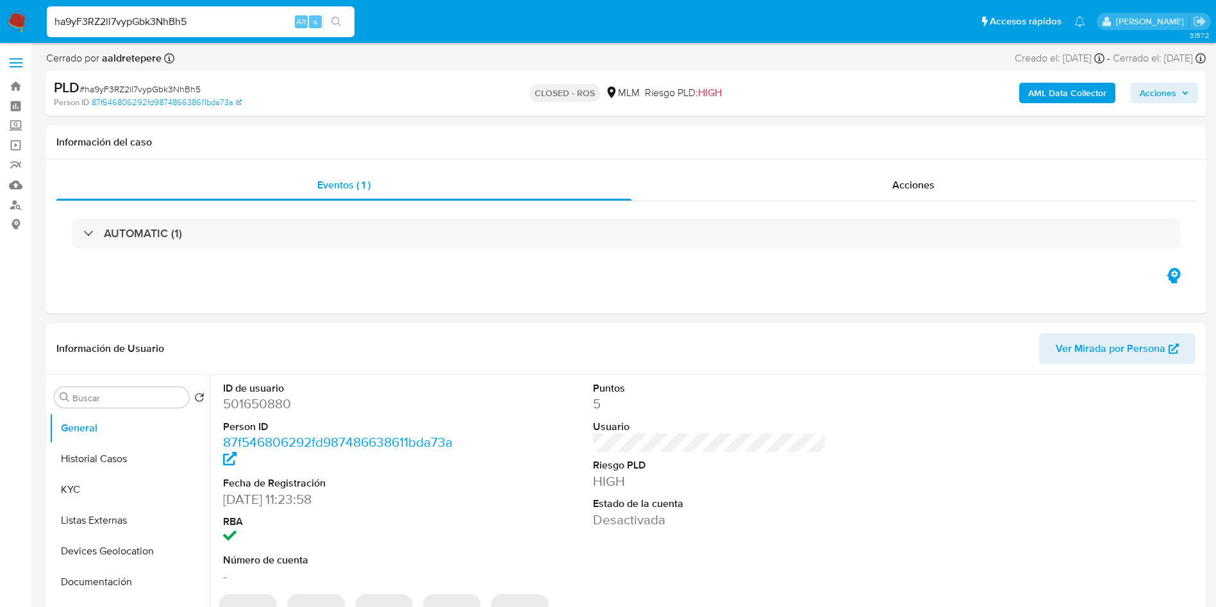
select select "10"
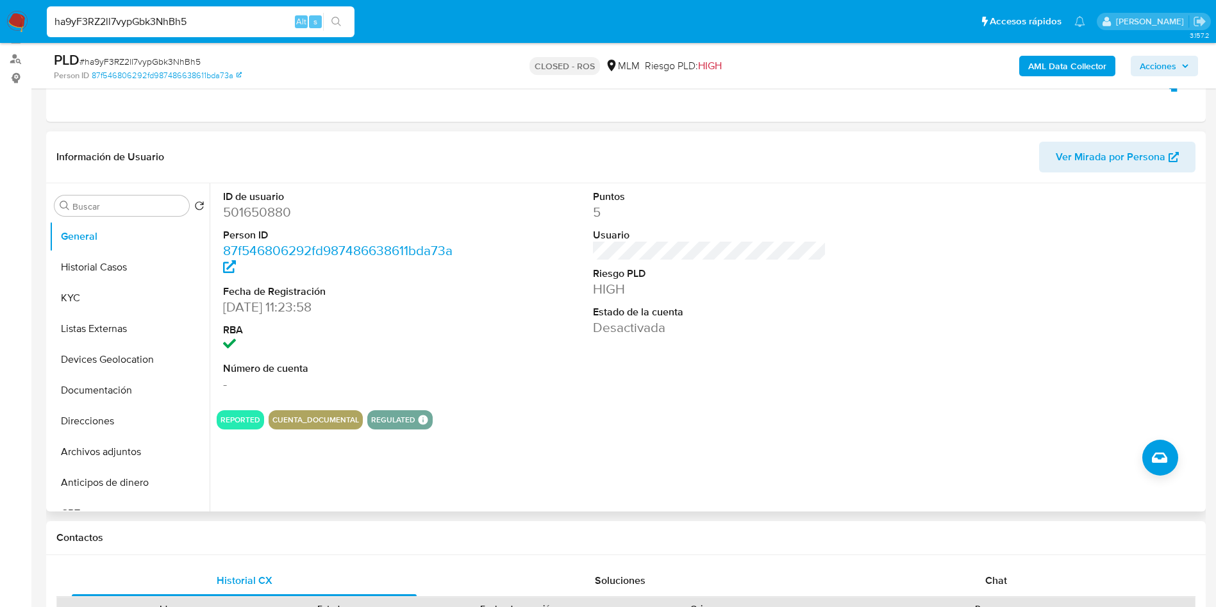
scroll to position [192, 0]
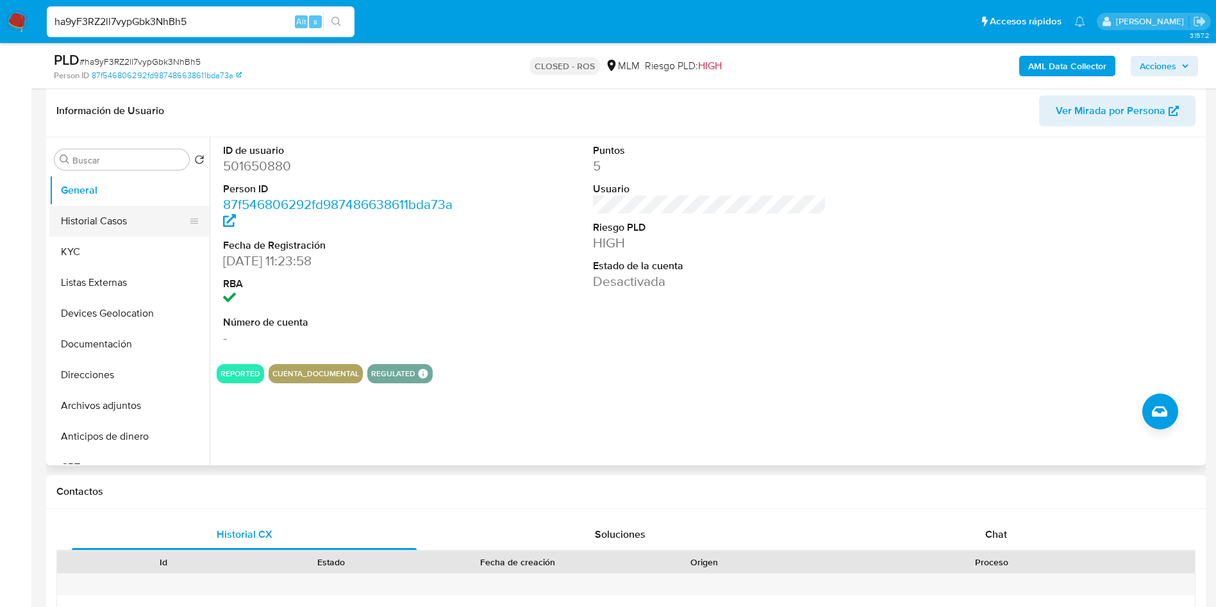
click at [138, 216] on button "Historial Casos" at bounding box center [124, 221] width 150 height 31
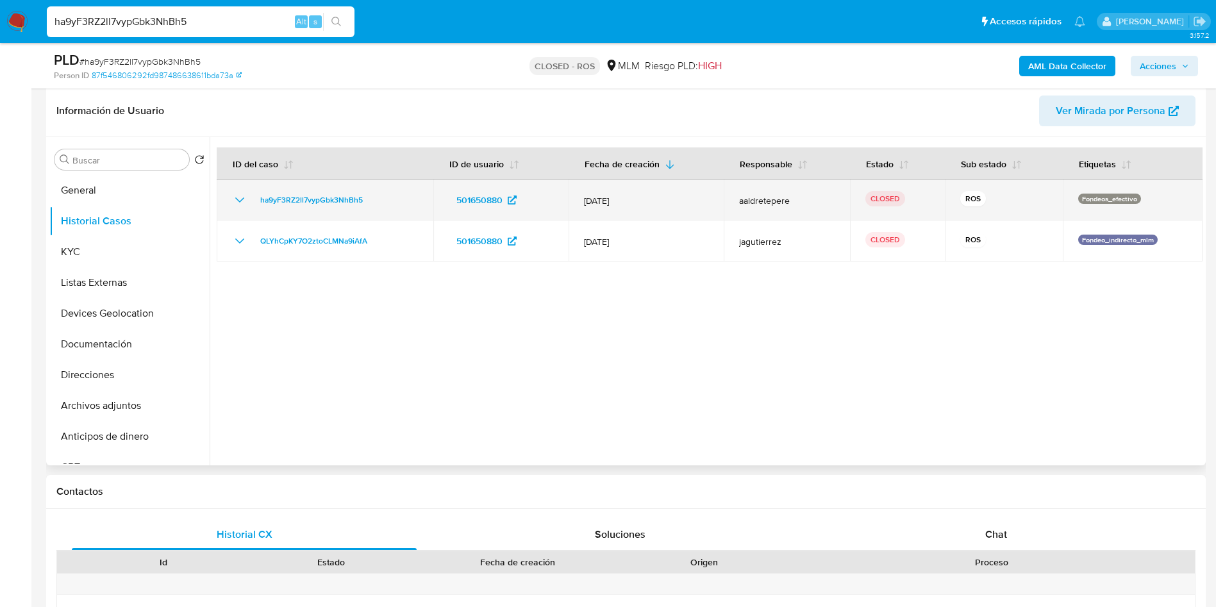
click at [758, 201] on span "aaldretepere" at bounding box center [787, 201] width 96 height 12
drag, startPoint x: 758, startPoint y: 201, endPoint x: 780, endPoint y: 216, distance: 26.3
click at [758, 200] on span "aaldretepere" at bounding box center [787, 201] width 96 height 12
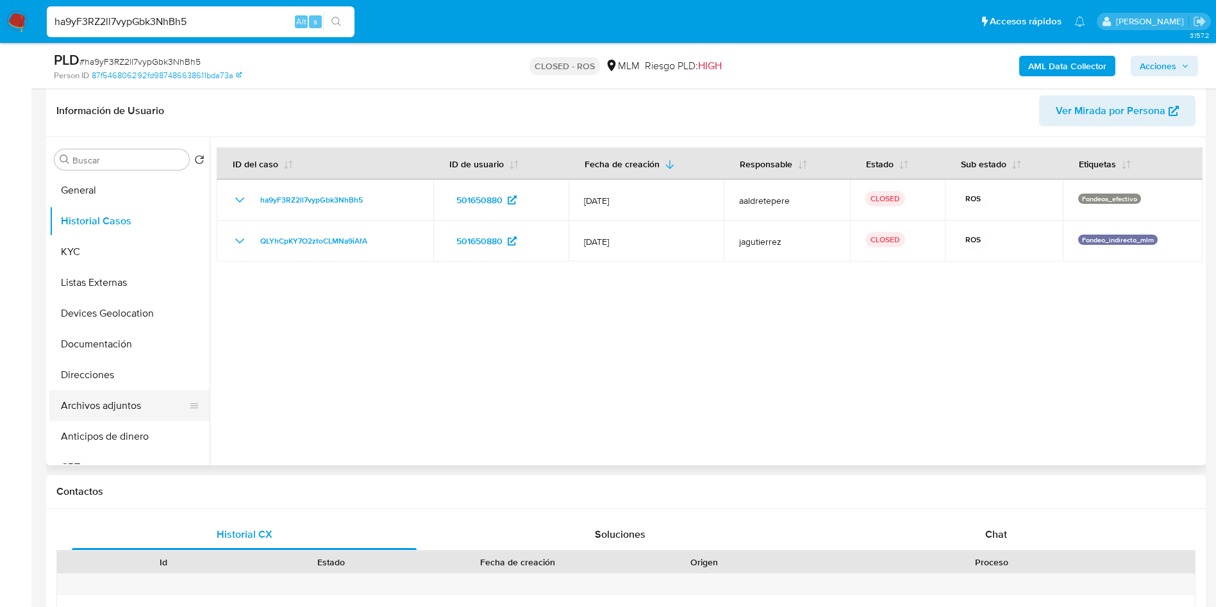
scroll to position [96, 0]
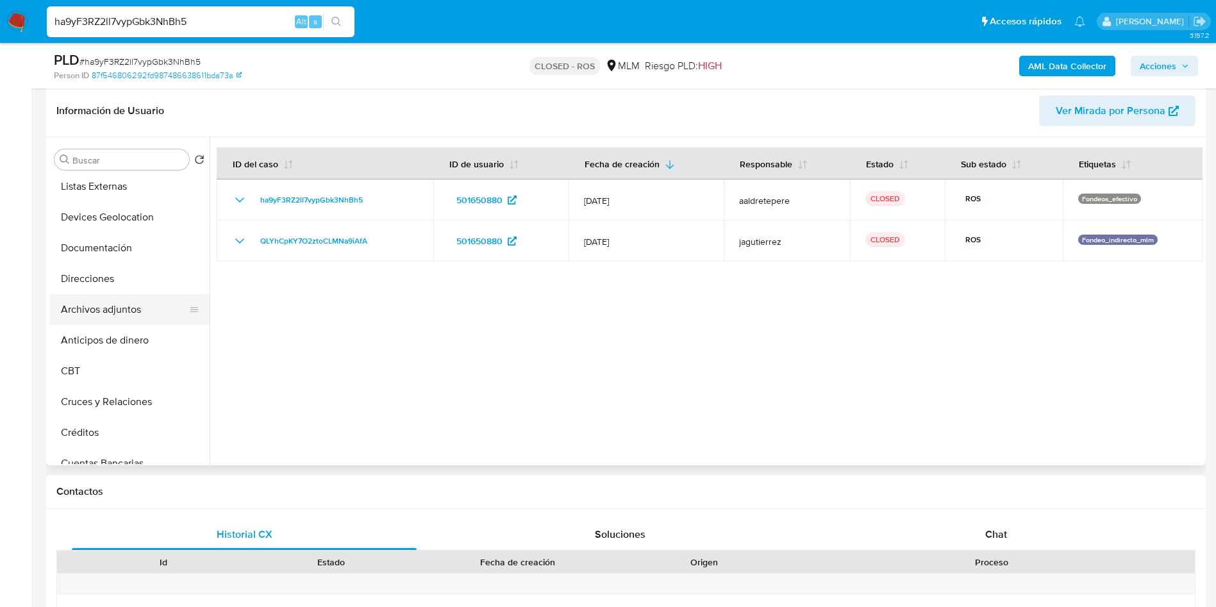
click at [117, 310] on button "Archivos adjuntos" at bounding box center [124, 309] width 150 height 31
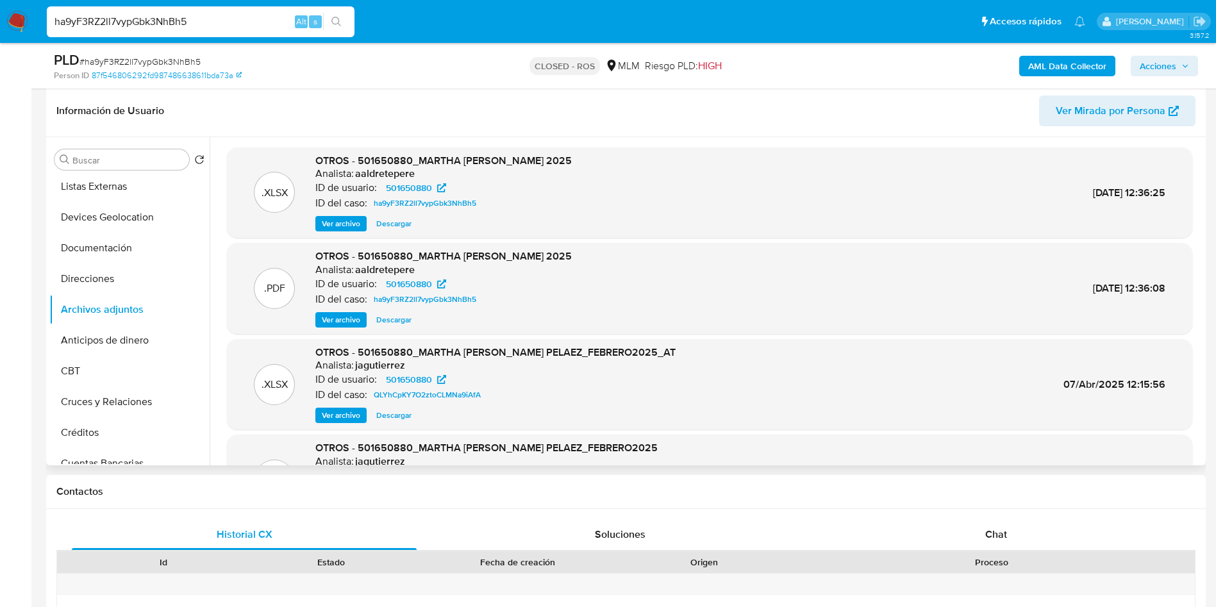
click at [398, 313] on span "Descargar" at bounding box center [393, 319] width 35 height 13
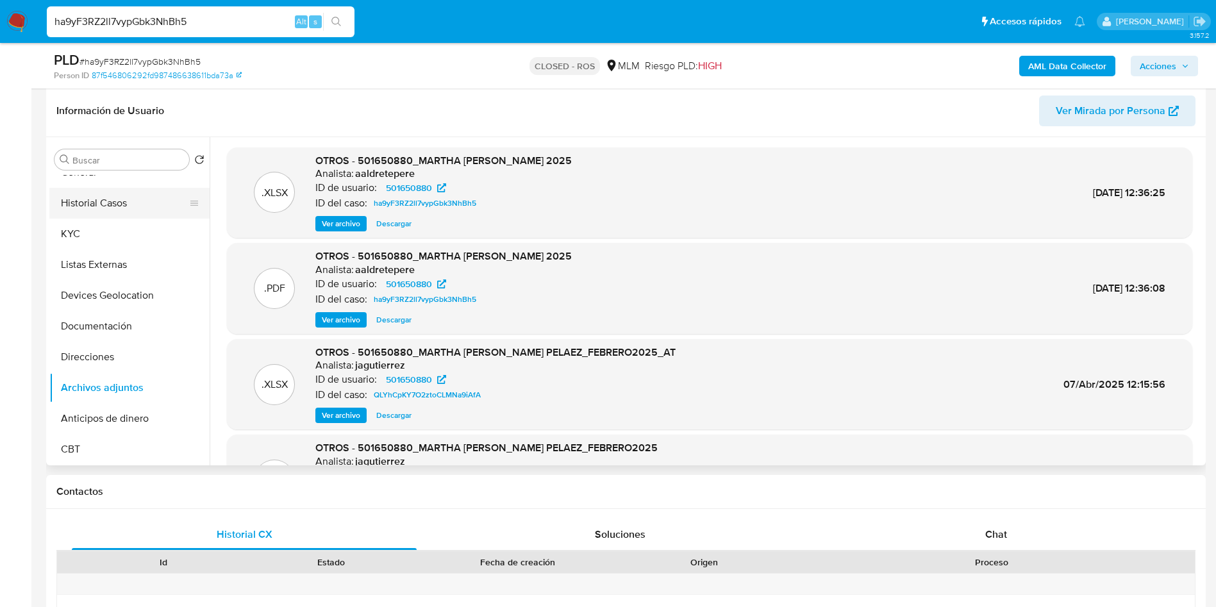
scroll to position [0, 0]
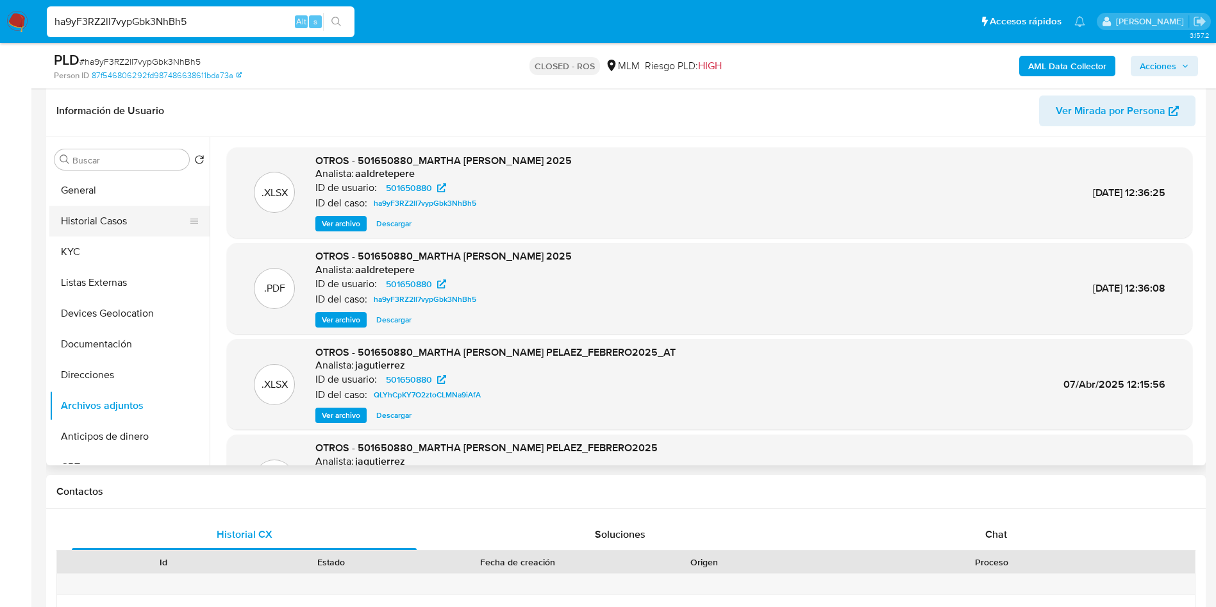
click at [97, 217] on button "Historial Casos" at bounding box center [124, 221] width 150 height 31
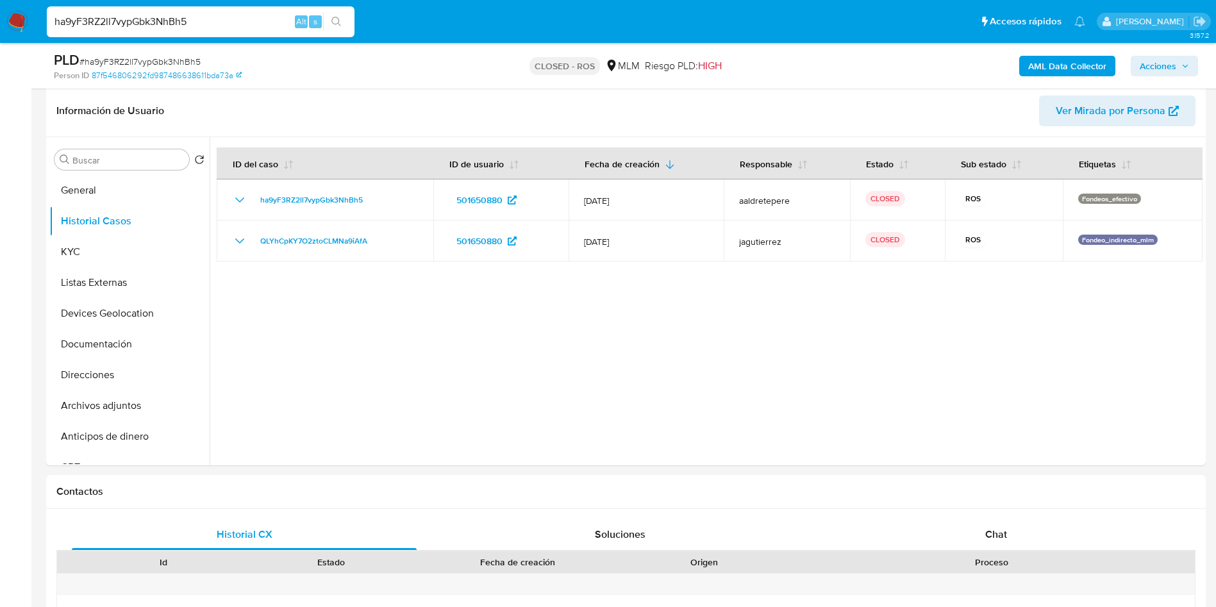
click at [163, 26] on input "ha9yF3RZ2ll7vypGbk3NhBh5" at bounding box center [201, 21] width 308 height 17
paste input "17ngD9b19HdK37cB2ak3pQcw"
type input "17ngD9b19HdK37cB2ak3pQcw"
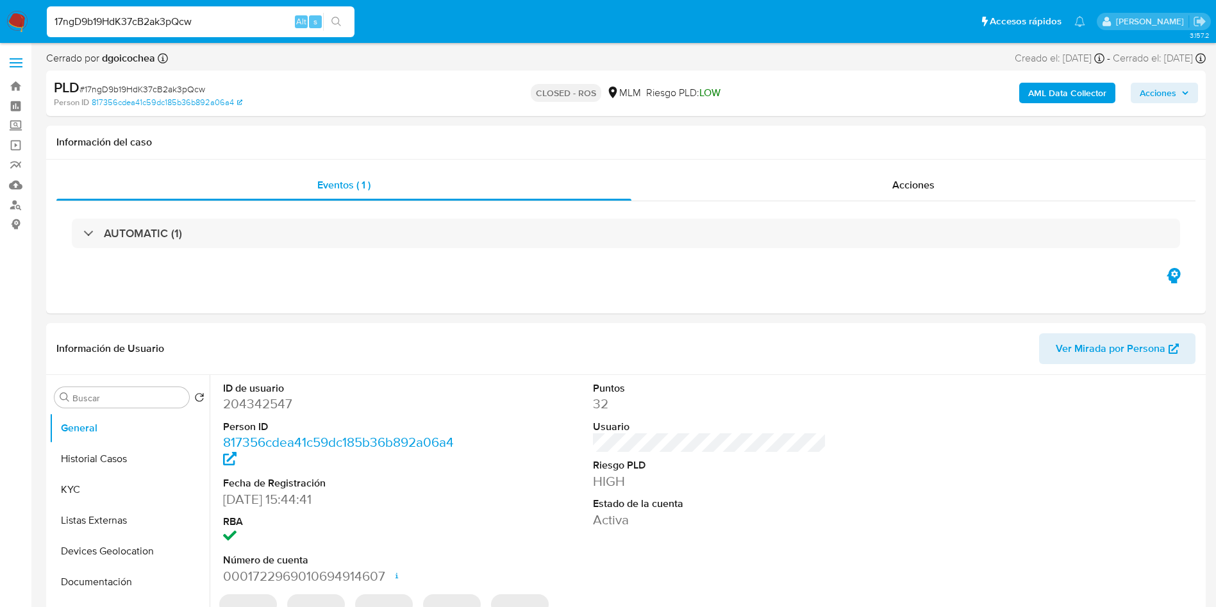
select select "10"
click at [110, 457] on button "Historial Casos" at bounding box center [124, 459] width 150 height 31
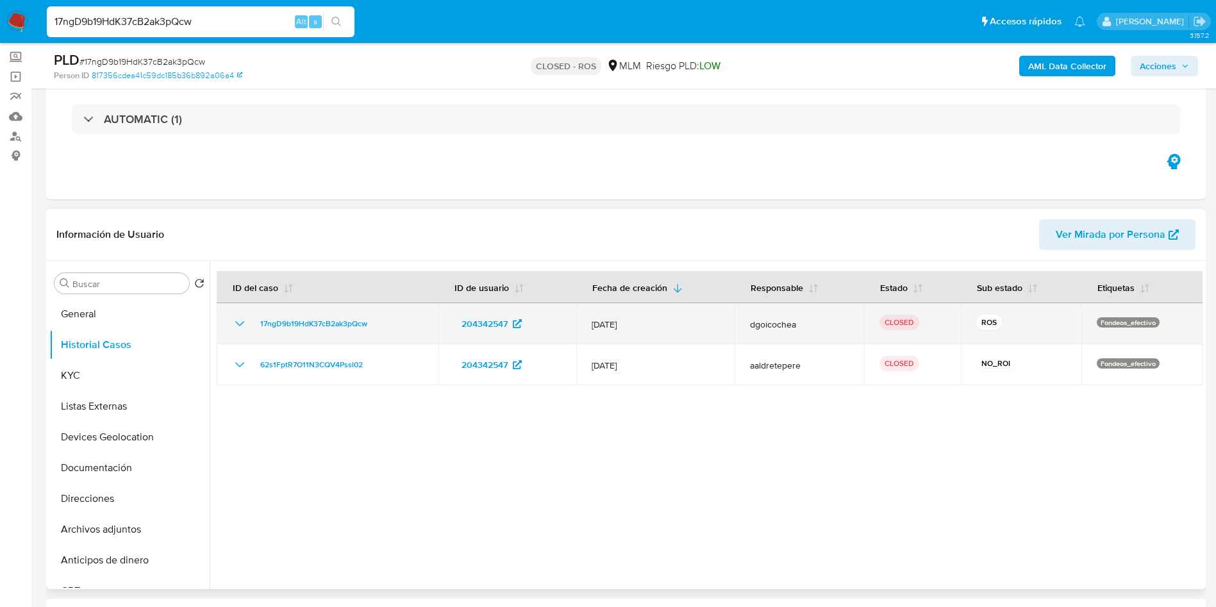
scroll to position [96, 0]
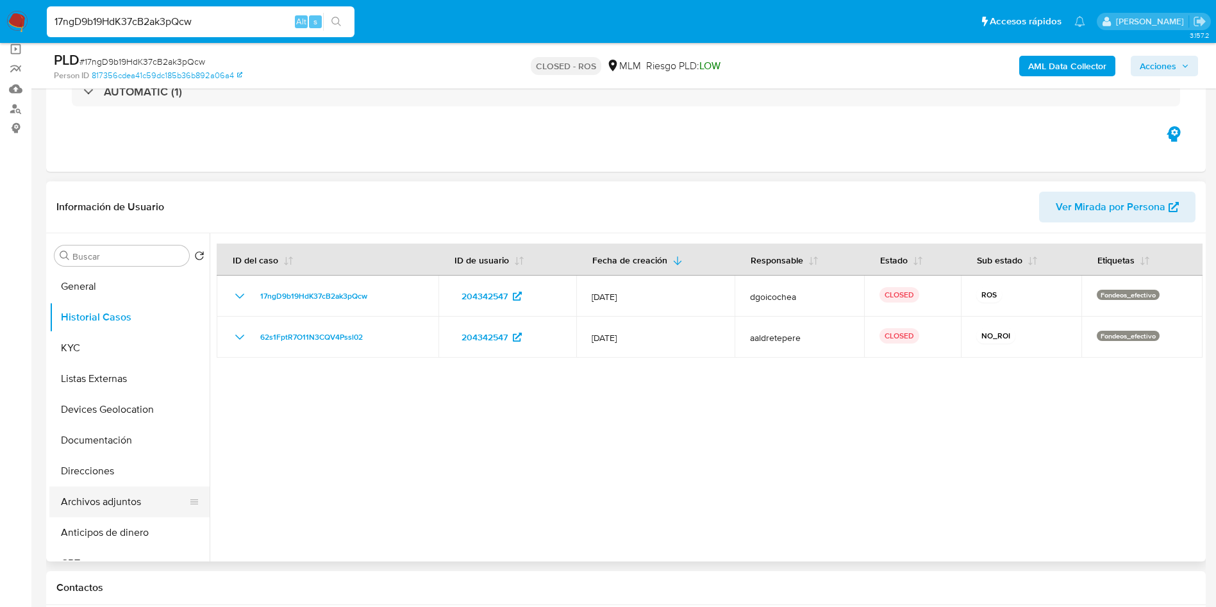
click at [137, 491] on button "Archivos adjuntos" at bounding box center [124, 502] width 150 height 31
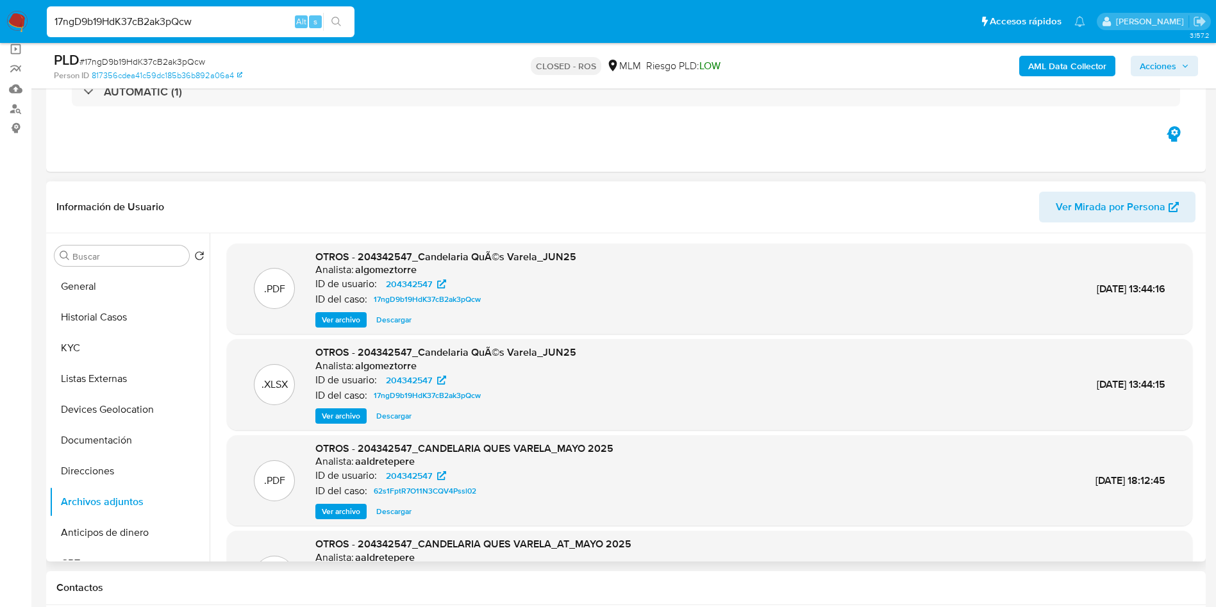
click at [398, 316] on span "Descargar" at bounding box center [393, 319] width 35 height 13
click at [372, 365] on h6 "algomeztorre" at bounding box center [386, 366] width 62 height 13
copy h6 "algomeztorre"
click at [370, 271] on h6 "algomeztorre" at bounding box center [386, 269] width 62 height 13
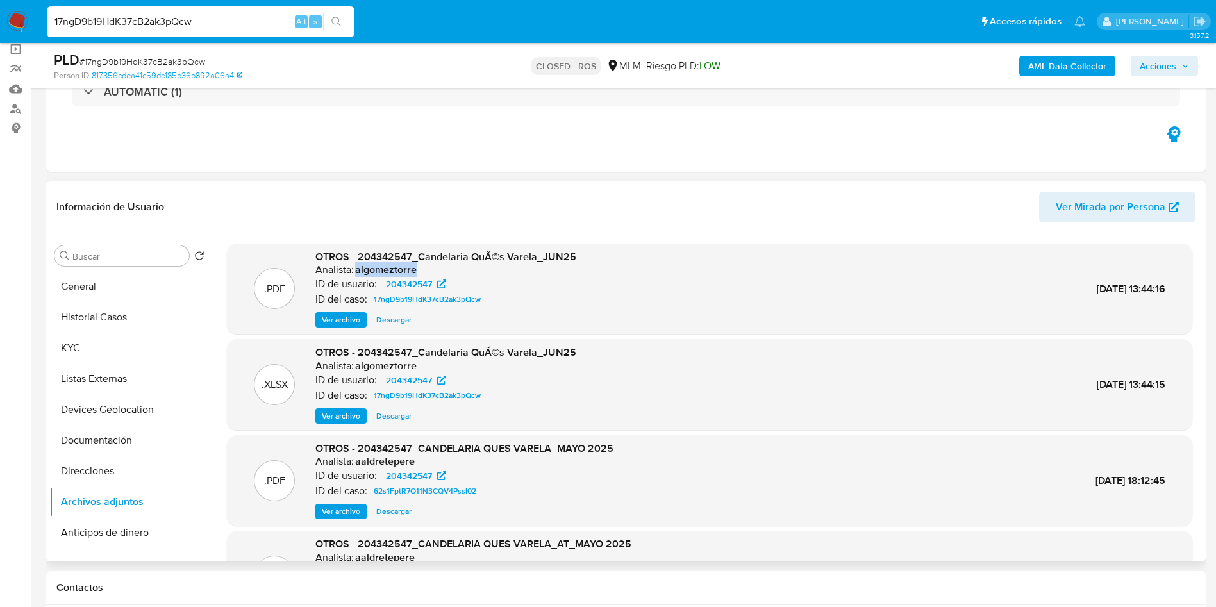
click at [370, 271] on h6 "algomeztorre" at bounding box center [386, 269] width 62 height 13
copy h6 "algomeztorre"
click at [129, 307] on button "Historial Casos" at bounding box center [124, 317] width 150 height 31
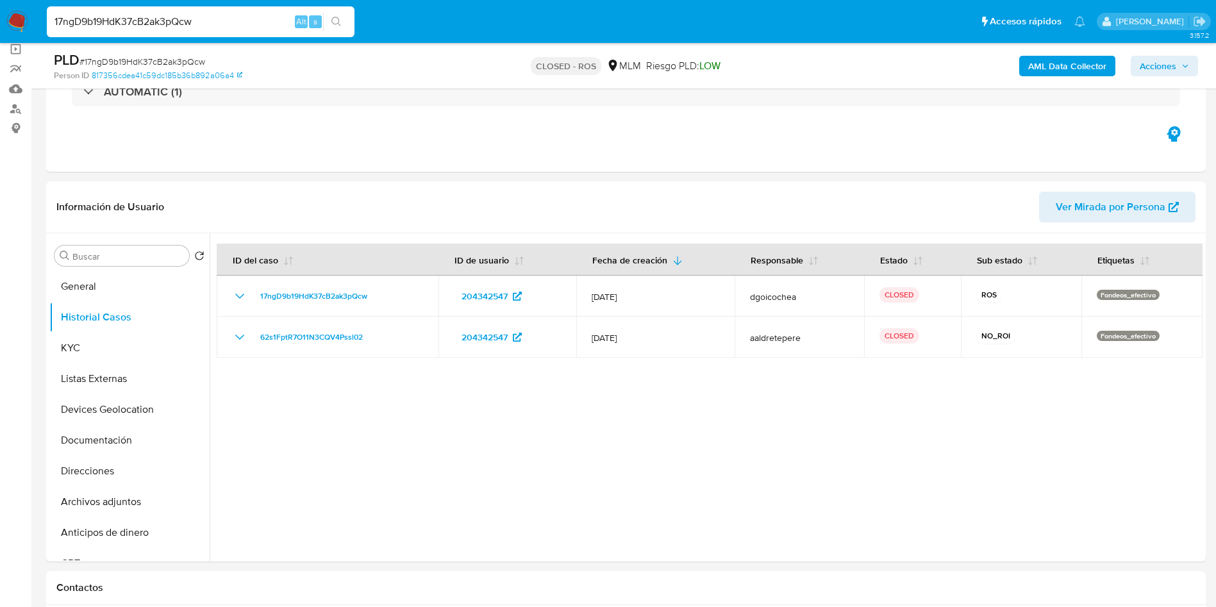
click at [163, 15] on input "17ngD9b19HdK37cB2ak3pQcw" at bounding box center [201, 21] width 308 height 17
paste input "wjSJpupFeHKV1f2HAYak8EA8"
type input "wjSJpupFeHKV1f2HAYak8EA8"
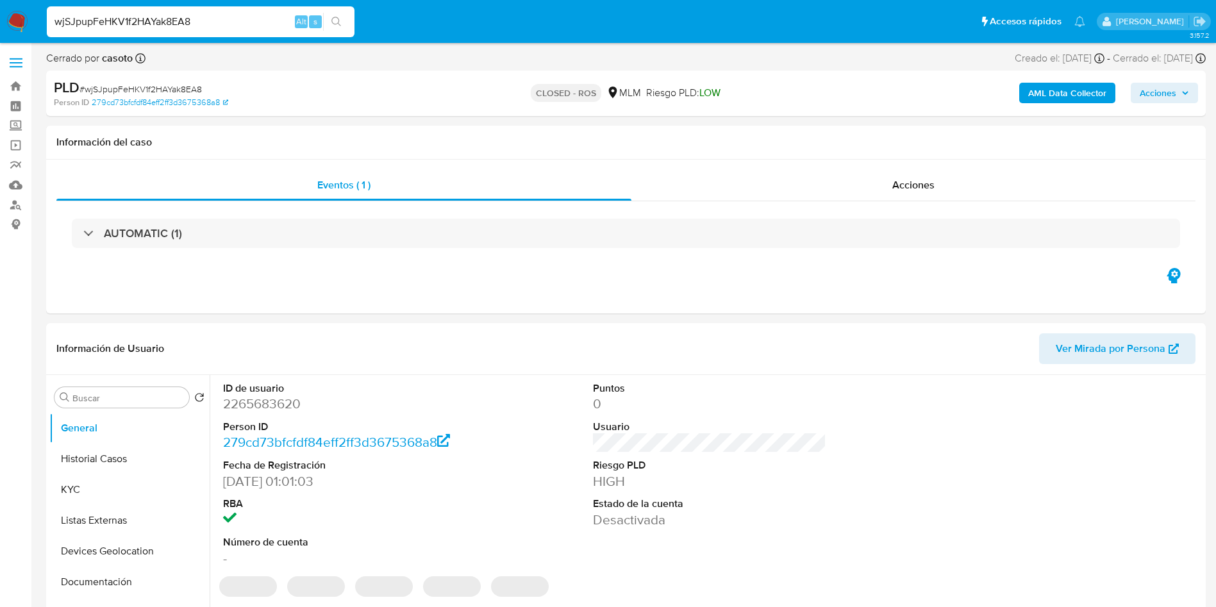
select select "10"
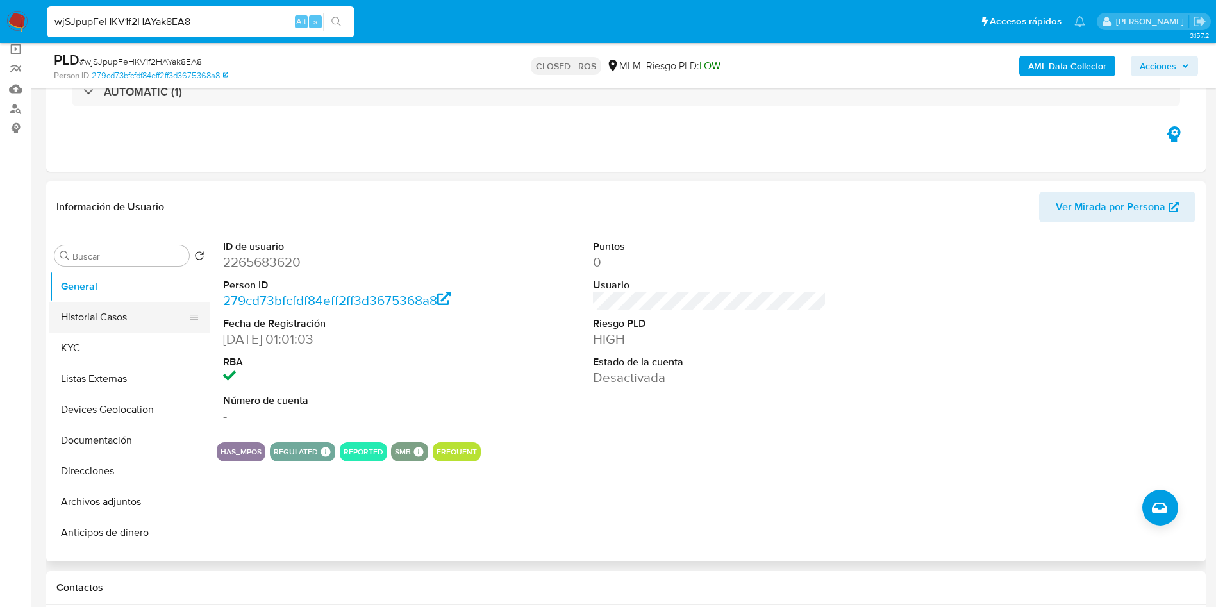
click at [113, 323] on button "Historial Casos" at bounding box center [124, 317] width 150 height 31
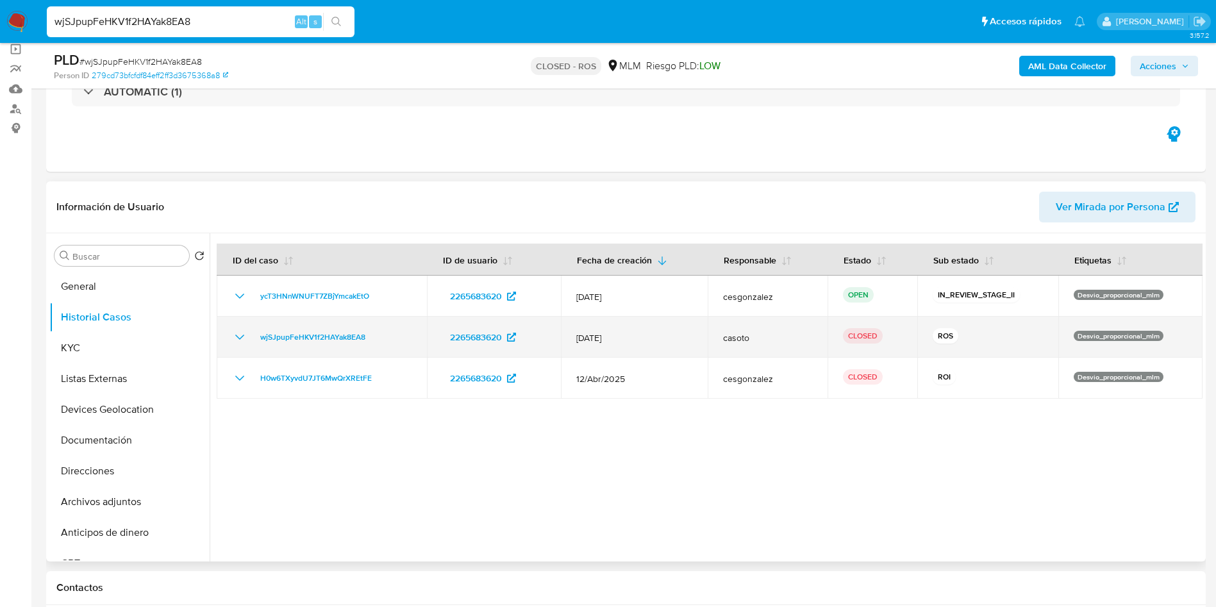
click at [740, 342] on span "casoto" at bounding box center [767, 338] width 89 height 12
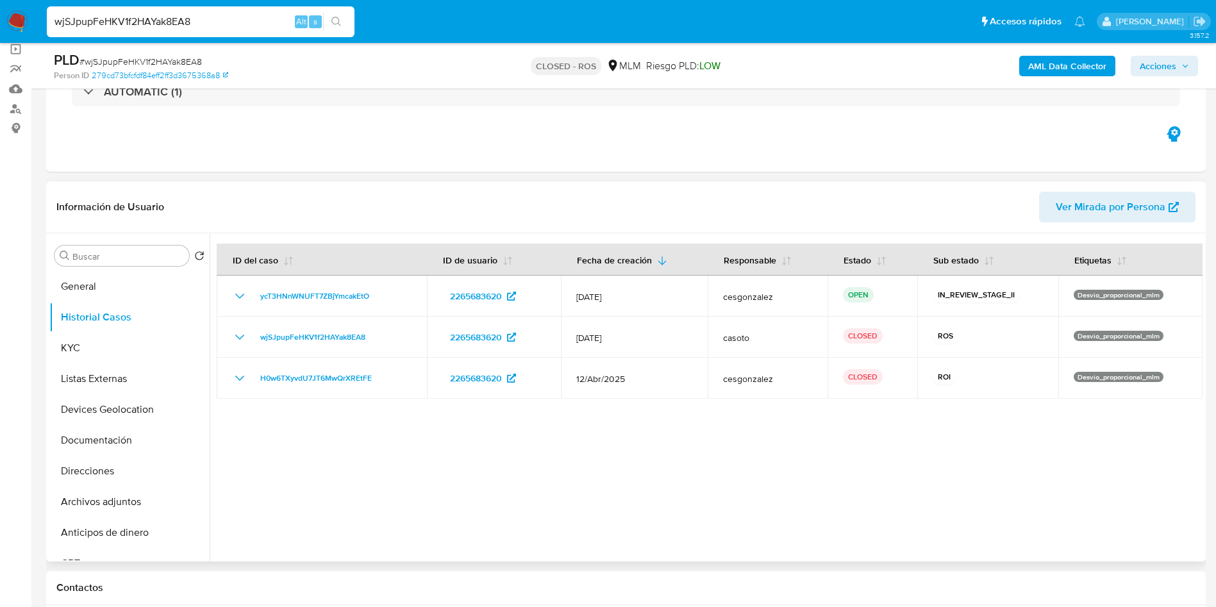
drag, startPoint x: 126, startPoint y: 503, endPoint x: 317, endPoint y: 499, distance: 191.1
click at [126, 503] on button "Archivos adjuntos" at bounding box center [129, 502] width 160 height 31
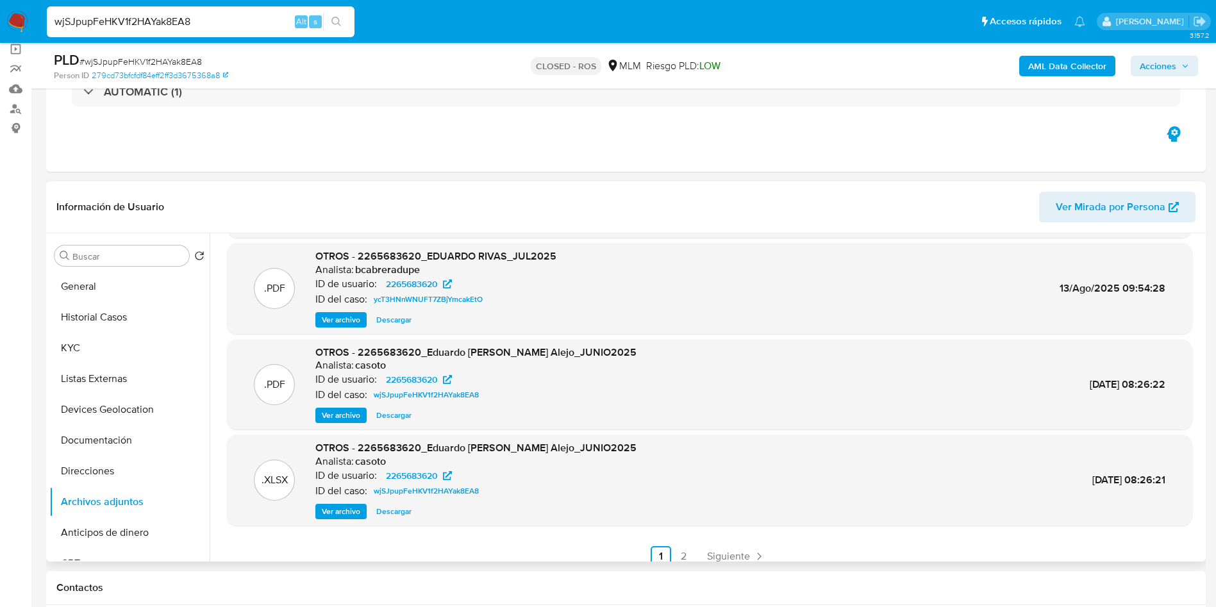
click at [395, 409] on span "Descargar" at bounding box center [393, 415] width 35 height 13
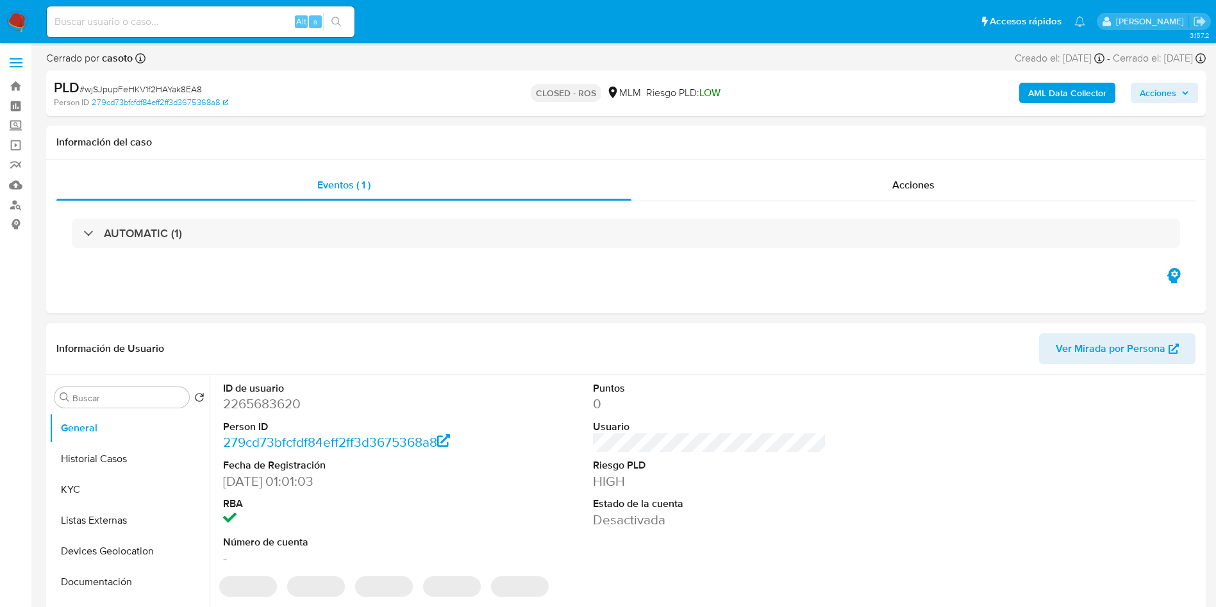
select select "10"
click at [194, 29] on input at bounding box center [201, 21] width 308 height 17
paste input "3hwa5tNwt0jblgY2MbAvLfco"
type input "3hwa5tNwt0jblgY2MbAvLfco"
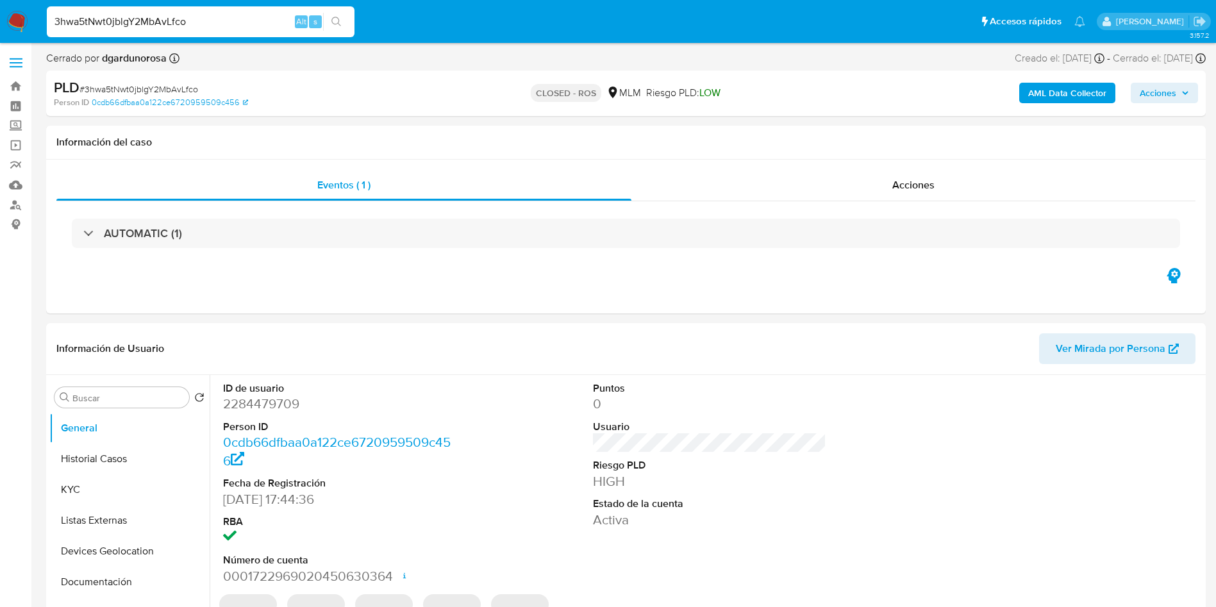
select select "10"
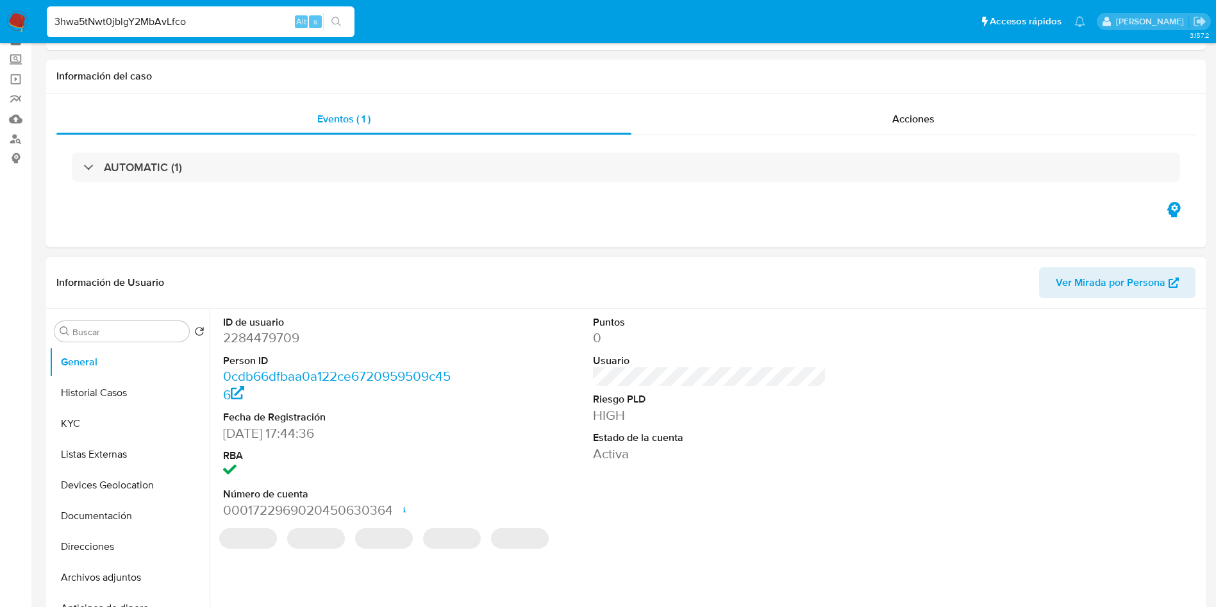
scroll to position [96, 0]
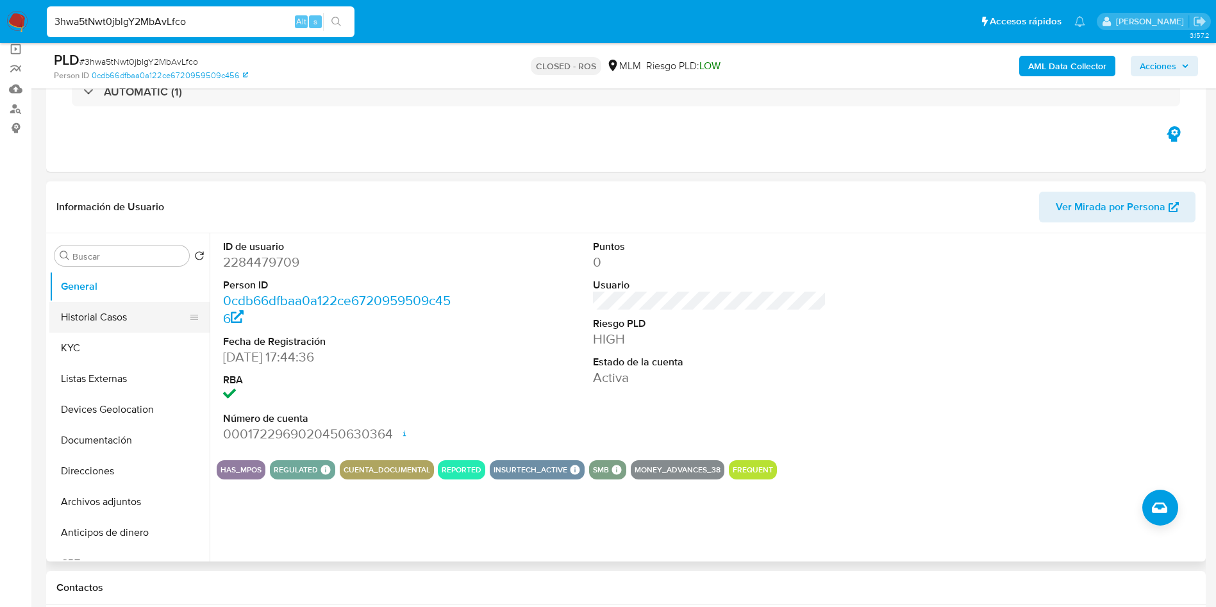
click at [124, 324] on button "Historial Casos" at bounding box center [124, 317] width 150 height 31
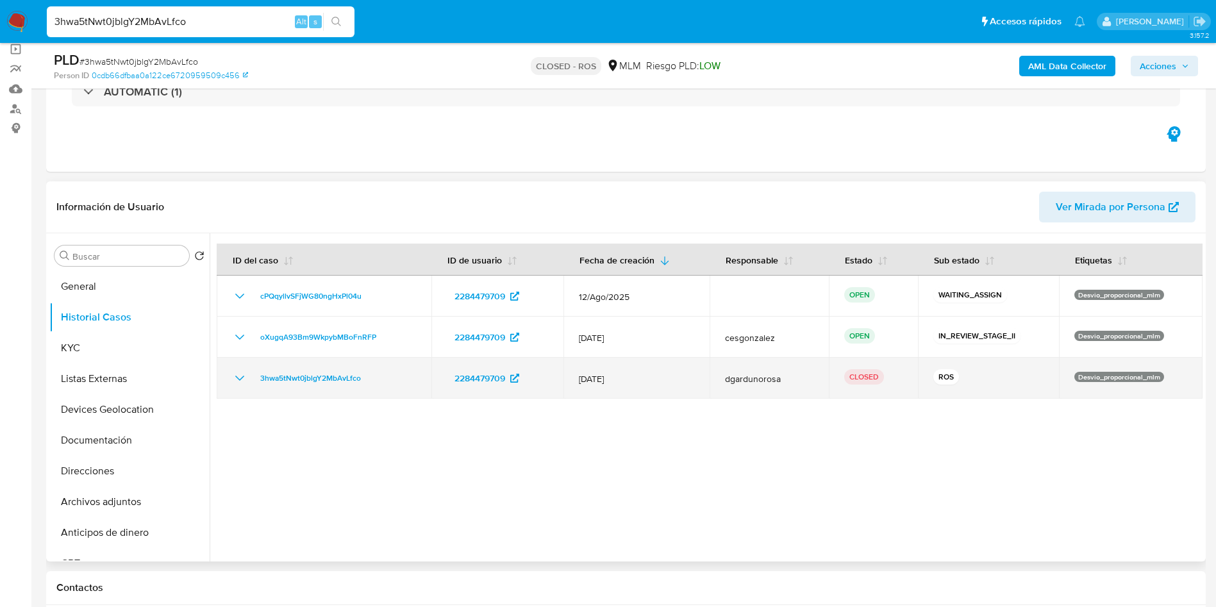
click at [734, 379] on span "dgardunorosa" at bounding box center [769, 379] width 88 height 12
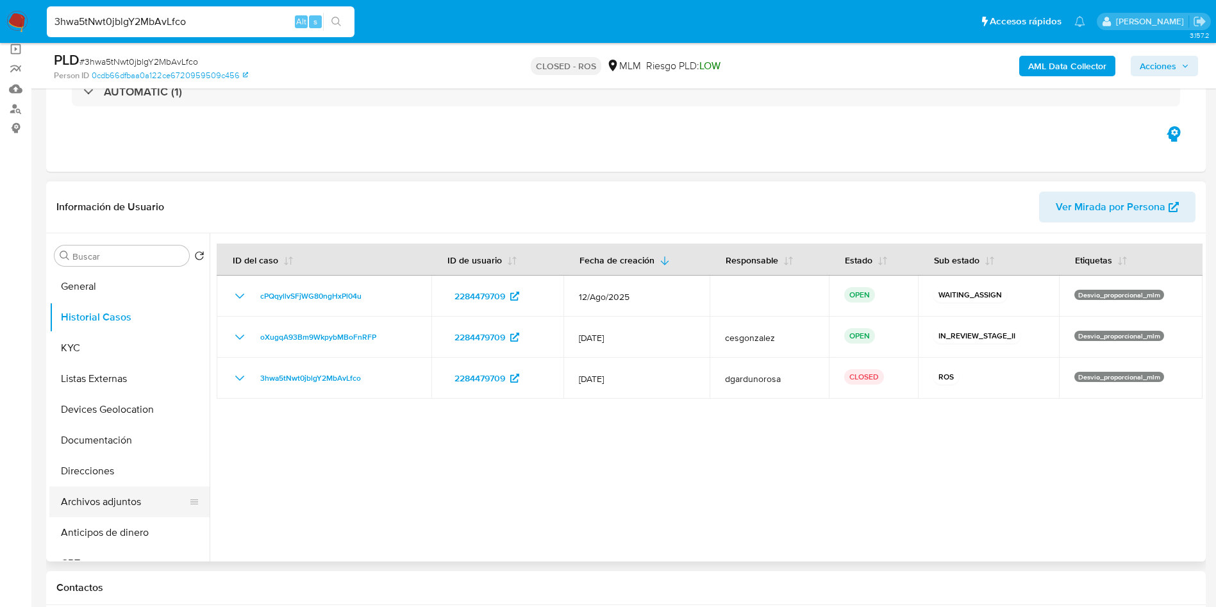
click at [88, 501] on button "Archivos adjuntos" at bounding box center [124, 502] width 150 height 31
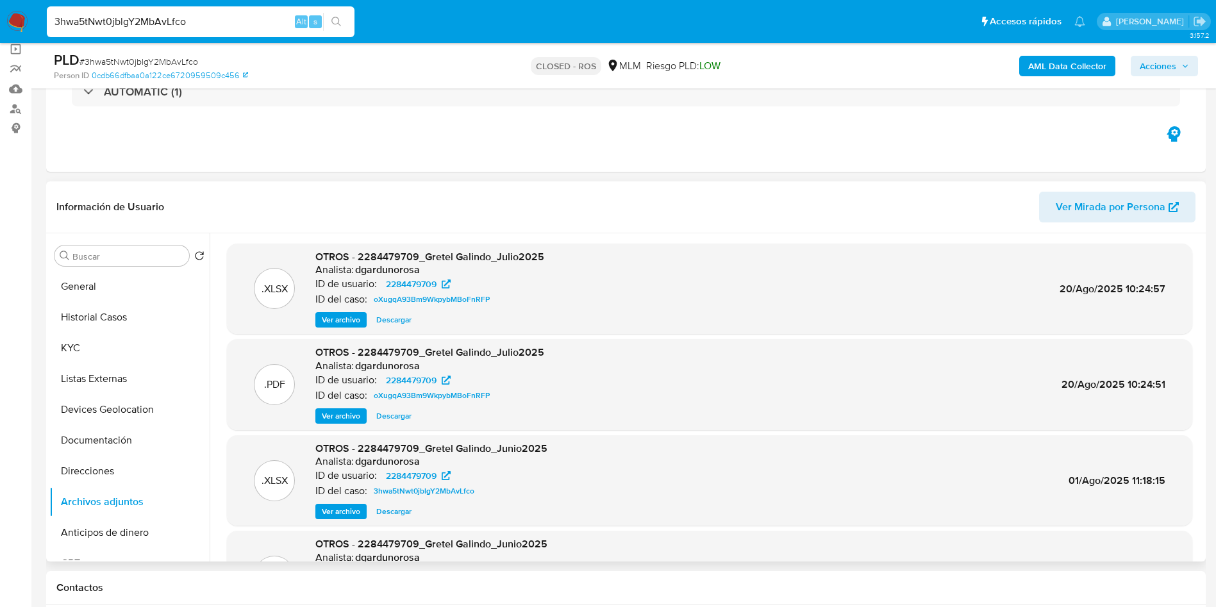
scroll to position [72, 0]
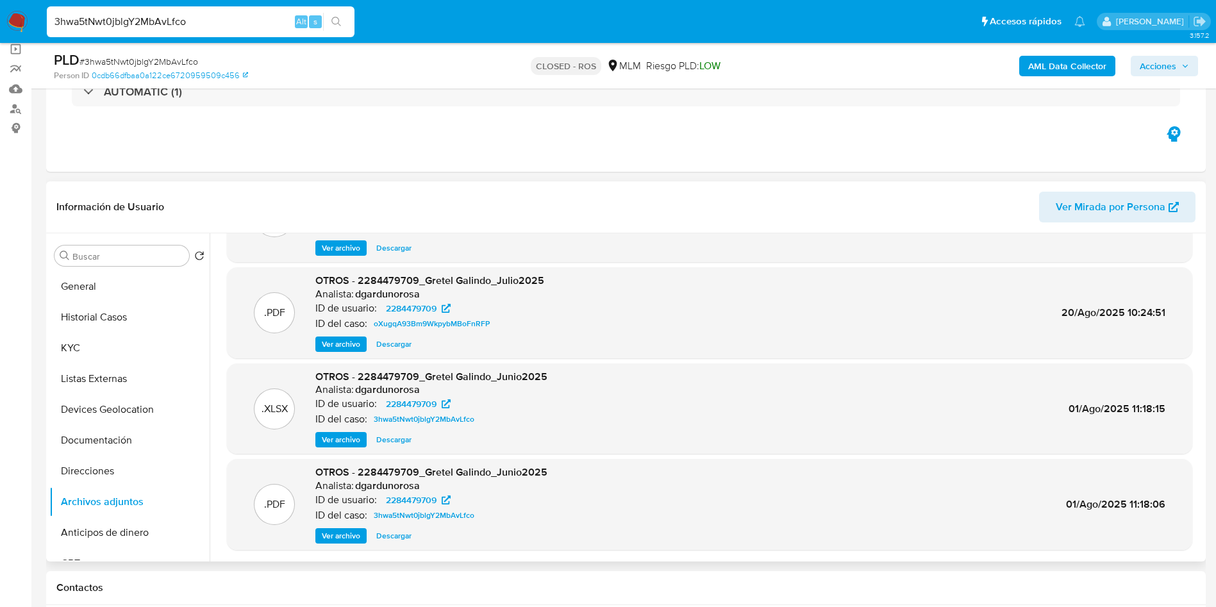
click at [396, 534] on span "Descargar" at bounding box center [393, 535] width 35 height 13
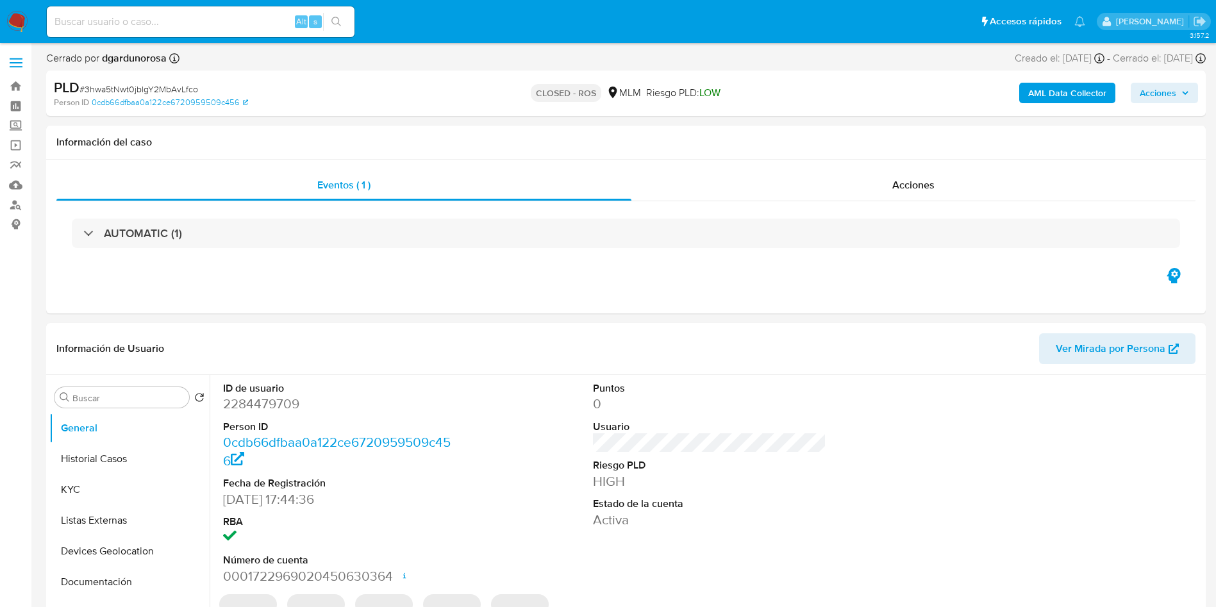
select select "10"
click at [999, 425] on div at bounding box center [1079, 483] width 247 height 217
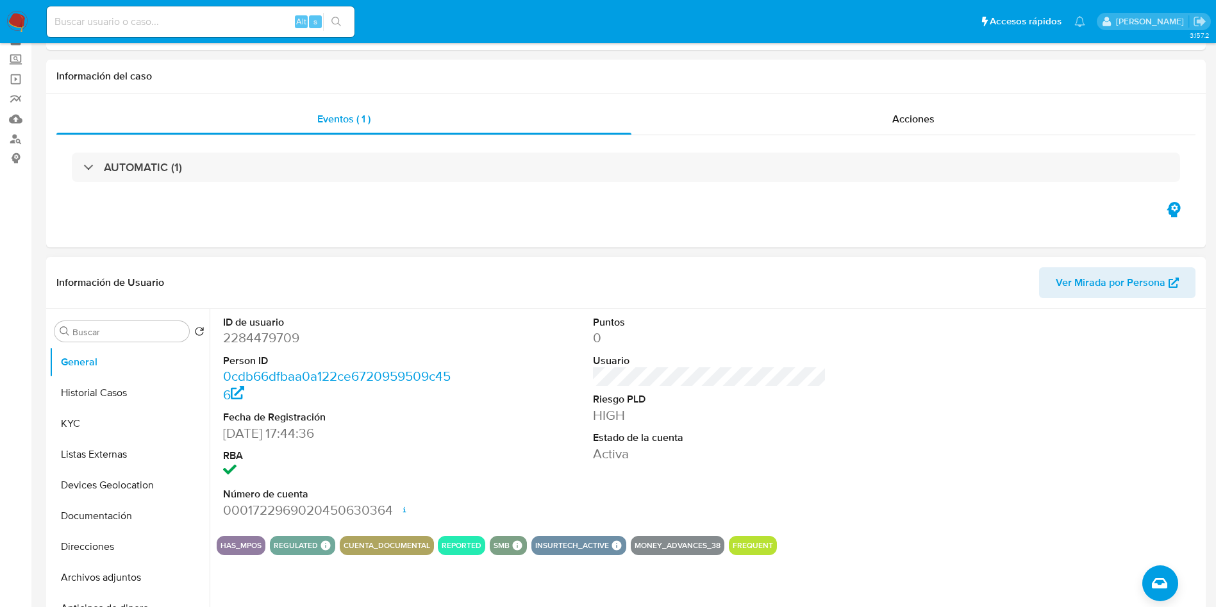
scroll to position [96, 0]
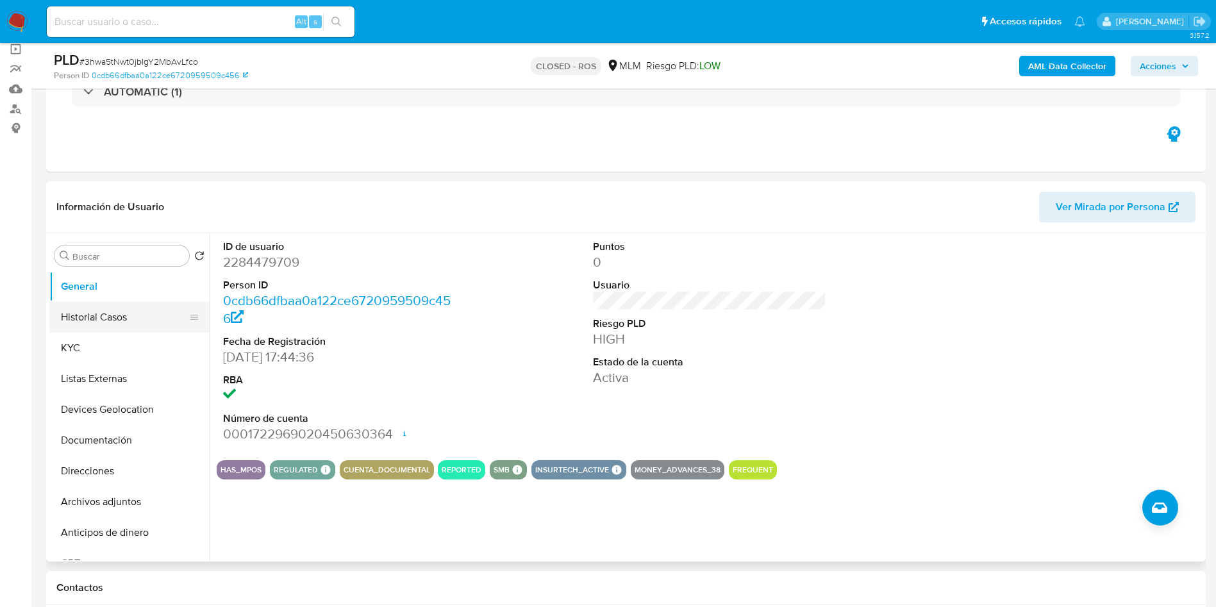
click at [115, 313] on button "Historial Casos" at bounding box center [124, 317] width 150 height 31
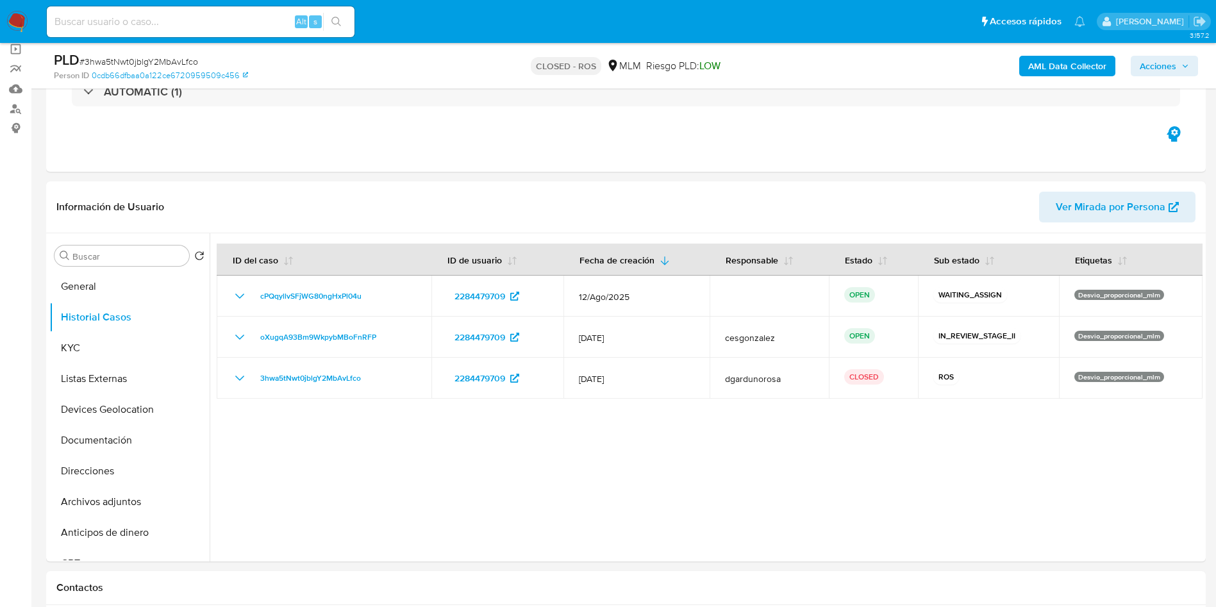
click at [160, 29] on input at bounding box center [201, 21] width 308 height 17
paste input "9ZCd6MBcLhu18wzkZTrIKThC"
type input "9ZCd6MBcLhu18wzkZTrIKThC"
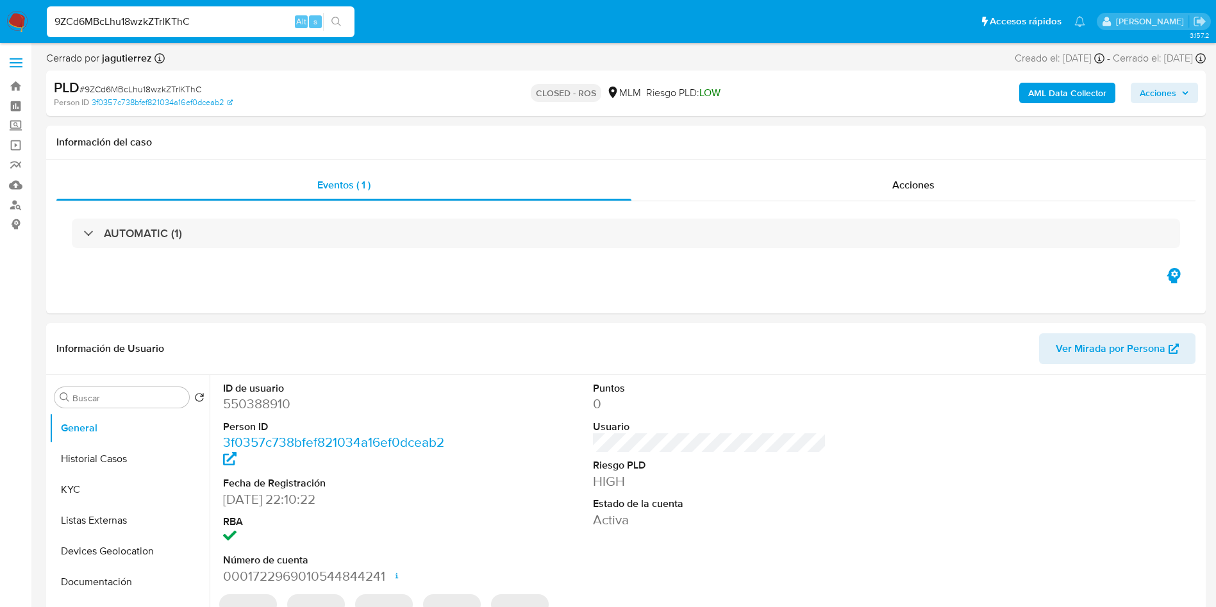
select select "10"
click at [116, 457] on button "Historial Casos" at bounding box center [124, 459] width 150 height 31
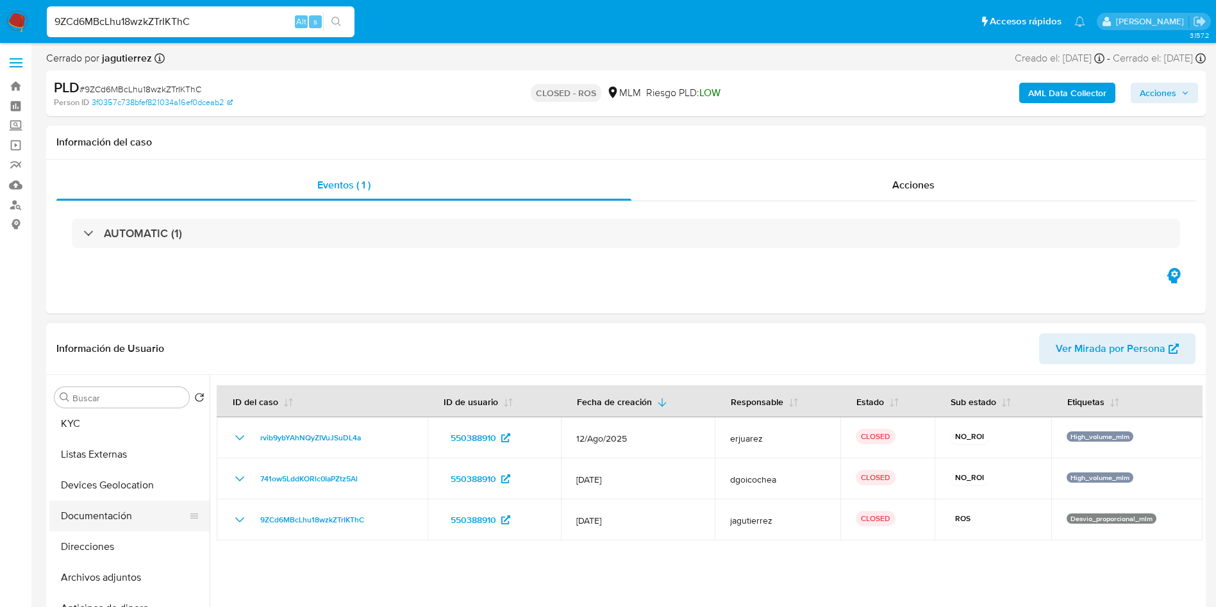
scroll to position [192, 0]
click at [123, 460] on button "Archivos adjuntos" at bounding box center [124, 451] width 150 height 31
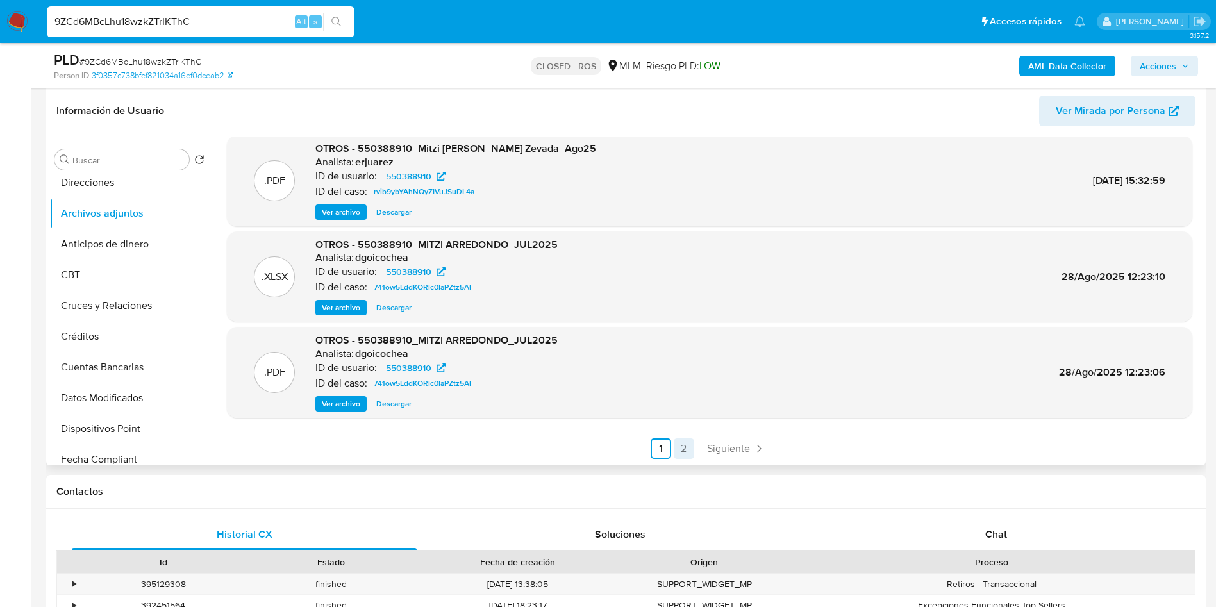
click at [678, 442] on link "2" at bounding box center [684, 448] width 21 height 21
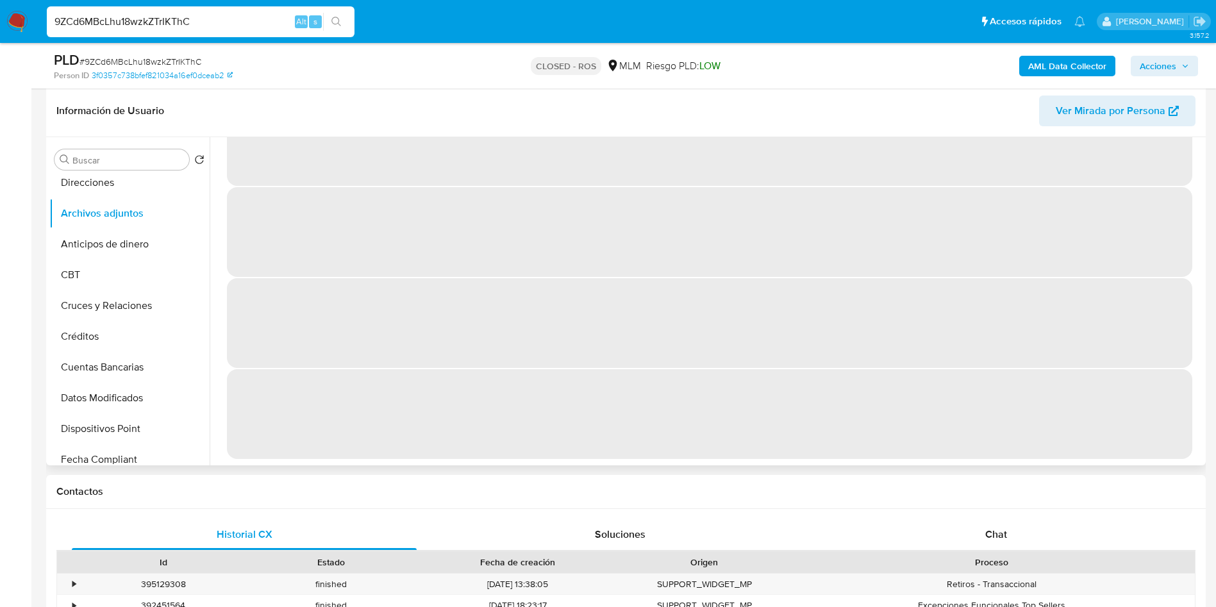
scroll to position [0, 0]
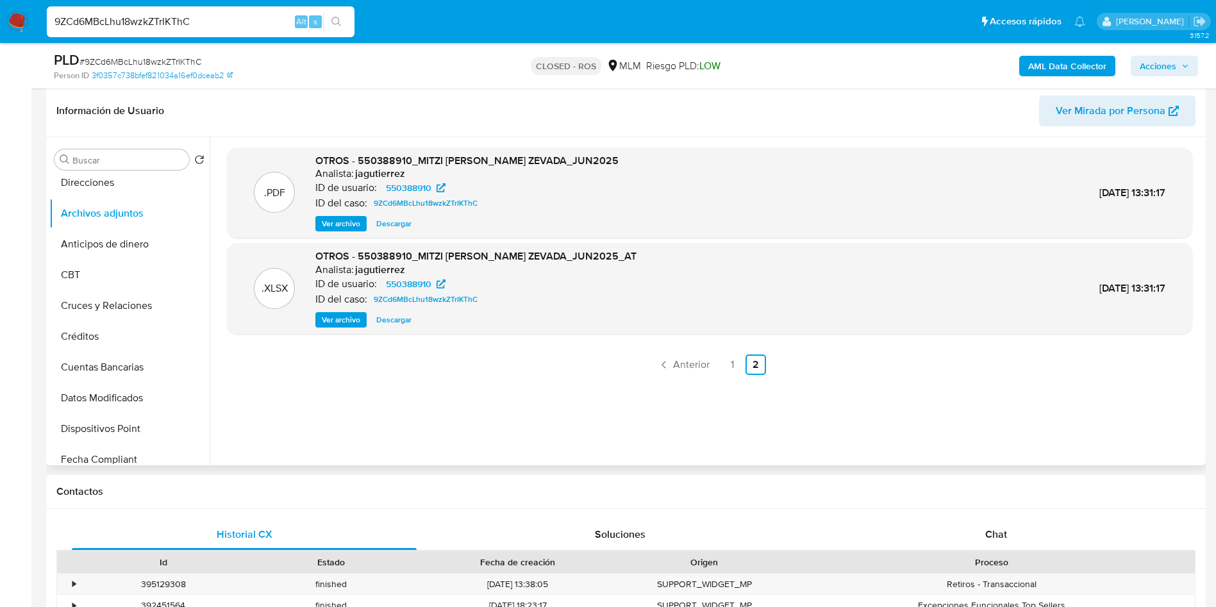
click at [397, 224] on span "Descargar" at bounding box center [393, 223] width 35 height 13
